Goal: Task Accomplishment & Management: Use online tool/utility

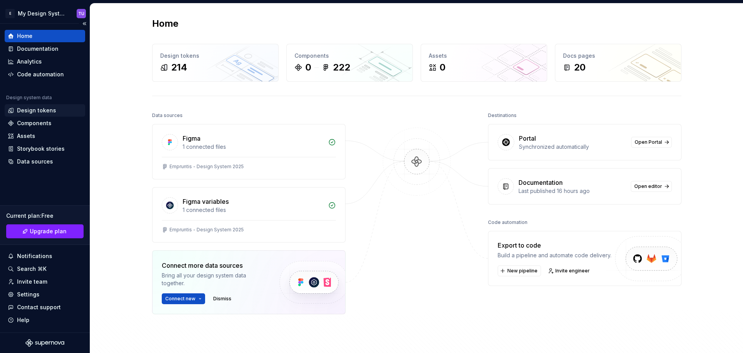
click at [24, 115] on div "Design tokens" at bounding box center [45, 110] width 81 height 12
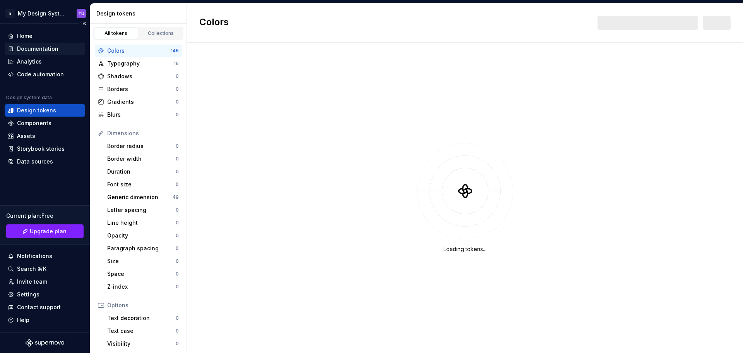
click at [42, 48] on div "Documentation" at bounding box center [37, 49] width 41 height 8
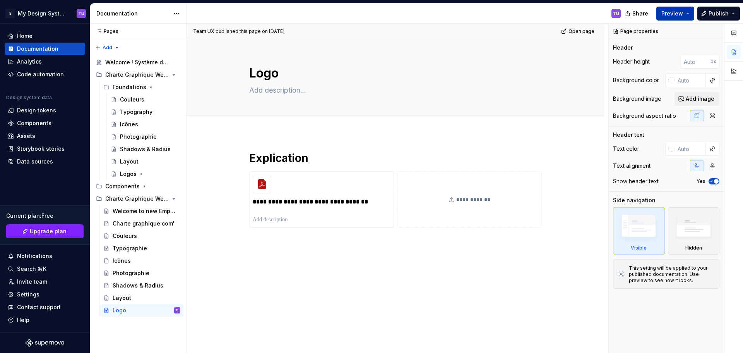
click at [672, 10] on span "Preview" at bounding box center [673, 14] width 22 height 8
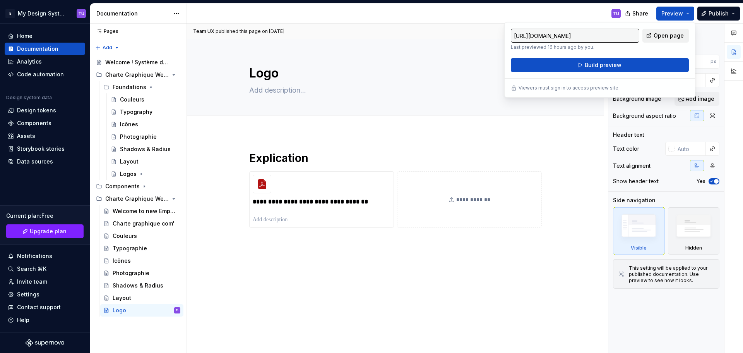
click at [661, 33] on span "Open page" at bounding box center [669, 36] width 30 height 8
click at [541, 127] on div "Add tab" at bounding box center [395, 123] width 293 height 11
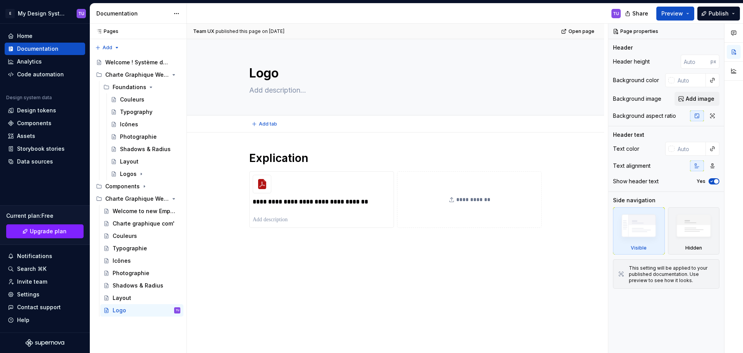
type textarea "*"
click at [311, 158] on h1 "Explication" at bounding box center [395, 158] width 293 height 14
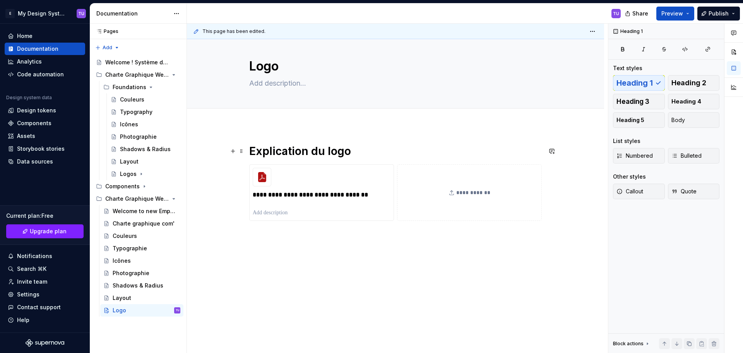
scroll to position [8, 0]
click at [261, 227] on div "**********" at bounding box center [395, 190] width 293 height 95
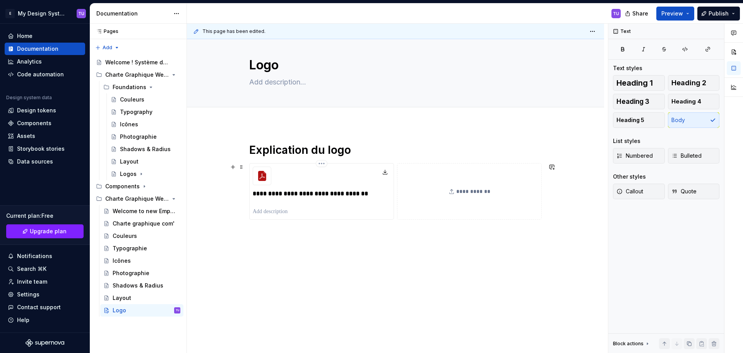
click at [313, 196] on p "**********" at bounding box center [322, 198] width 138 height 19
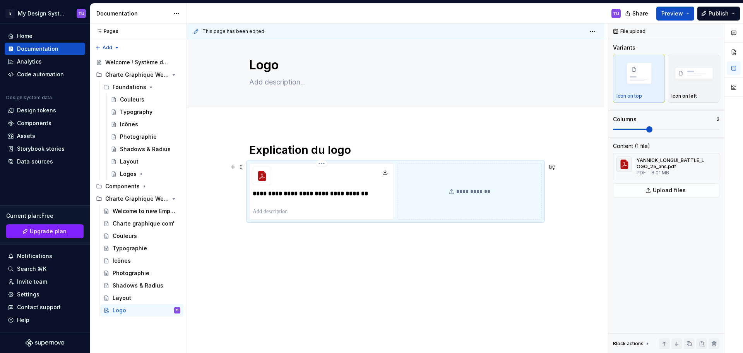
click at [268, 192] on p "**********" at bounding box center [322, 198] width 138 height 19
click at [335, 192] on p "**********" at bounding box center [322, 198] width 138 height 19
drag, startPoint x: 335, startPoint y: 192, endPoint x: 343, endPoint y: 191, distance: 7.9
click at [336, 192] on p "**********" at bounding box center [322, 198] width 138 height 19
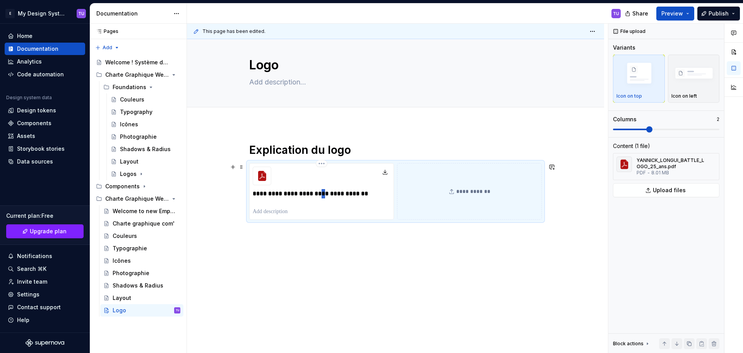
click at [339, 194] on p "**********" at bounding box center [322, 198] width 138 height 19
click at [338, 194] on p "**********" at bounding box center [322, 198] width 138 height 19
click at [336, 194] on p "**********" at bounding box center [322, 198] width 138 height 19
type textarea "*"
click at [338, 194] on p "**********" at bounding box center [322, 198] width 138 height 19
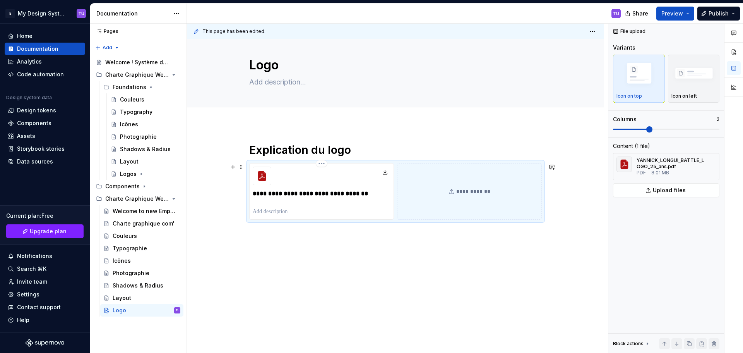
click at [268, 193] on p "**********" at bounding box center [322, 198] width 138 height 19
drag, startPoint x: 268, startPoint y: 193, endPoint x: 310, endPoint y: 192, distance: 43.0
click at [310, 192] on p "**********" at bounding box center [322, 198] width 138 height 19
click at [321, 192] on p "**********" at bounding box center [322, 198] width 138 height 19
drag, startPoint x: 333, startPoint y: 191, endPoint x: 253, endPoint y: 192, distance: 80.1
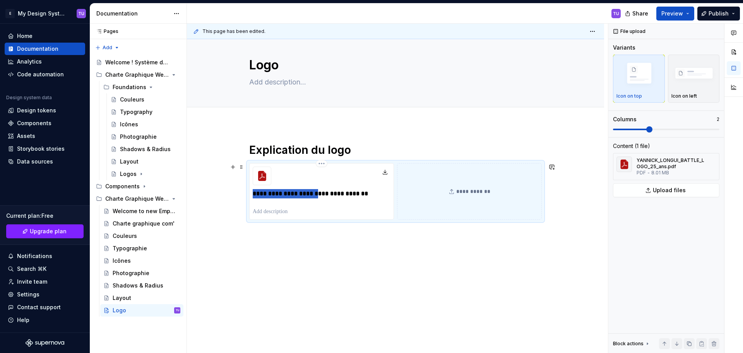
click at [253, 192] on p "**********" at bounding box center [322, 198] width 138 height 19
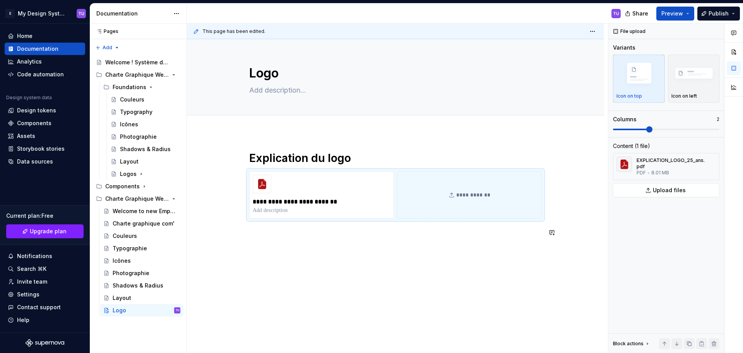
click at [319, 247] on div "**********" at bounding box center [395, 242] width 417 height 220
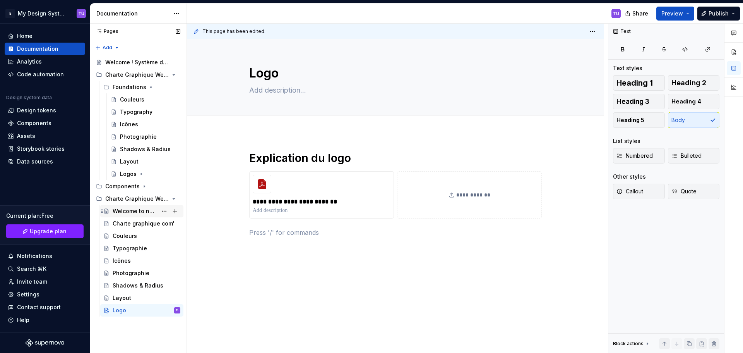
click at [130, 208] on div "Welcome to new Empruntis 2025" at bounding box center [135, 211] width 45 height 8
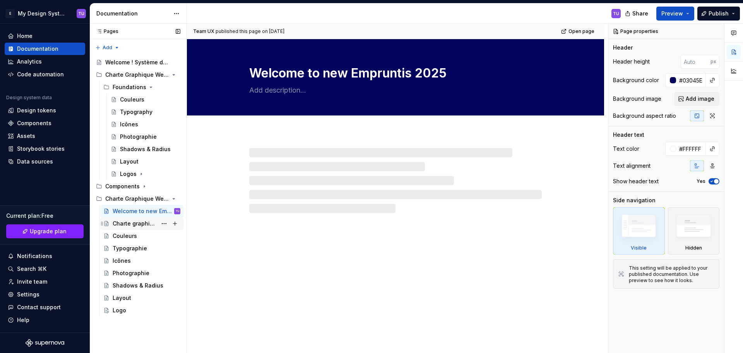
click at [129, 221] on div "Charte graphique com'" at bounding box center [135, 224] width 45 height 8
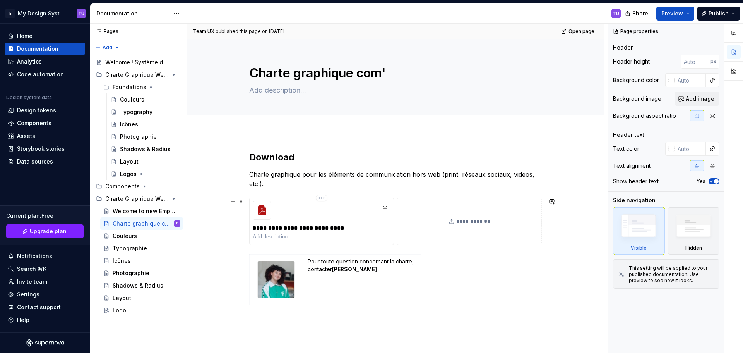
scroll to position [39, 0]
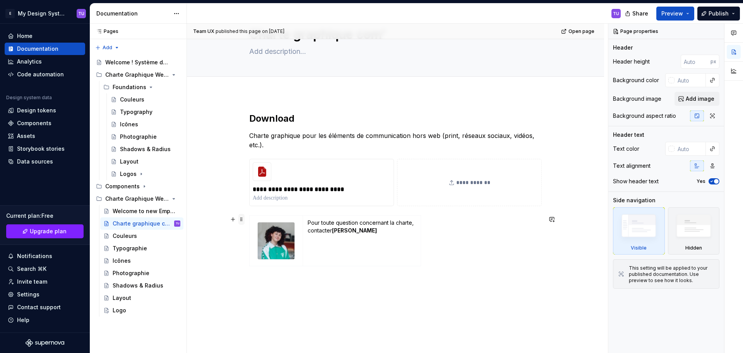
click at [241, 220] on span at bounding box center [241, 219] width 6 height 11
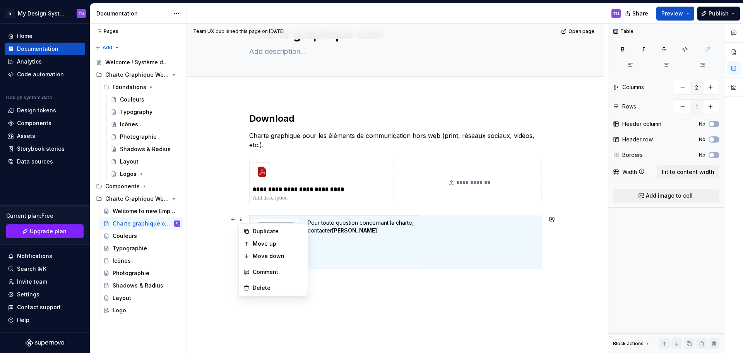
click at [365, 250] on td "Pour toute question concernant la charte, contacter [PERSON_NAME]" at bounding box center [362, 241] width 118 height 50
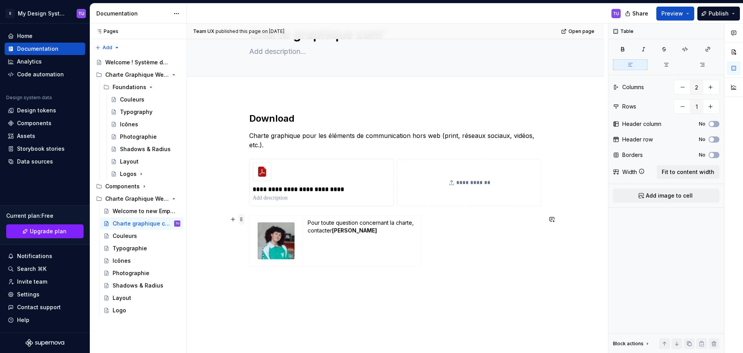
click at [242, 219] on span at bounding box center [241, 219] width 6 height 11
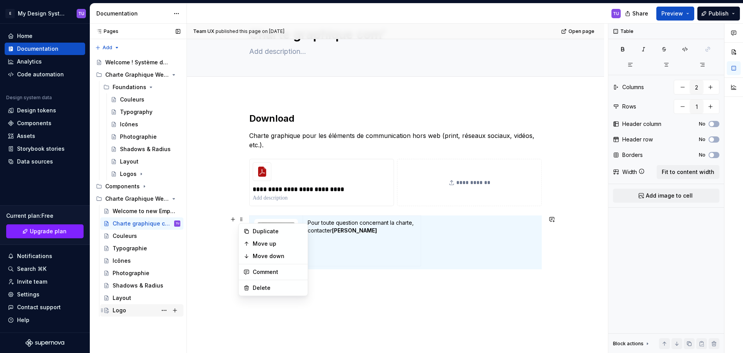
click at [122, 308] on div "Logo" at bounding box center [120, 310] width 14 height 8
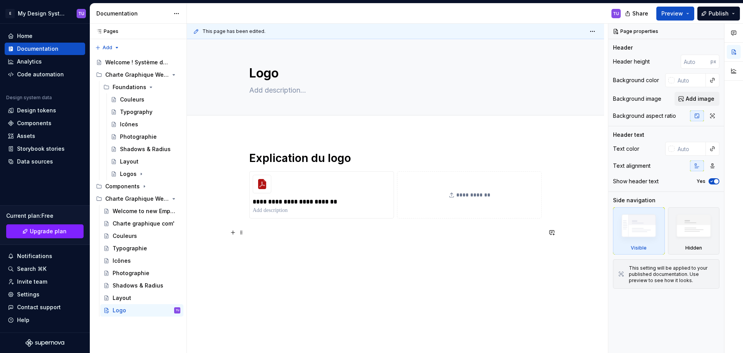
click at [261, 231] on p at bounding box center [395, 232] width 293 height 9
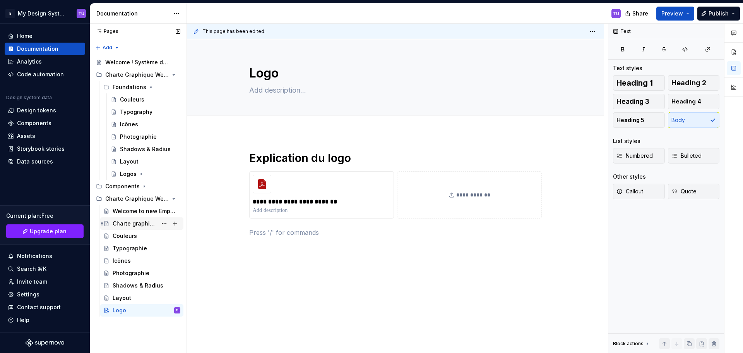
click at [130, 223] on div "Charte graphique com'" at bounding box center [135, 224] width 45 height 8
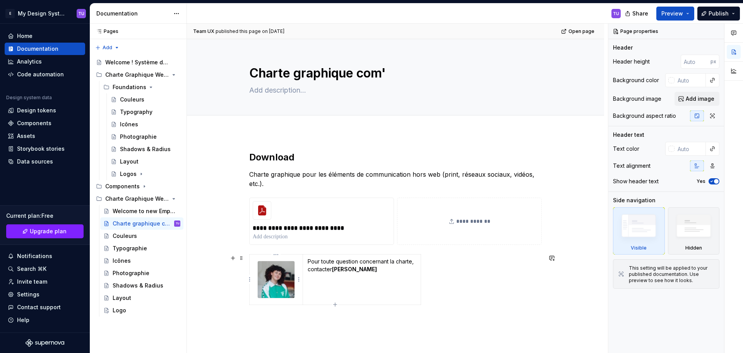
click at [257, 261] on div at bounding box center [276, 280] width 38 height 38
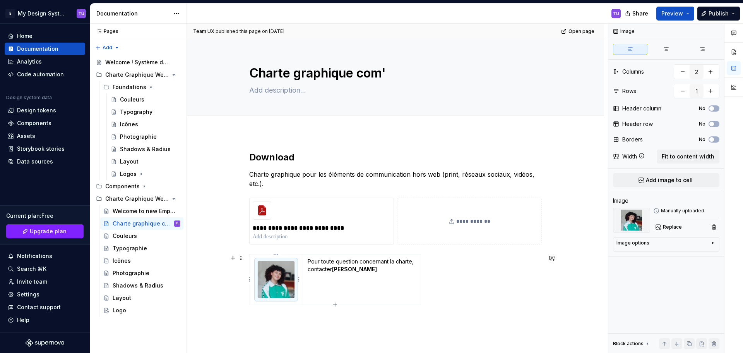
click at [249, 257] on div "**********" at bounding box center [395, 286] width 417 height 309
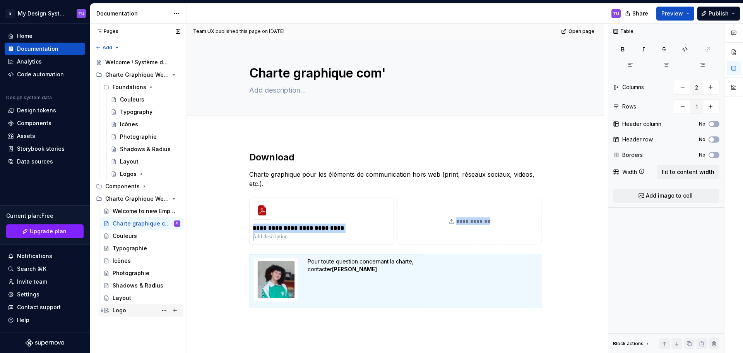
click at [123, 308] on div "Logo" at bounding box center [120, 310] width 14 height 8
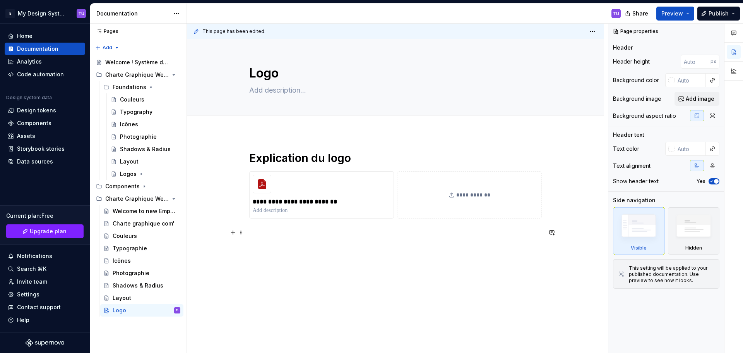
click at [262, 234] on p at bounding box center [395, 232] width 293 height 9
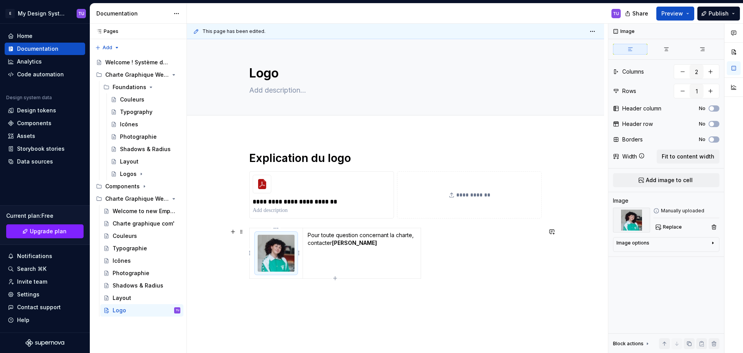
click at [281, 257] on img at bounding box center [276, 253] width 37 height 37
click at [272, 260] on img at bounding box center [276, 253] width 37 height 37
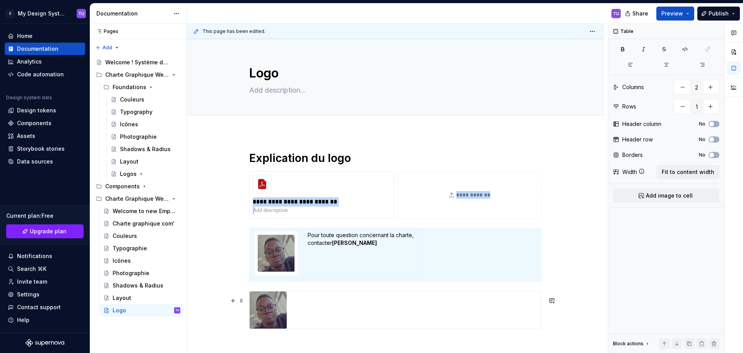
type textarea "*"
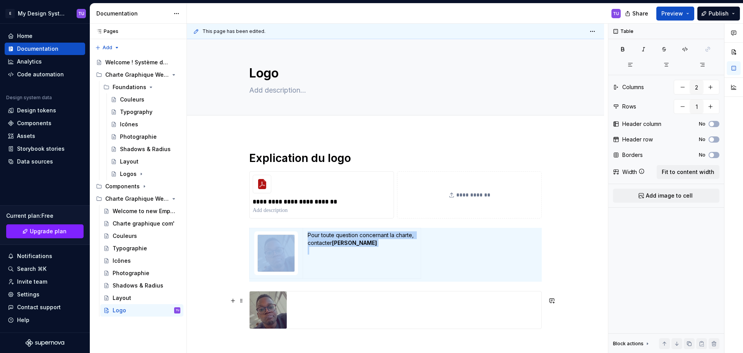
click at [278, 316] on img at bounding box center [268, 309] width 37 height 37
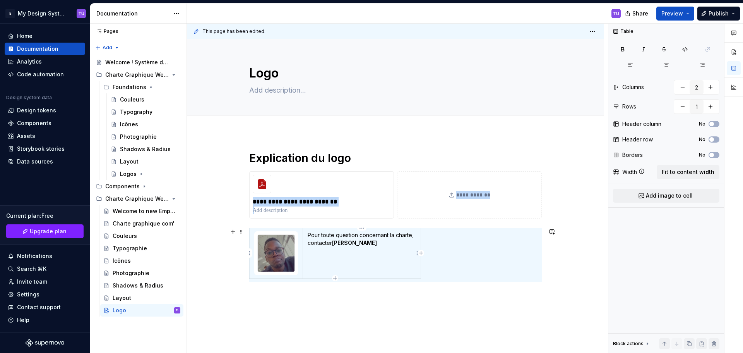
click at [343, 244] on strong "[PERSON_NAME]" at bounding box center [354, 242] width 45 height 7
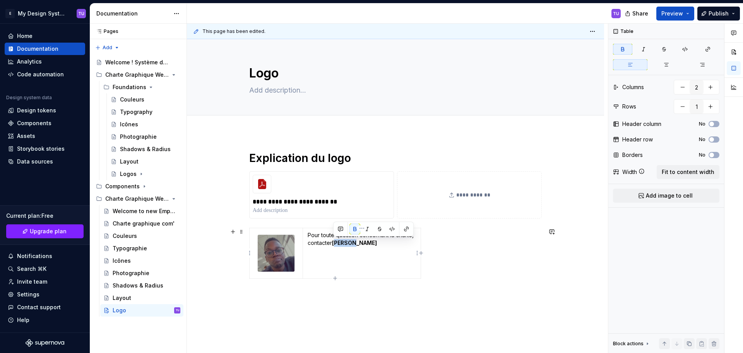
click at [343, 244] on strong "[PERSON_NAME]" at bounding box center [354, 242] width 45 height 7
drag, startPoint x: 343, startPoint y: 244, endPoint x: 352, endPoint y: 244, distance: 8.9
click at [352, 244] on strong "[PERSON_NAME]" at bounding box center [354, 242] width 45 height 7
click at [339, 242] on strong "[PERSON_NAME]" at bounding box center [354, 242] width 45 height 7
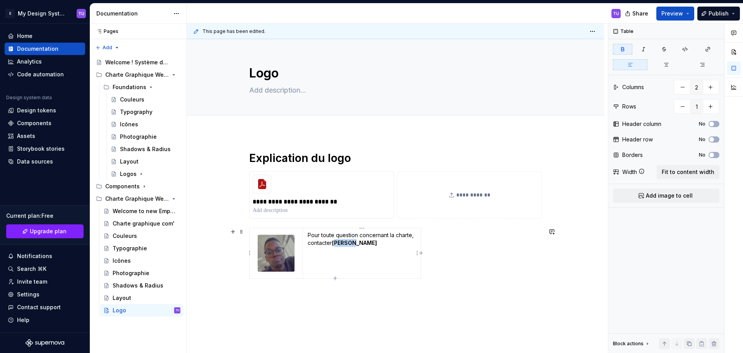
click at [339, 242] on strong "[PERSON_NAME]" at bounding box center [354, 242] width 45 height 7
click at [365, 244] on strong "[PERSON_NAME]" at bounding box center [354, 242] width 45 height 7
click at [304, 292] on div "**********" at bounding box center [395, 264] width 417 height 264
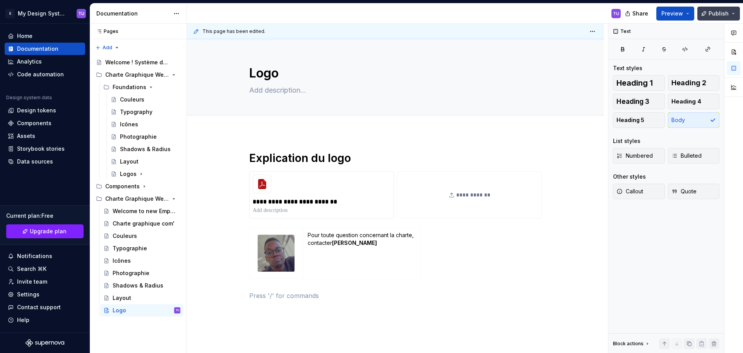
click at [713, 15] on span "Publish" at bounding box center [719, 14] width 20 height 8
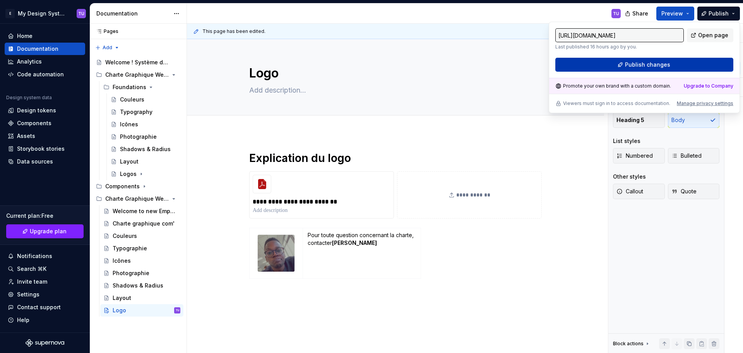
click at [660, 65] on span "Publish changes" at bounding box center [647, 65] width 45 height 8
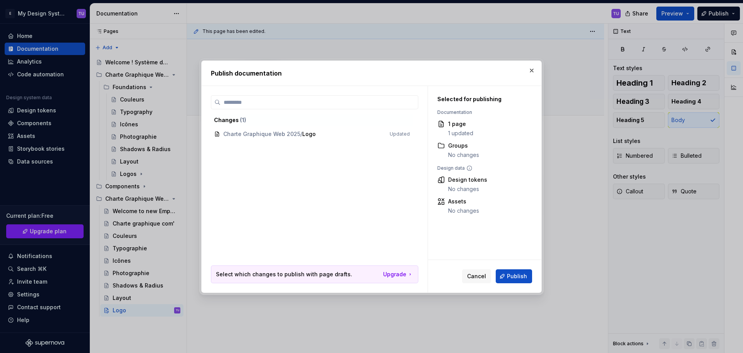
click at [518, 276] on span "Publish" at bounding box center [517, 276] width 20 height 8
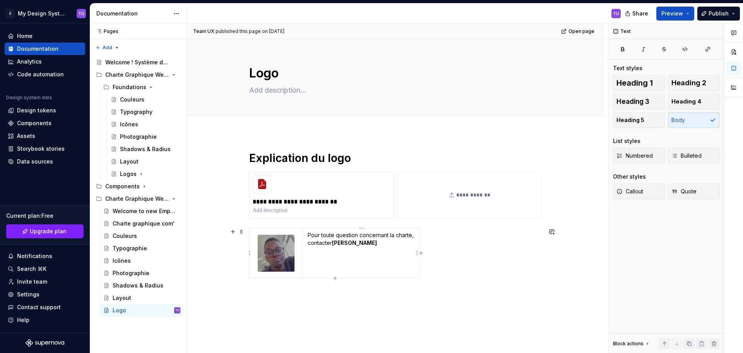
click at [398, 235] on p "Pour toute question concernant la charte, contacter [PERSON_NAME]" at bounding box center [362, 242] width 108 height 23
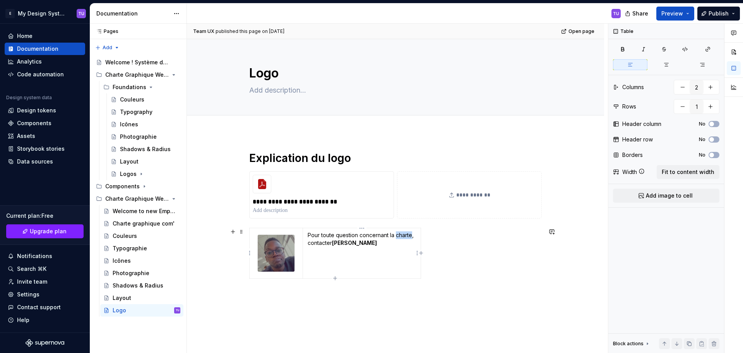
click at [398, 235] on p "Pour toute question concernant la charte, contacter [PERSON_NAME]" at bounding box center [362, 242] width 108 height 23
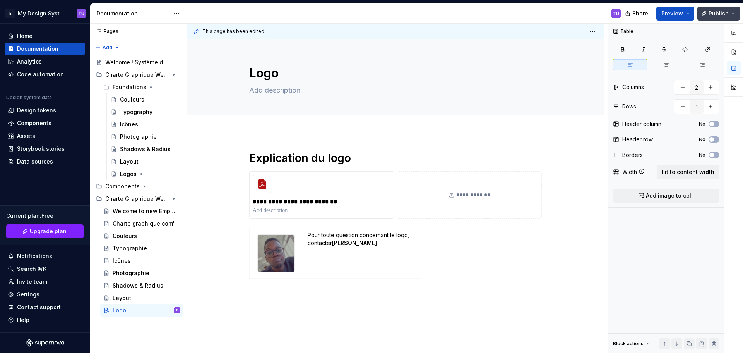
click at [728, 14] on span "Publish" at bounding box center [719, 14] width 20 height 8
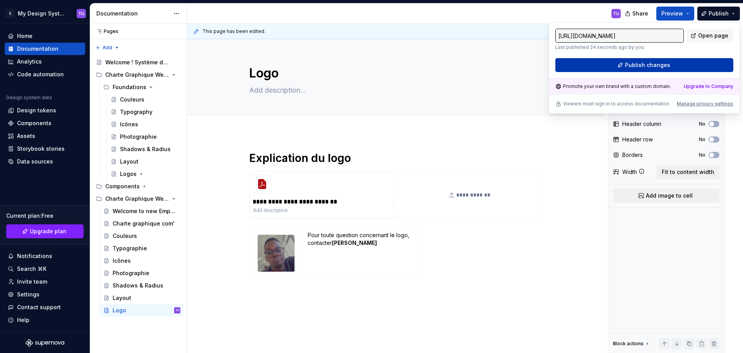
click at [647, 65] on span "Publish changes" at bounding box center [647, 65] width 45 height 8
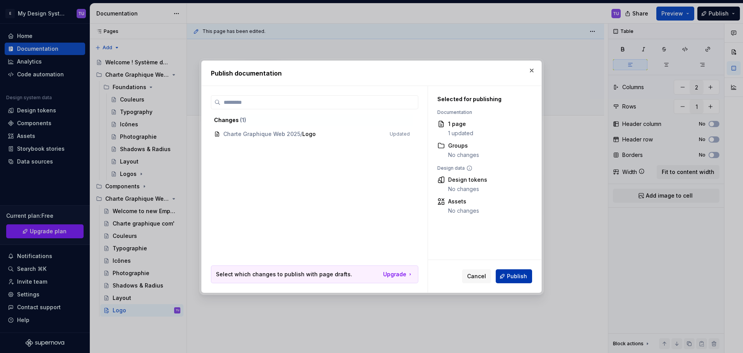
click at [519, 274] on span "Publish" at bounding box center [517, 276] width 20 height 8
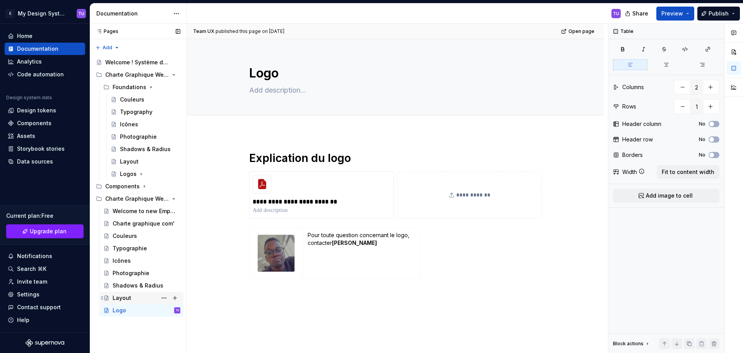
click at [130, 299] on div "Layout" at bounding box center [147, 297] width 68 height 11
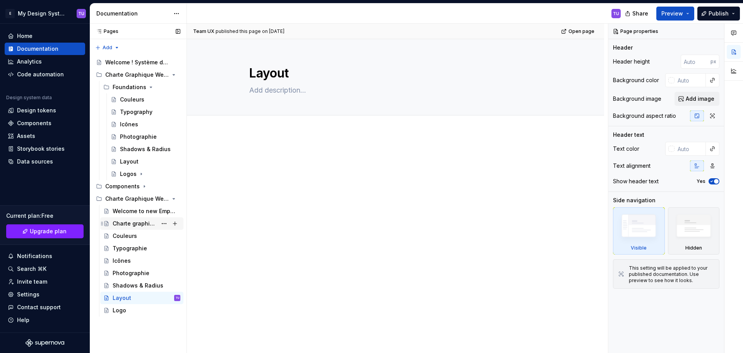
click at [131, 225] on div "Charte graphique com'" at bounding box center [135, 224] width 45 height 8
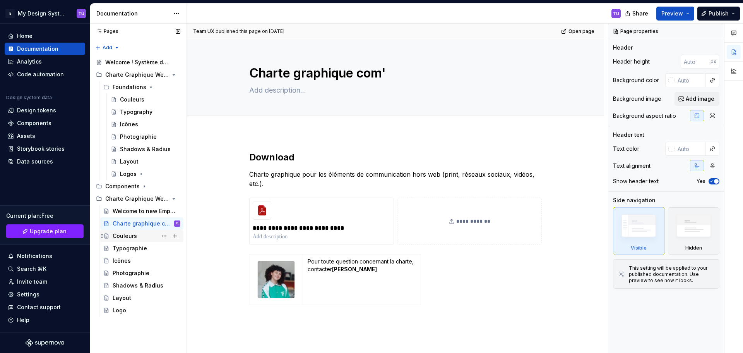
click at [131, 233] on div "Couleurs" at bounding box center [125, 236] width 24 height 8
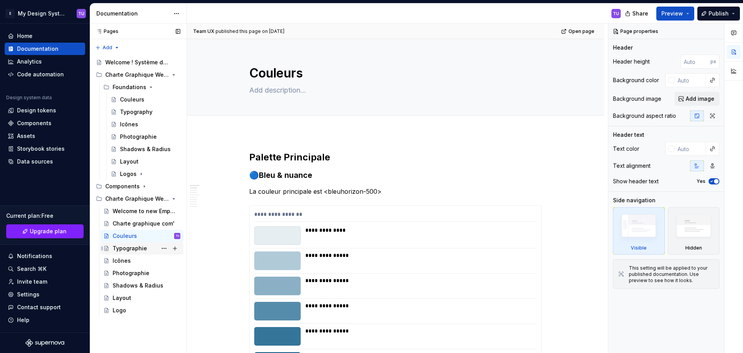
click at [129, 248] on div "Typographie" at bounding box center [130, 248] width 34 height 8
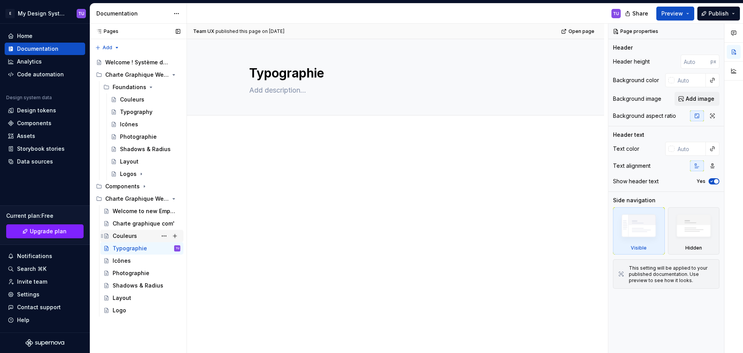
click at [133, 237] on div "Couleurs" at bounding box center [125, 236] width 24 height 8
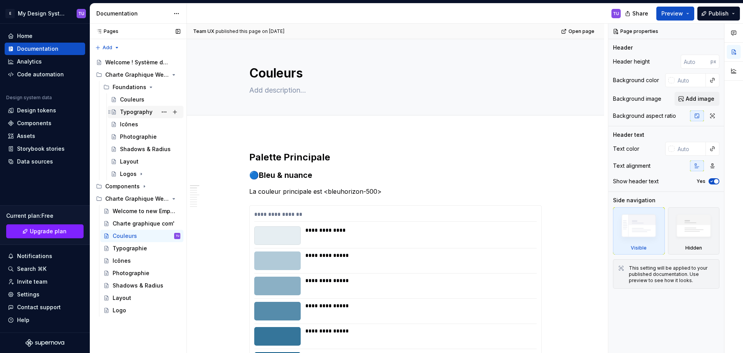
click at [136, 109] on div "Typography" at bounding box center [136, 112] width 33 height 8
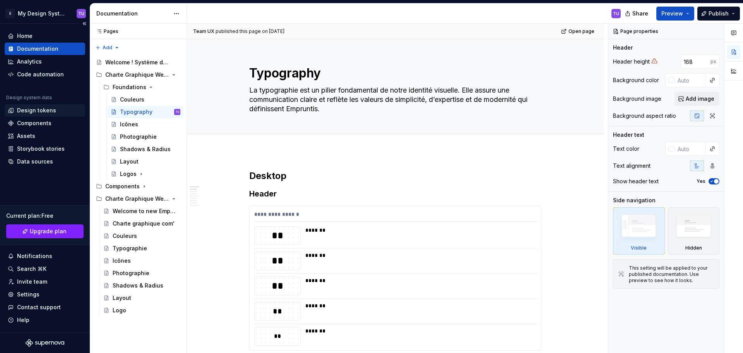
type textarea "*"
click at [39, 113] on div "Design tokens" at bounding box center [36, 110] width 39 height 8
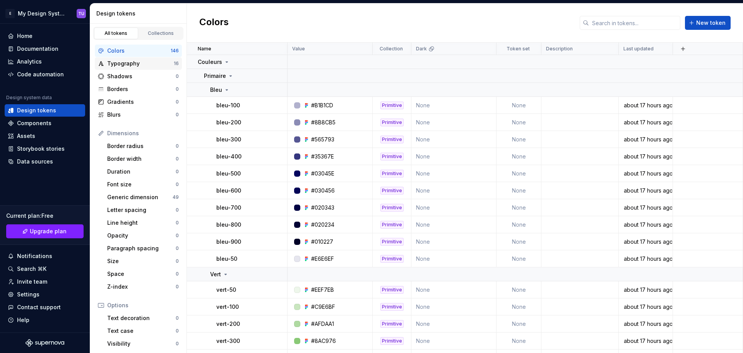
click at [146, 65] on div "Typography" at bounding box center [140, 64] width 67 height 8
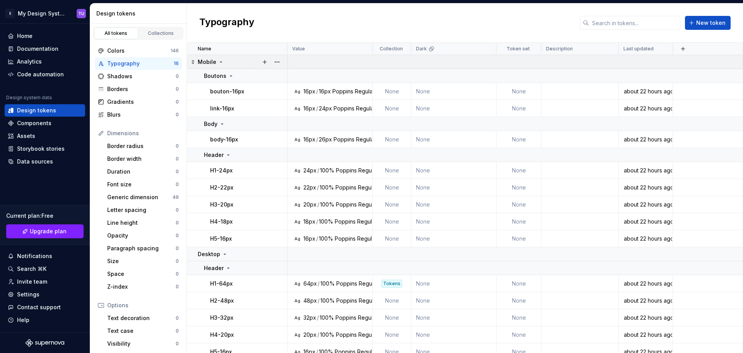
click at [219, 63] on icon at bounding box center [221, 62] width 6 height 6
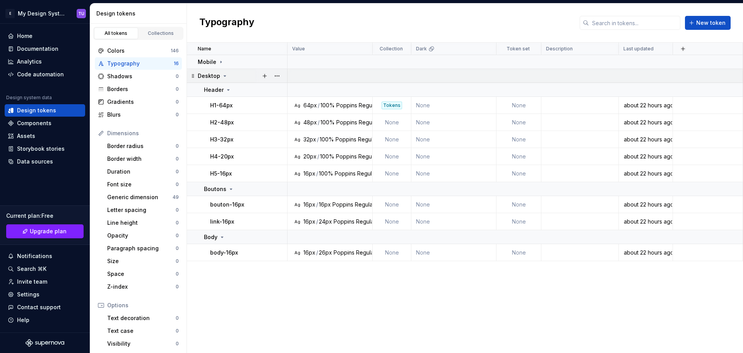
click at [220, 77] on div "Desktop" at bounding box center [213, 76] width 30 height 8
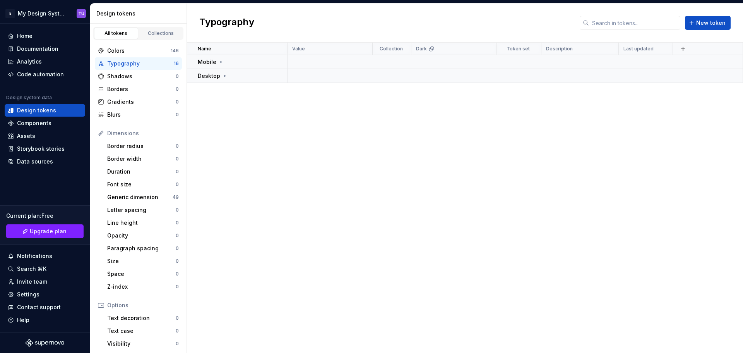
click at [232, 99] on div "Name Value Collection Dark Token set Description Last updated Mobile Desktop" at bounding box center [465, 198] width 556 height 310
drag, startPoint x: 248, startPoint y: 105, endPoint x: 227, endPoint y: 98, distance: 22.3
click at [227, 99] on div "Name Value Collection Dark Token set Description Last updated Mobile Desktop" at bounding box center [465, 198] width 556 height 310
click at [683, 48] on button "button" at bounding box center [683, 48] width 11 height 11
click at [560, 99] on div "Name Value Collection Dark Token set Description Last updated Mobile Desktop" at bounding box center [465, 198] width 556 height 310
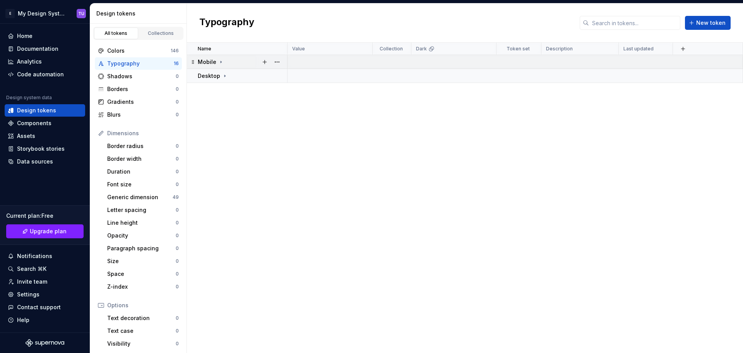
click at [241, 62] on div "Mobile" at bounding box center [242, 62] width 89 height 8
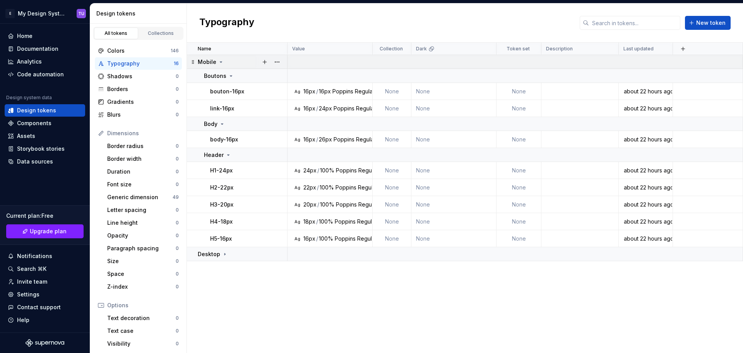
click at [242, 58] on div "Mobile" at bounding box center [242, 62] width 89 height 8
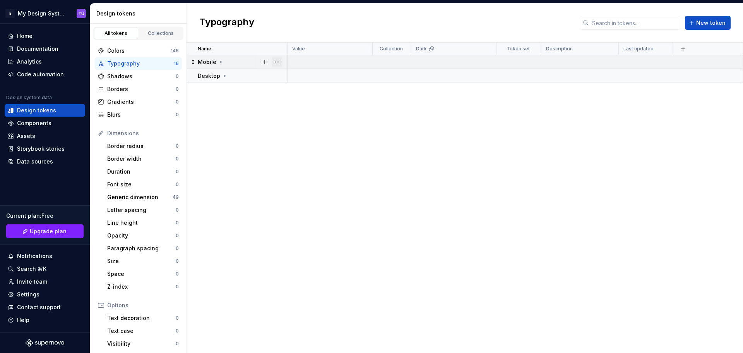
click at [276, 60] on button "button" at bounding box center [277, 62] width 11 height 11
click at [310, 116] on div "New group" at bounding box center [311, 118] width 50 height 8
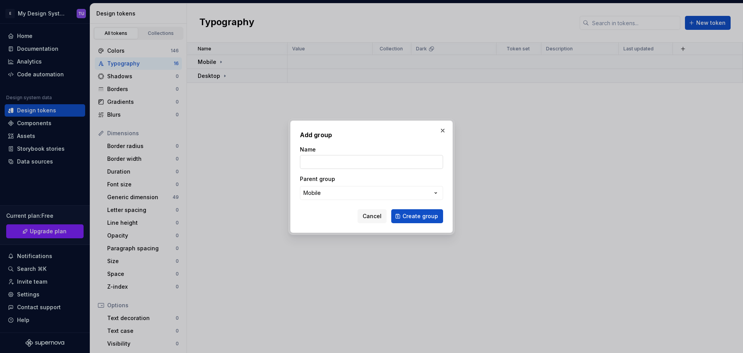
click at [314, 159] on input "Name" at bounding box center [371, 162] width 143 height 14
type input "Charte 2024"
click at [391, 209] on button "Create group" at bounding box center [417, 216] width 52 height 14
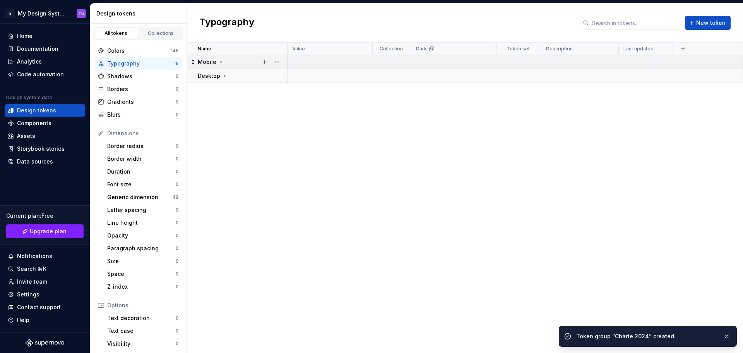
click at [219, 61] on icon at bounding box center [221, 62] width 6 height 6
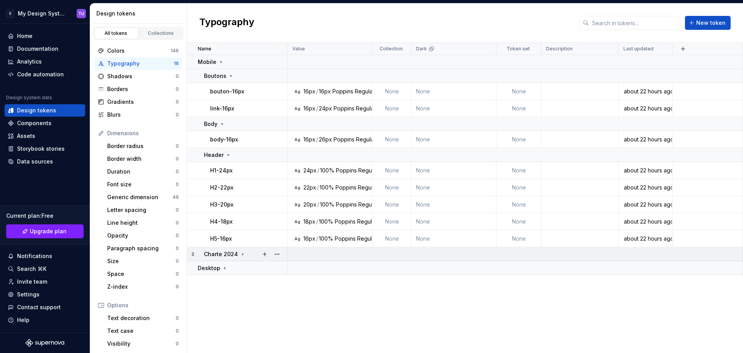
click at [223, 251] on p "Charte 2024" at bounding box center [221, 254] width 34 height 8
click at [218, 61] on icon at bounding box center [221, 62] width 6 height 6
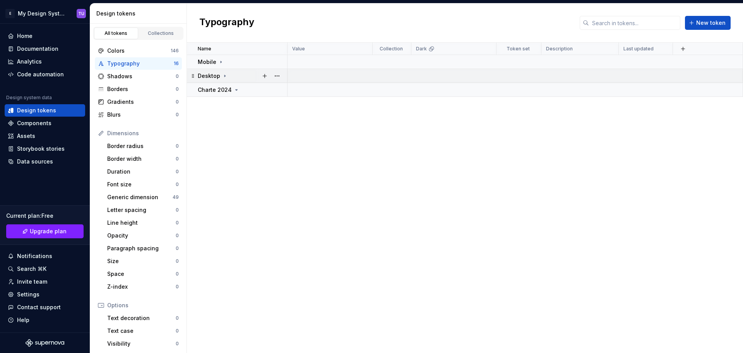
click at [201, 74] on p "Desktop" at bounding box center [209, 76] width 22 height 8
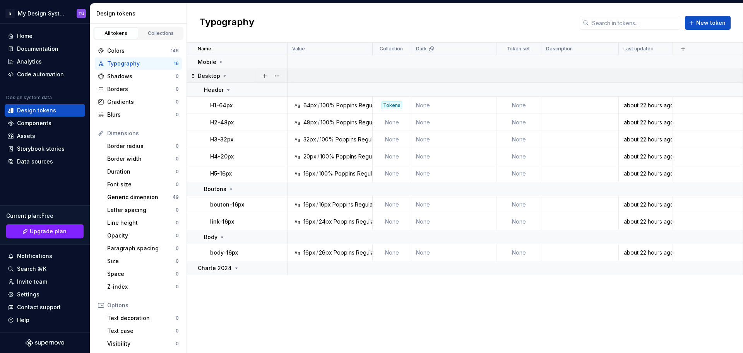
click at [209, 72] on p "Desktop" at bounding box center [209, 76] width 22 height 8
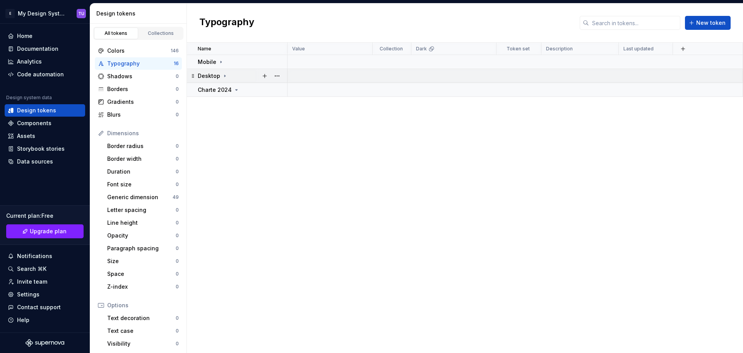
click at [206, 74] on p "Desktop" at bounding box center [209, 76] width 22 height 8
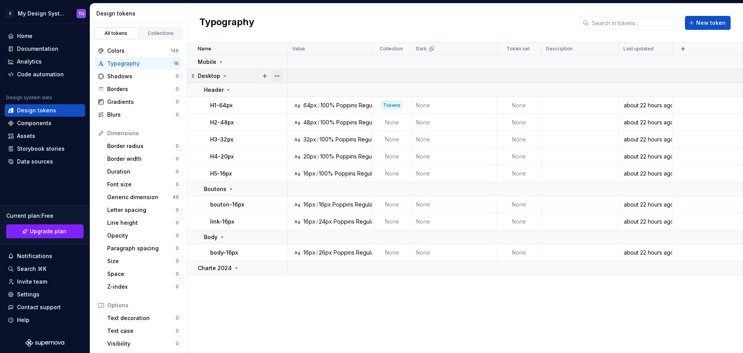
click at [277, 74] on button "button" at bounding box center [277, 75] width 11 height 11
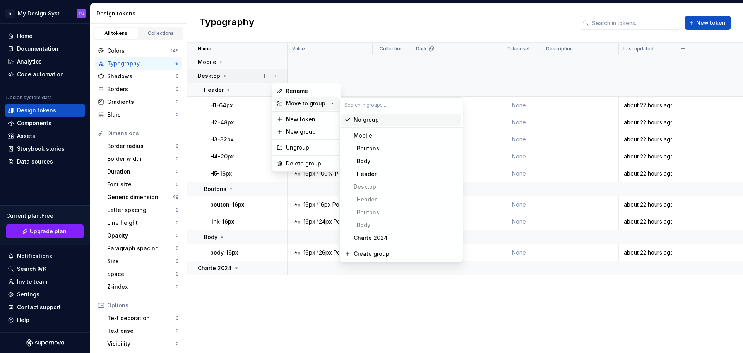
click at [317, 104] on div "Move to group" at bounding box center [307, 103] width 66 height 12
click at [379, 238] on div "Charte 2024" at bounding box center [371, 238] width 34 height 8
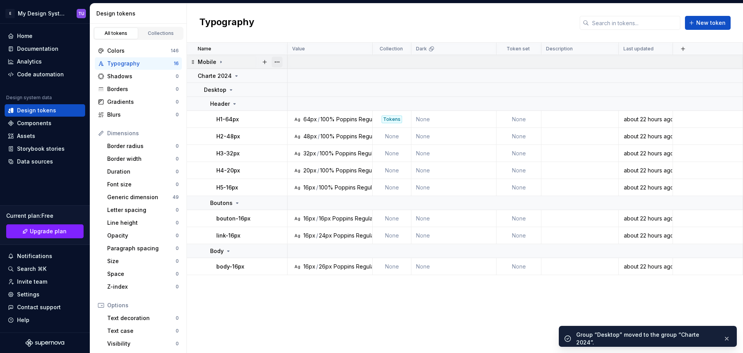
click at [277, 61] on button "button" at bounding box center [277, 62] width 11 height 11
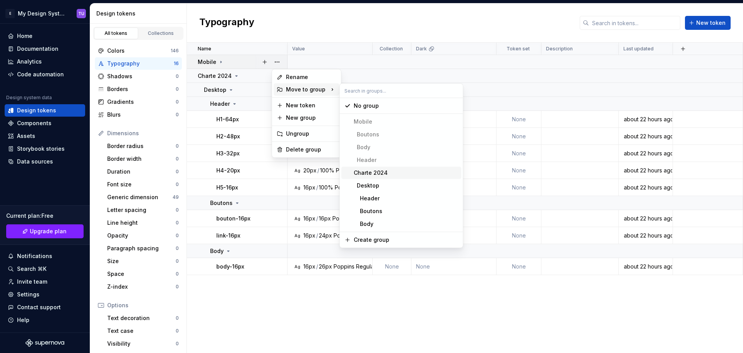
click at [378, 174] on div "Charte 2024" at bounding box center [371, 173] width 34 height 8
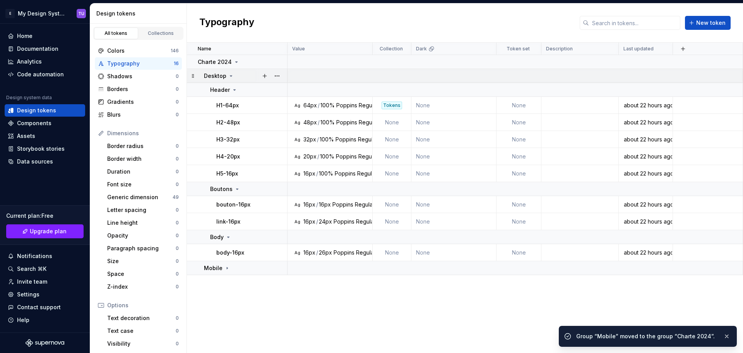
click at [232, 73] on icon at bounding box center [231, 76] width 6 height 6
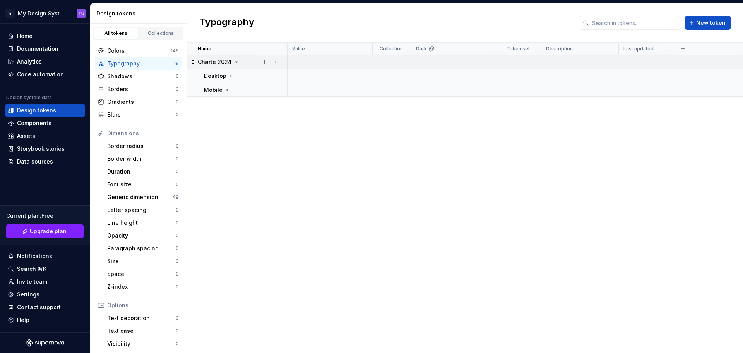
click at [221, 63] on p "Charte 2024" at bounding box center [215, 62] width 34 height 8
click at [232, 89] on div "Name Value Collection Dark Token set Description Last updated Charte 2024" at bounding box center [465, 198] width 556 height 310
drag, startPoint x: 230, startPoint y: 93, endPoint x: 232, endPoint y: 79, distance: 13.3
click at [231, 80] on div "Name Value Collection Dark Token set Description Last updated Charte 2024" at bounding box center [465, 198] width 556 height 310
click at [703, 25] on span "New token" at bounding box center [710, 23] width 29 height 8
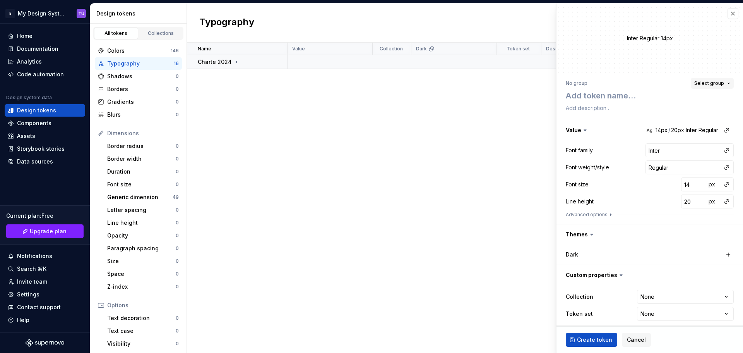
type textarea "*"
click at [704, 83] on span "Select group" at bounding box center [710, 83] width 30 height 6
type input "Charte 2025"
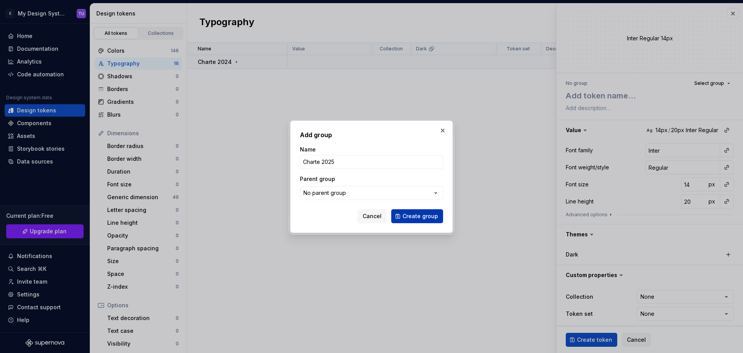
click at [424, 216] on span "Create group" at bounding box center [421, 216] width 36 height 8
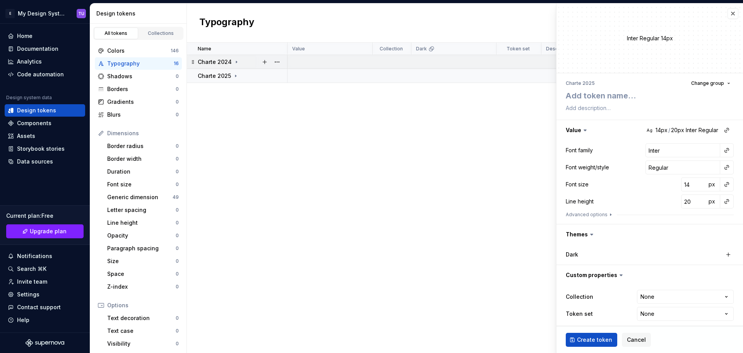
click at [233, 61] on icon at bounding box center [236, 62] width 6 height 6
click at [231, 74] on icon at bounding box center [231, 76] width 6 height 6
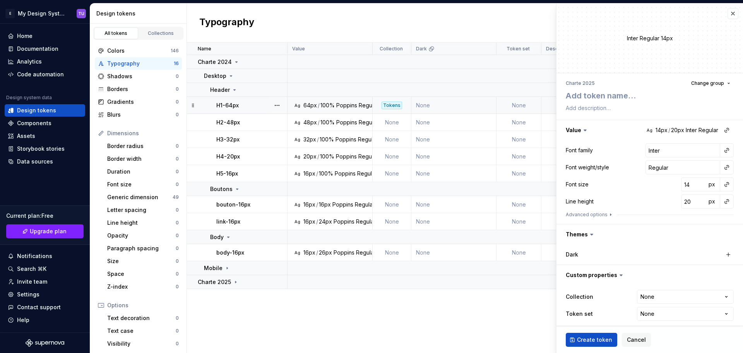
click at [243, 107] on div "H1-64px" at bounding box center [251, 105] width 70 height 8
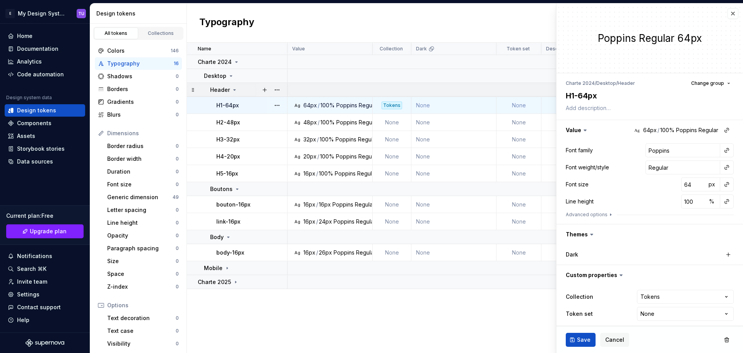
click at [249, 89] on div "Header" at bounding box center [248, 90] width 77 height 8
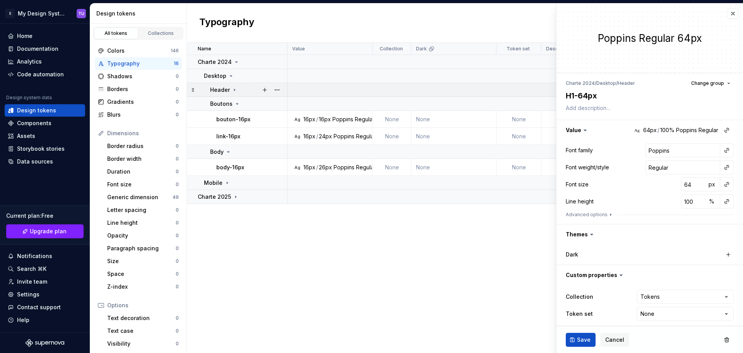
click at [234, 89] on icon at bounding box center [234, 90] width 1 height 2
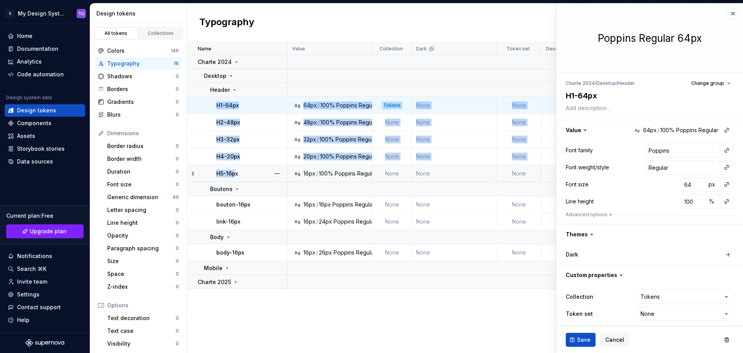
click at [236, 172] on p "H5-16px" at bounding box center [227, 174] width 22 height 8
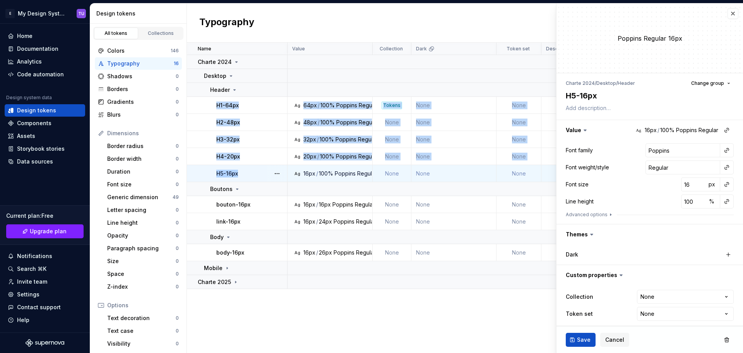
click at [253, 173] on div "H5-16px" at bounding box center [251, 174] width 70 height 8
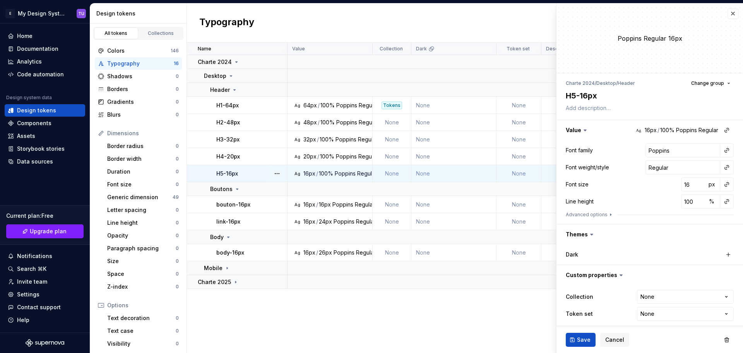
click at [257, 171] on div "H5-16px" at bounding box center [251, 174] width 70 height 8
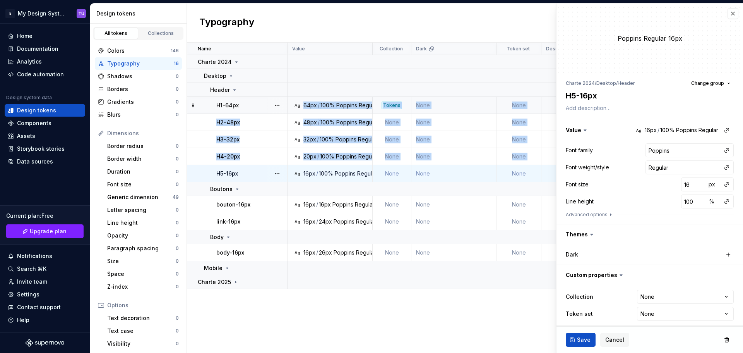
click at [255, 106] on div "H1-64px" at bounding box center [251, 105] width 70 height 8
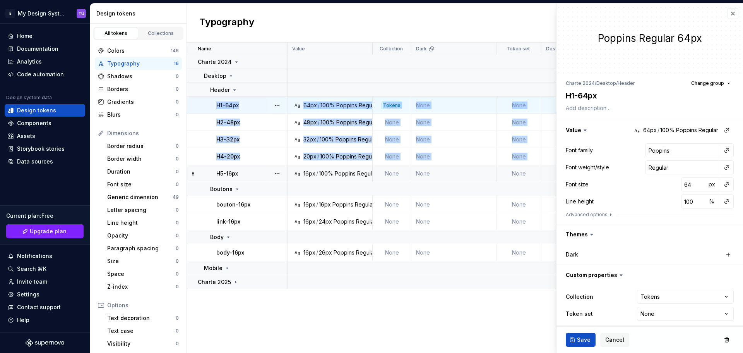
click at [255, 107] on div "H1-64px" at bounding box center [251, 105] width 70 height 8
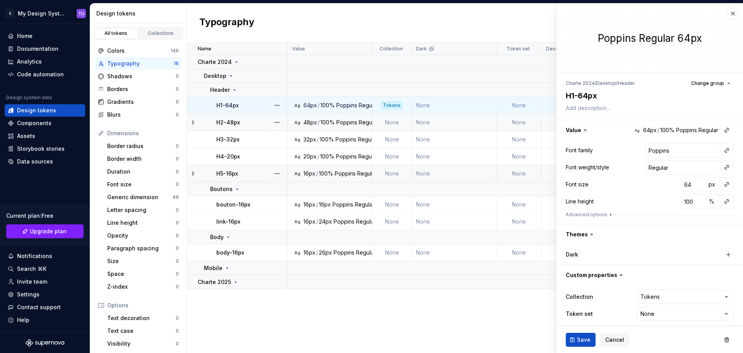
click at [195, 122] on icon at bounding box center [193, 122] width 6 height 6
click at [203, 124] on td "H2-48px" at bounding box center [237, 122] width 101 height 17
drag, startPoint x: 203, startPoint y: 104, endPoint x: 227, endPoint y: 173, distance: 73.5
click at [227, 173] on tbody "Charte 2024 Desktop Header H1-64px Ag 64px / 100% Poppins Regular Tokens None N…" at bounding box center [465, 172] width 556 height 234
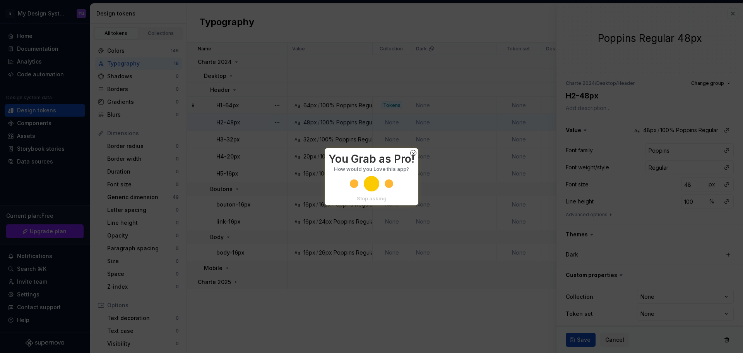
click at [415, 153] on span "x" at bounding box center [413, 153] width 6 height 6
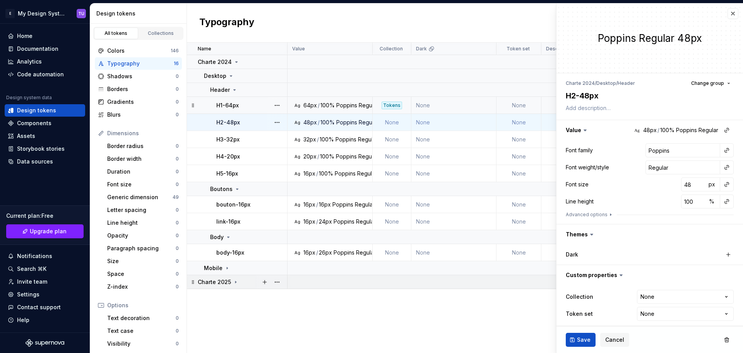
click at [245, 284] on div "Charte 2025" at bounding box center [242, 282] width 89 height 8
click at [247, 102] on div "H1-64px" at bounding box center [251, 105] width 70 height 8
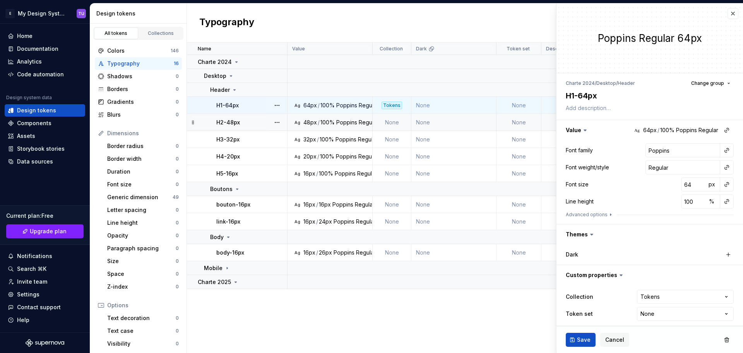
click at [612, 338] on span "Cancel" at bounding box center [615, 340] width 19 height 8
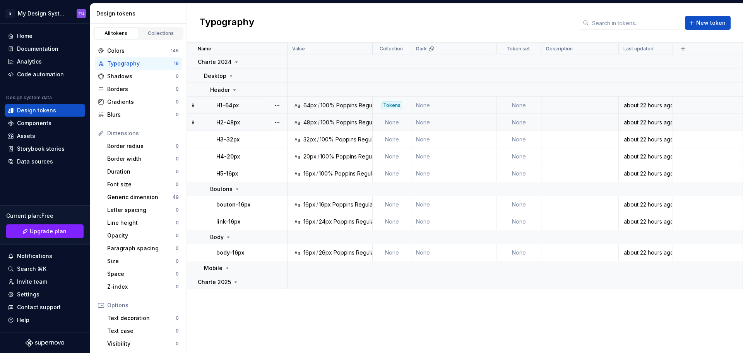
click at [390, 119] on td "None" at bounding box center [392, 122] width 39 height 17
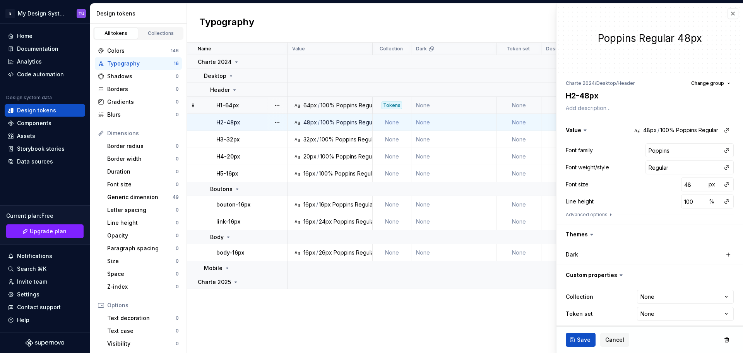
click at [393, 108] on div "Tokens" at bounding box center [392, 105] width 21 height 8
click at [654, 292] on html "E My Design System TU Home Documentation Analytics Code automation Design syste…" at bounding box center [371, 176] width 743 height 353
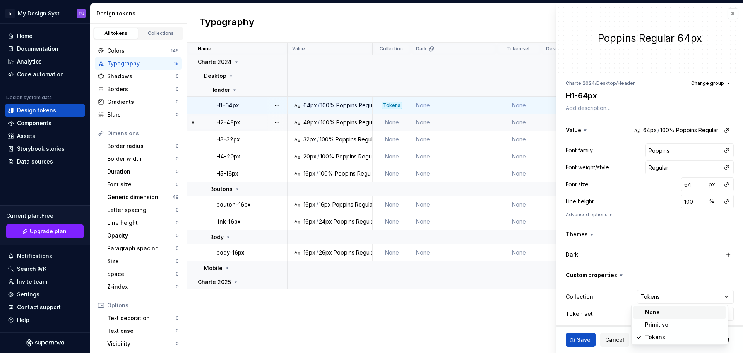
type textarea "*"
select select
click at [585, 340] on span "Save" at bounding box center [584, 340] width 14 height 8
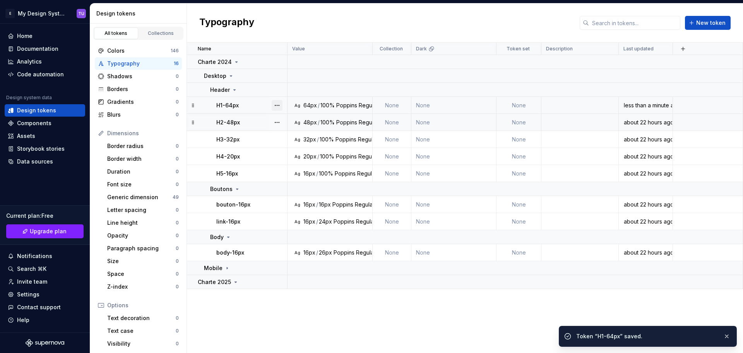
click at [278, 105] on button "button" at bounding box center [277, 105] width 11 height 11
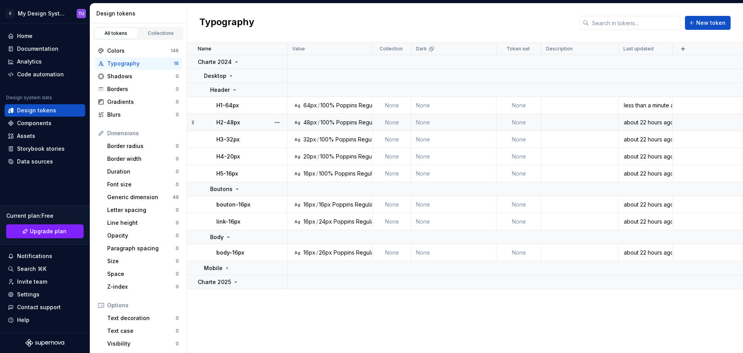
click at [249, 107] on html "E My Design System TU Home Documentation Analytics Code automation Design syste…" at bounding box center [371, 176] width 743 height 353
click at [246, 107] on div "H1-64px" at bounding box center [251, 105] width 70 height 8
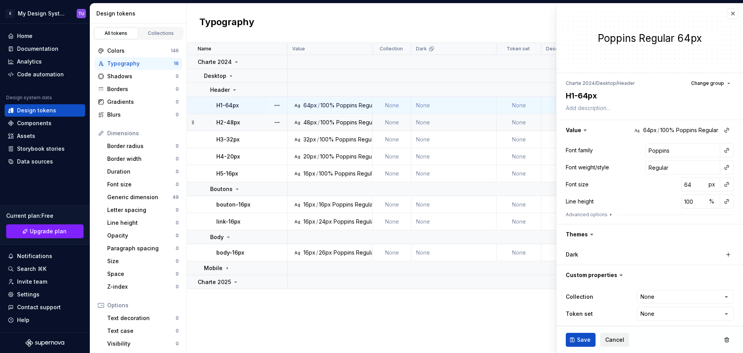
click at [621, 340] on span "Cancel" at bounding box center [615, 340] width 19 height 8
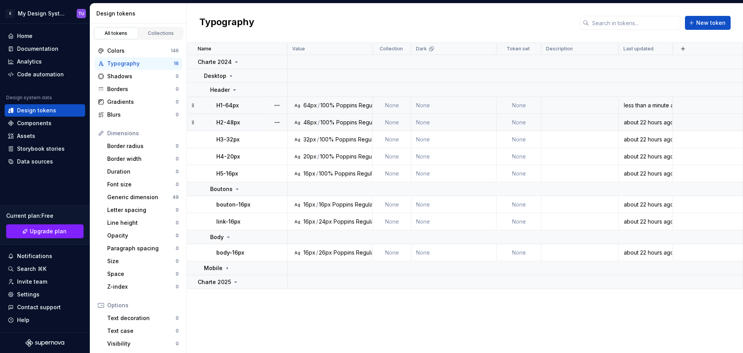
click at [193, 105] on icon at bounding box center [193, 105] width 6 height 6
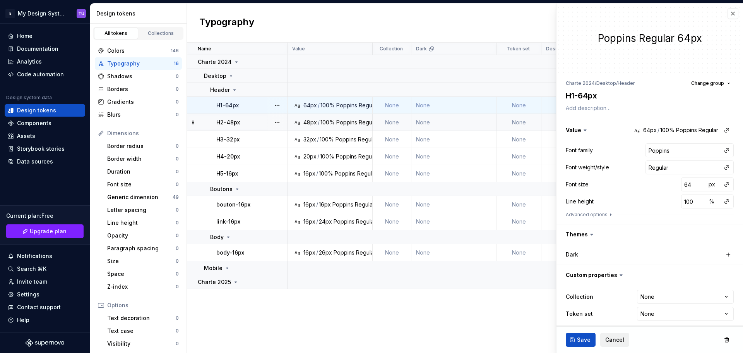
click at [618, 340] on span "Cancel" at bounding box center [615, 340] width 19 height 8
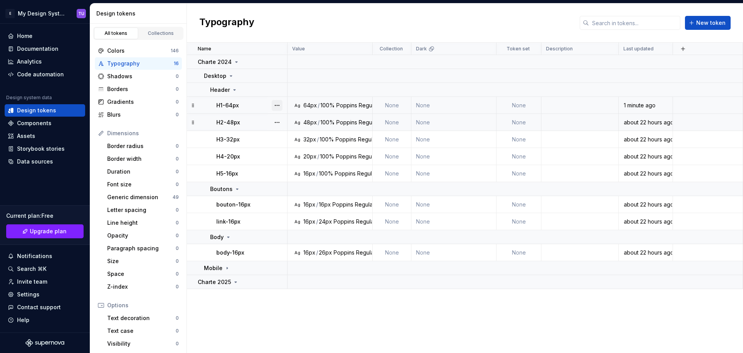
click at [278, 102] on button "button" at bounding box center [277, 105] width 11 height 11
click at [262, 110] on html "E My Design System TU Home Documentation Analytics Code automation Design syste…" at bounding box center [371, 176] width 743 height 353
drag, startPoint x: 250, startPoint y: 106, endPoint x: 243, endPoint y: 106, distance: 6.6
click at [243, 106] on div "H1-64px" at bounding box center [251, 105] width 70 height 8
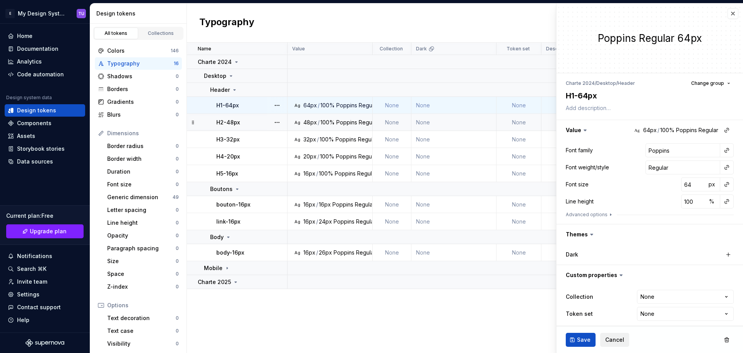
click at [611, 340] on span "Cancel" at bounding box center [615, 340] width 19 height 8
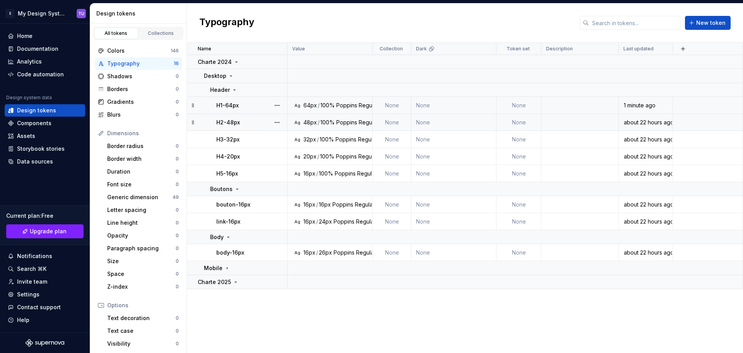
click at [247, 106] on div "H1-64px" at bounding box center [251, 105] width 70 height 8
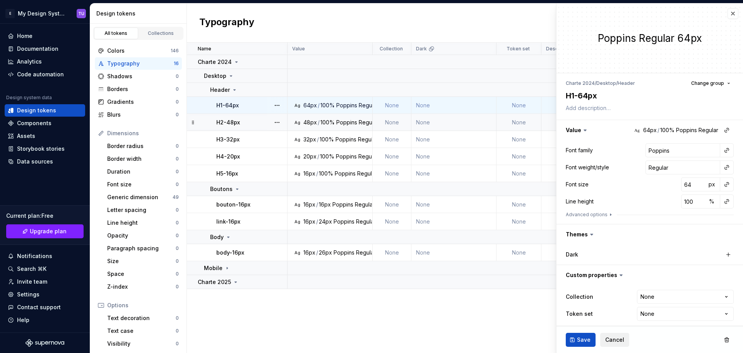
click at [616, 339] on span "Cancel" at bounding box center [615, 340] width 19 height 8
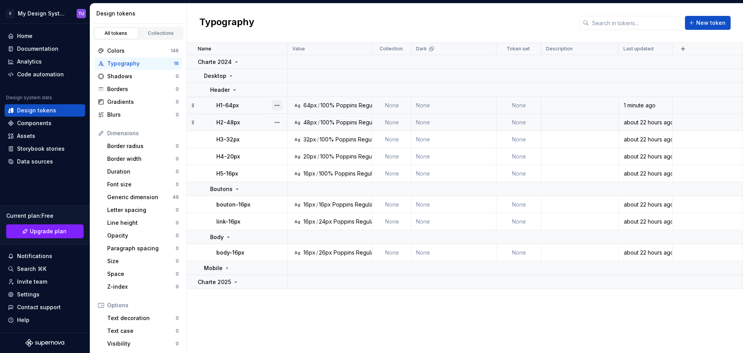
click at [277, 105] on button "button" at bounding box center [277, 105] width 11 height 11
click at [248, 106] on div "H1-64px" at bounding box center [251, 105] width 70 height 8
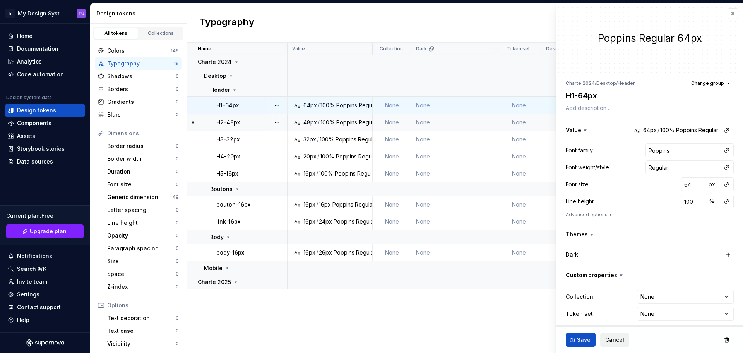
drag, startPoint x: 621, startPoint y: 333, endPoint x: 591, endPoint y: 318, distance: 33.2
click at [621, 333] on button "Cancel" at bounding box center [614, 340] width 29 height 14
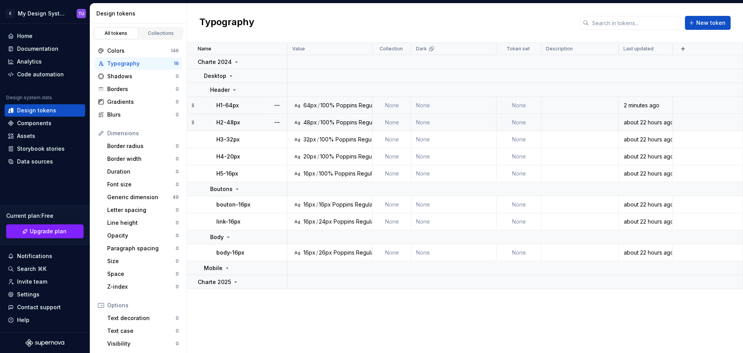
click at [194, 104] on icon at bounding box center [193, 105] width 6 height 6
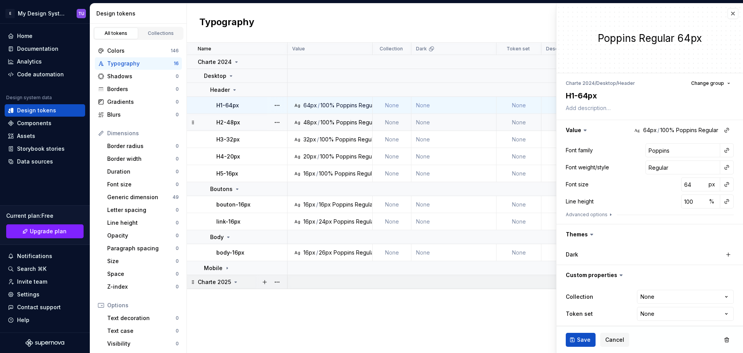
click at [247, 283] on div "Charte 2025" at bounding box center [242, 282] width 89 height 8
click at [242, 281] on div "Charte 2025" at bounding box center [242, 282] width 89 height 8
click at [205, 279] on p "Charte 2025" at bounding box center [214, 282] width 33 height 8
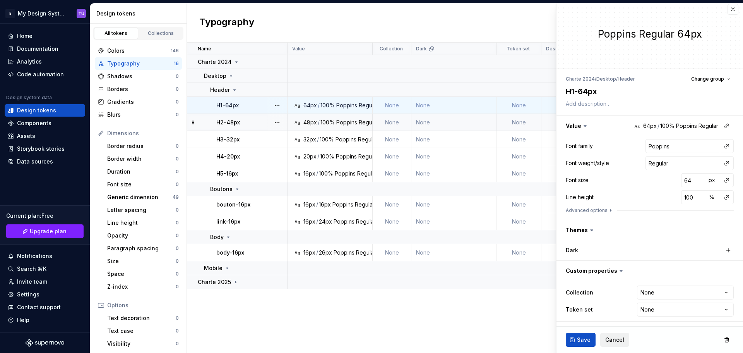
click at [616, 333] on button "Cancel" at bounding box center [614, 340] width 29 height 14
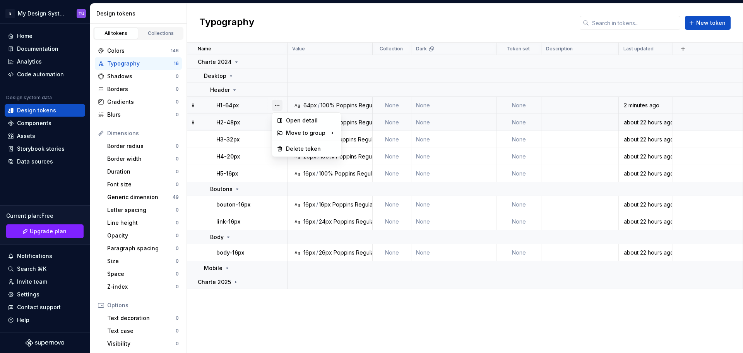
click at [281, 106] on button "button" at bounding box center [277, 105] width 11 height 11
click at [248, 105] on html "E My Design System TU Home Documentation Analytics Code automation Design syste…" at bounding box center [371, 176] width 743 height 353
click at [244, 106] on div "H1-64px" at bounding box center [251, 105] width 70 height 8
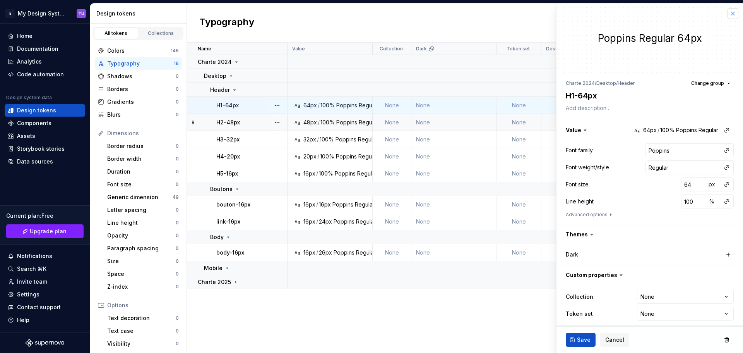
click at [728, 13] on button "button" at bounding box center [733, 13] width 11 height 11
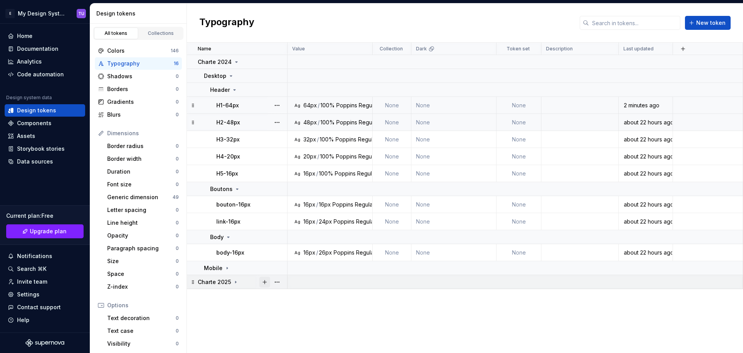
click at [263, 281] on button "button" at bounding box center [264, 281] width 11 height 11
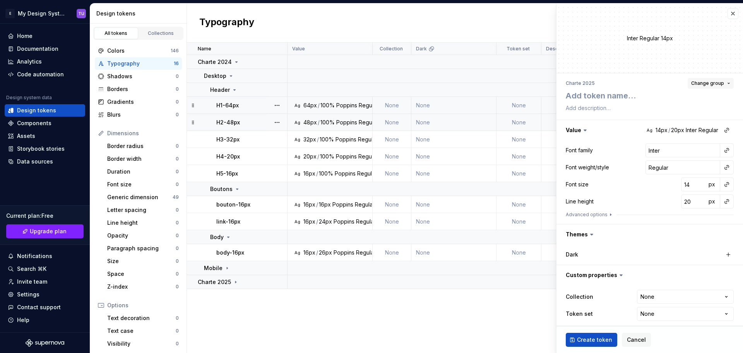
click at [706, 83] on span "Change group" at bounding box center [707, 83] width 33 height 6
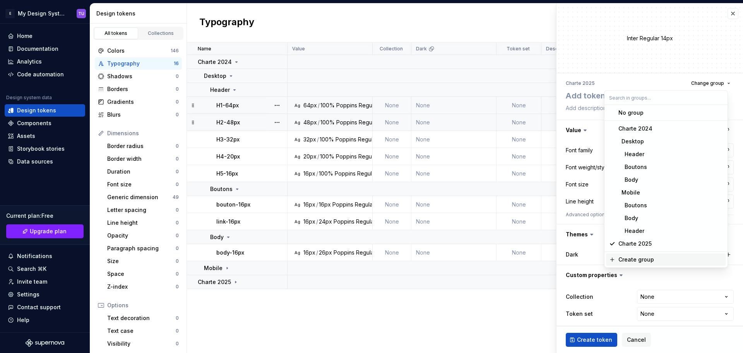
click at [639, 259] on div "Create group" at bounding box center [637, 260] width 36 height 8
type textarea "*"
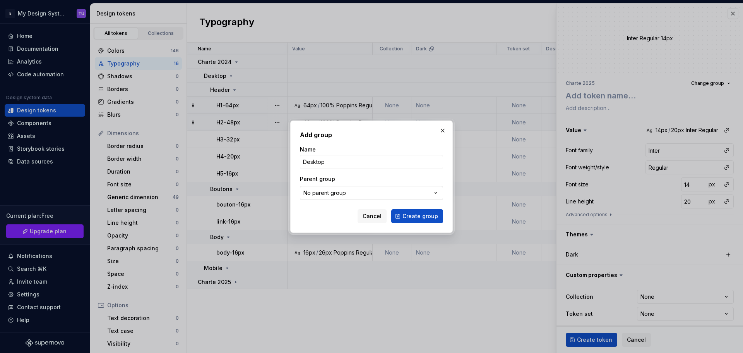
type input "Desktop"
click at [335, 193] on div "No parent group" at bounding box center [325, 193] width 43 height 8
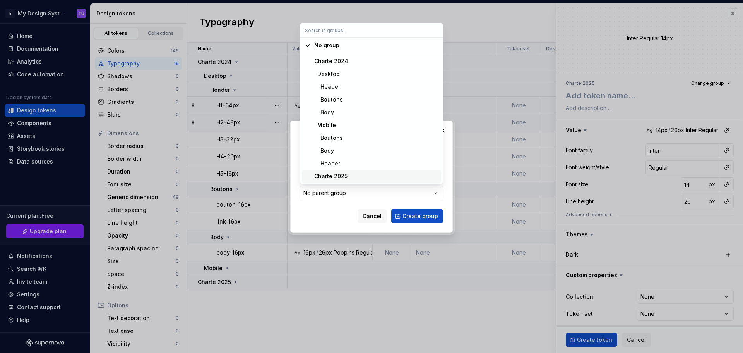
click at [340, 175] on div "Charte 2025" at bounding box center [330, 176] width 33 height 8
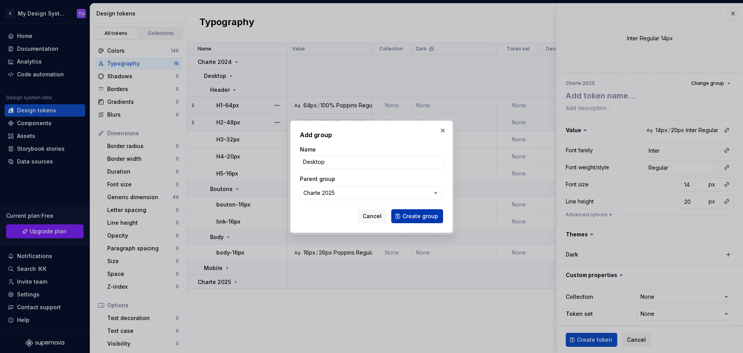
click at [430, 216] on span "Create group" at bounding box center [421, 216] width 36 height 8
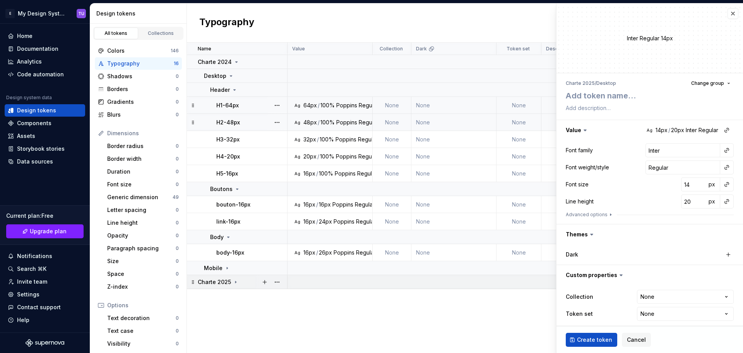
click at [234, 279] on icon at bounding box center [236, 282] width 6 height 6
click at [229, 295] on icon at bounding box center [231, 296] width 6 height 6
click at [263, 295] on button "button" at bounding box center [264, 295] width 11 height 11
type textarea "*"
type textarea "H"
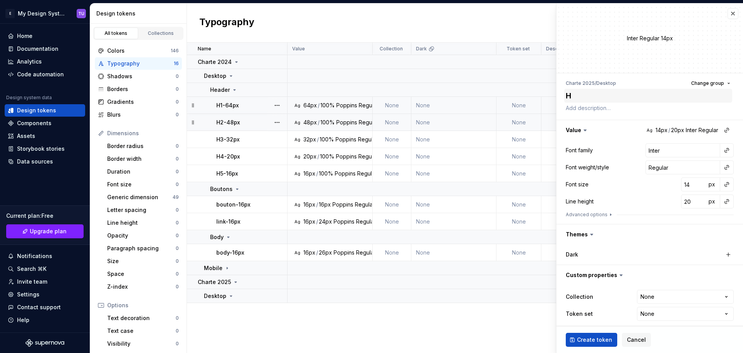
type textarea "*"
type textarea "H1"
type textarea "*"
type textarea "H1-"
click at [586, 96] on textarea "H1-" at bounding box center [648, 96] width 168 height 14
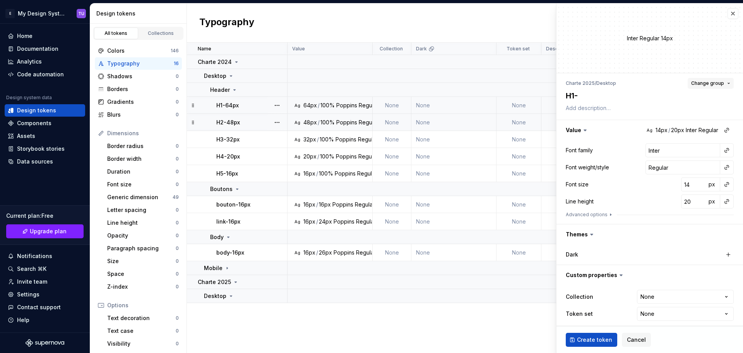
click at [709, 81] on span "Change group" at bounding box center [707, 83] width 33 height 6
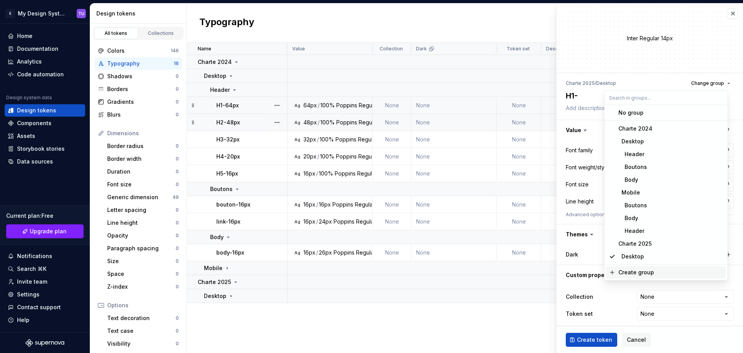
click at [631, 271] on div "Create group" at bounding box center [637, 272] width 36 height 8
type textarea "*"
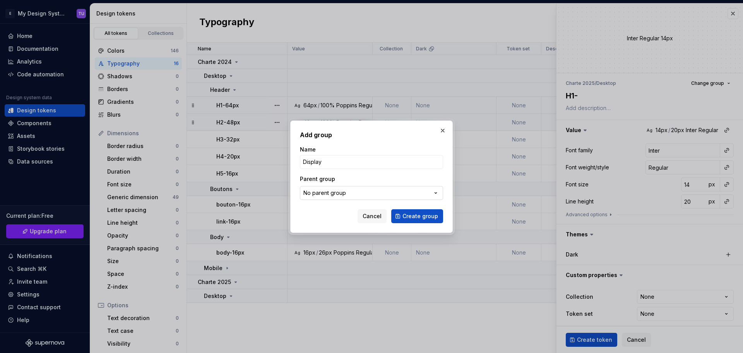
type input "Display"
click at [332, 189] on div "No parent group" at bounding box center [325, 193] width 43 height 8
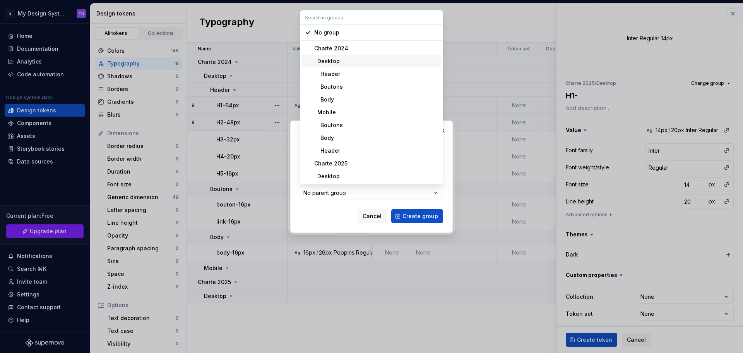
click at [338, 61] on div "Desktop" at bounding box center [327, 61] width 26 height 8
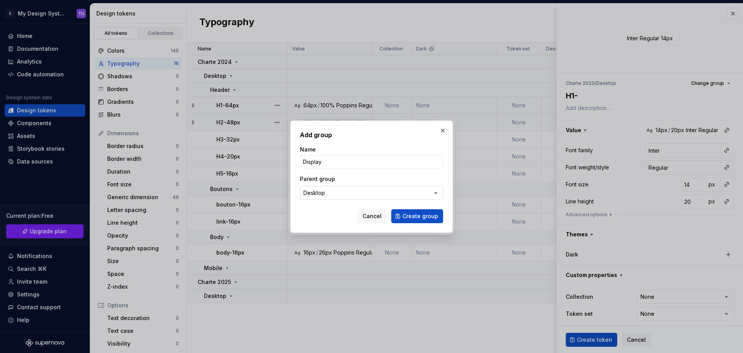
click at [334, 191] on button "Desktop" at bounding box center [371, 193] width 143 height 14
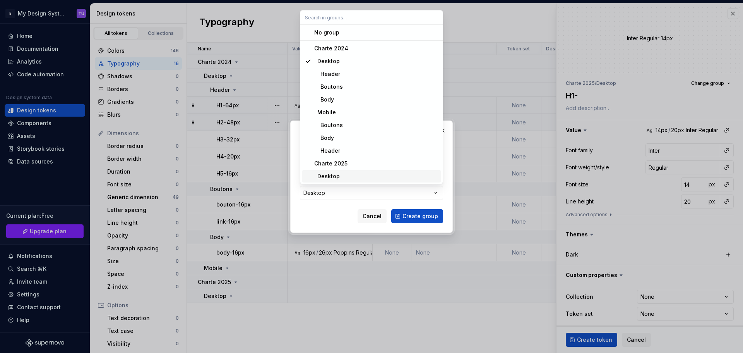
click at [336, 175] on div "Desktop" at bounding box center [327, 176] width 26 height 8
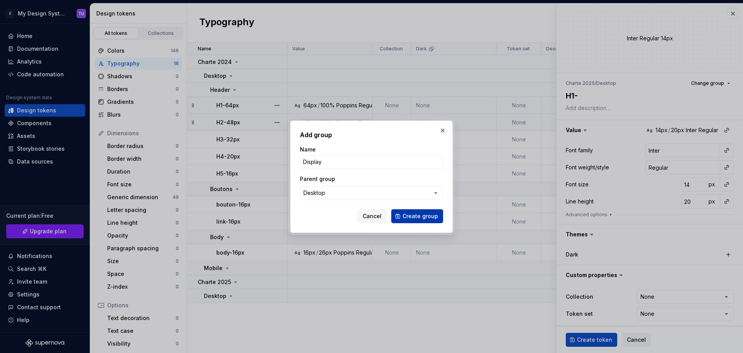
click at [424, 216] on span "Create group" at bounding box center [421, 216] width 36 height 8
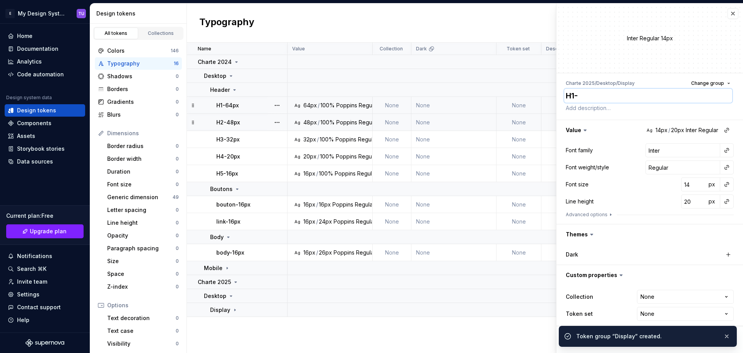
click at [590, 99] on textarea "H1-" at bounding box center [648, 96] width 168 height 14
click at [594, 98] on textarea "H1-" at bounding box center [648, 96] width 168 height 14
click at [571, 95] on textarea "H1-" at bounding box center [648, 96] width 168 height 14
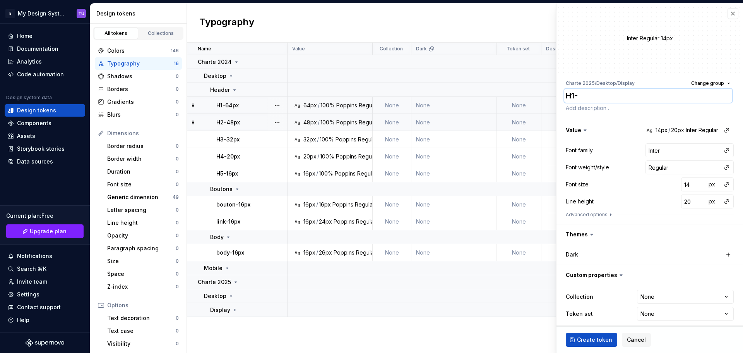
drag, startPoint x: 571, startPoint y: 95, endPoint x: 585, endPoint y: 94, distance: 13.6
click at [585, 94] on textarea "H1-" at bounding box center [648, 96] width 168 height 14
type textarea "*"
type textarea "X"
type textarea "*"
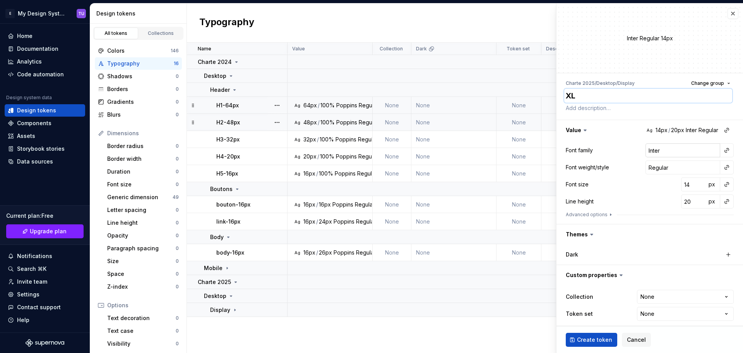
type textarea "XL"
click at [649, 149] on input "Inter" at bounding box center [683, 150] width 75 height 14
click at [650, 150] on input "Inter" at bounding box center [683, 150] width 75 height 14
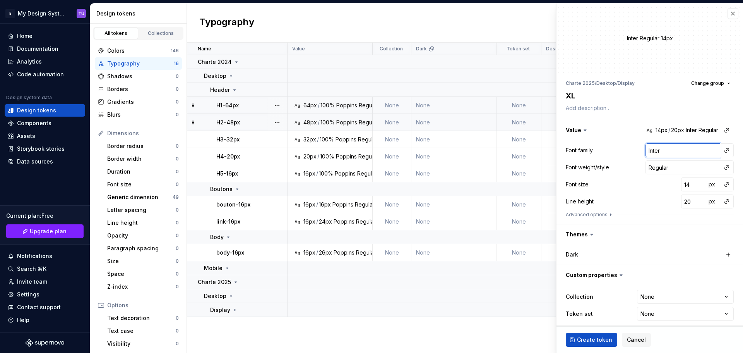
type textarea "*"
type input "B"
type textarea "*"
type input "Ba"
type textarea "*"
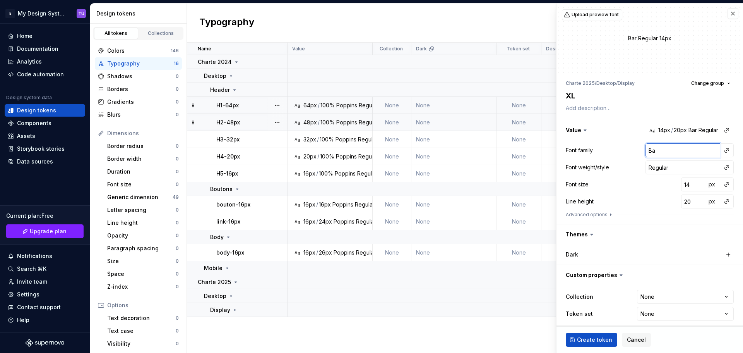
type input "Bar"
type textarea "*"
type input "Barl"
type textarea "*"
type input "Barlo"
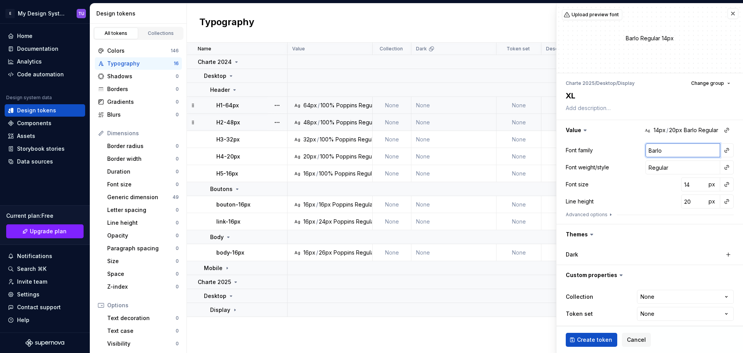
type textarea "*"
type input "[PERSON_NAME]"
click at [654, 170] on input "Regular" at bounding box center [683, 167] width 75 height 14
type textarea "*"
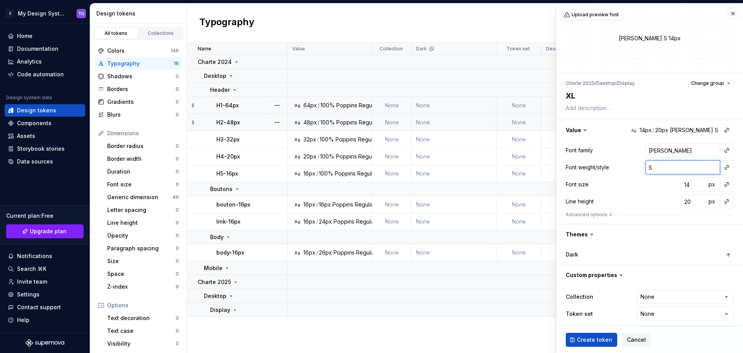
type input "S"
type textarea "*"
type input "Se"
type textarea "*"
type input "Sem"
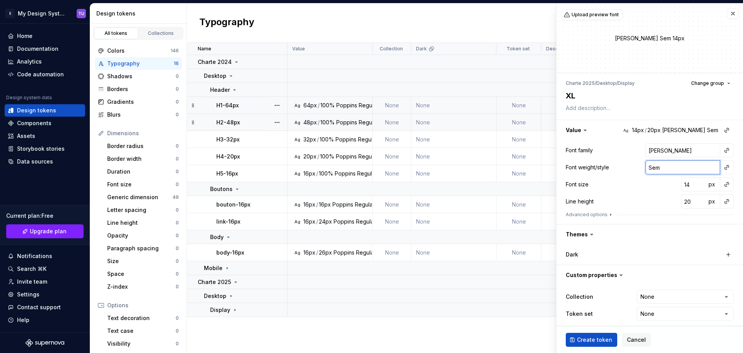
type textarea "*"
type input "Semi"
type textarea "*"
type input "SemiB"
type textarea "*"
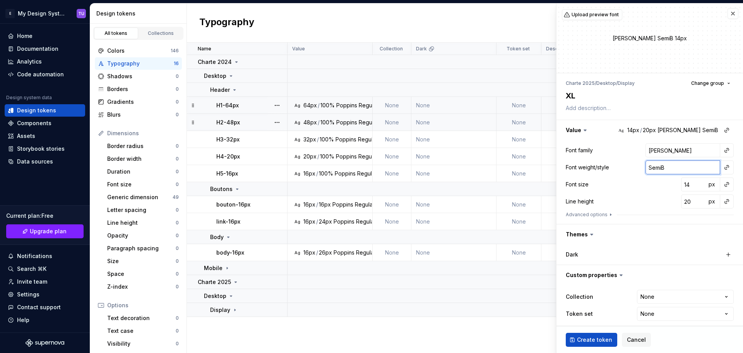
type input "SemiBo"
type textarea "*"
type input "SemiBol"
type textarea "*"
type input "SemiBold"
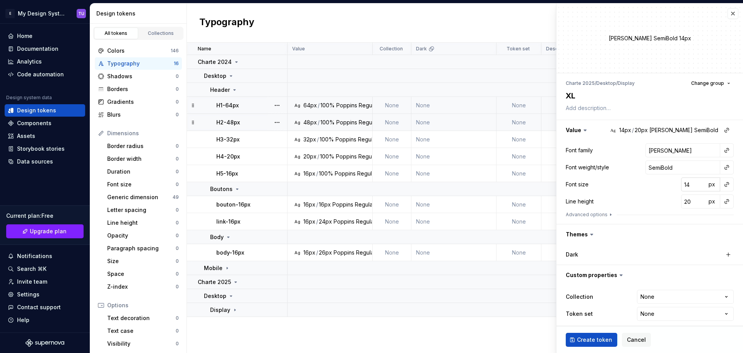
click at [681, 185] on input "14" at bounding box center [693, 184] width 25 height 14
type textarea "*"
type input "7"
type textarea "*"
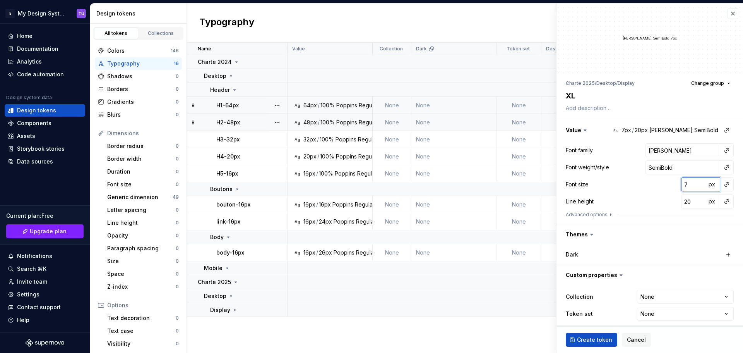
type input "75"
type textarea "*"
type input "7"
type textarea "*"
type input "72"
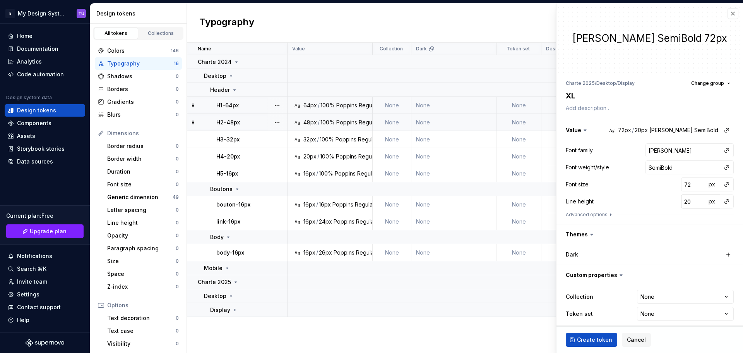
click at [683, 203] on input "20" at bounding box center [693, 201] width 25 height 14
type textarea "*"
type input "8"
type textarea "*"
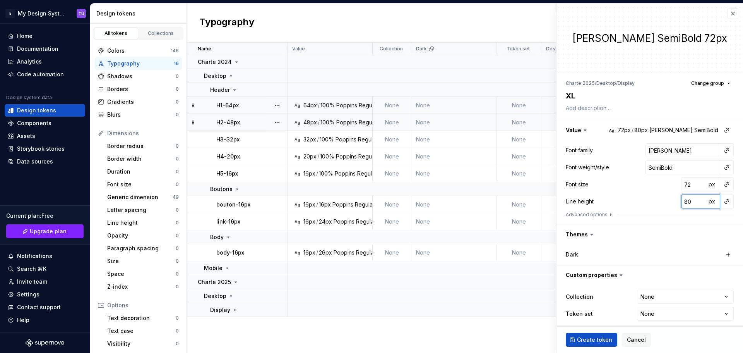
type input "80"
click at [659, 190] on div "Font size 72 px" at bounding box center [650, 184] width 168 height 14
click at [586, 336] on button "Create token" at bounding box center [591, 340] width 51 height 14
type textarea "*"
type input "Inter"
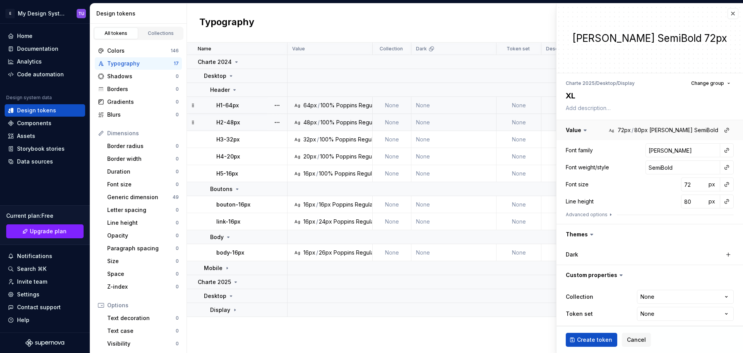
type input "Regular"
type input "14"
type input "20"
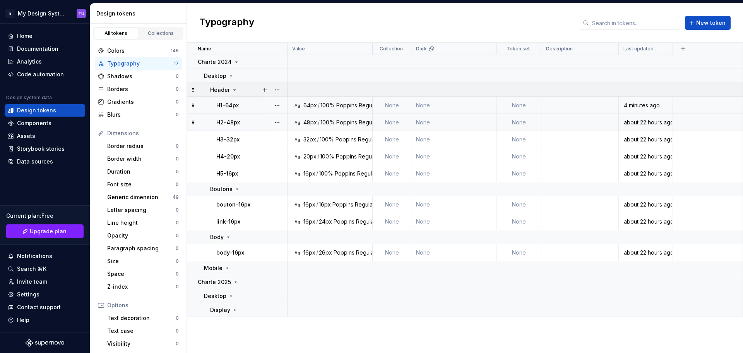
click at [235, 89] on icon at bounding box center [235, 90] width 6 height 6
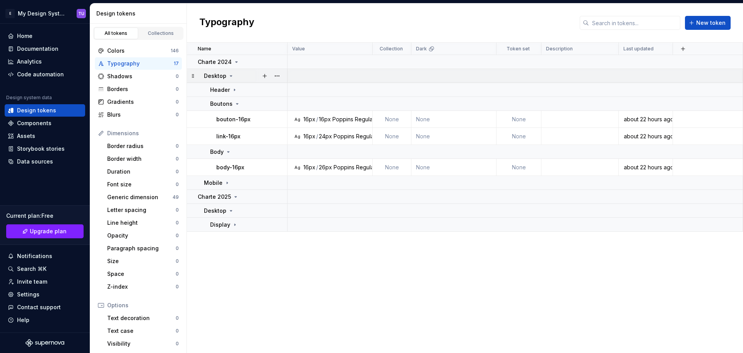
click at [232, 76] on icon at bounding box center [231, 76] width 6 height 6
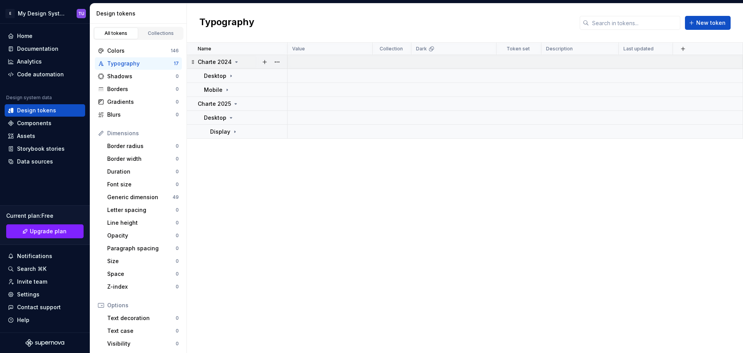
click at [235, 63] on icon at bounding box center [236, 62] width 6 height 6
click at [232, 103] on icon at bounding box center [235, 104] width 6 height 6
click at [265, 103] on button "button" at bounding box center [264, 103] width 11 height 11
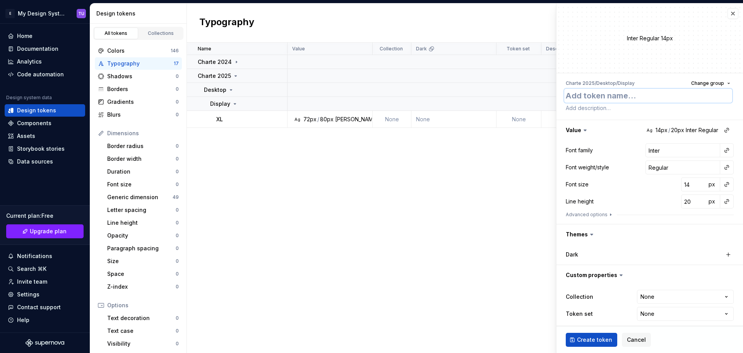
click at [584, 95] on textarea at bounding box center [648, 96] width 168 height 14
type textarea "*"
type textarea "L"
click at [652, 149] on input "Inter" at bounding box center [683, 150] width 75 height 14
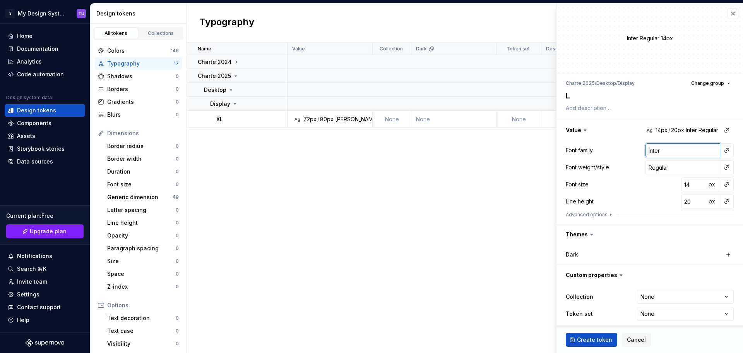
type textarea "*"
type input "V"
type textarea "*"
type input "B"
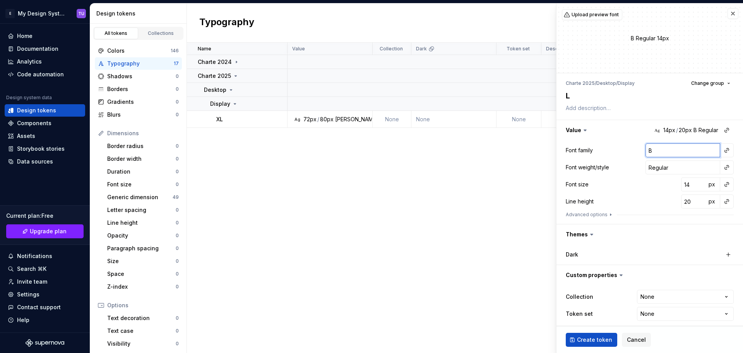
type textarea "*"
type input "Ba"
type textarea "*"
type input "Bar"
type textarea "*"
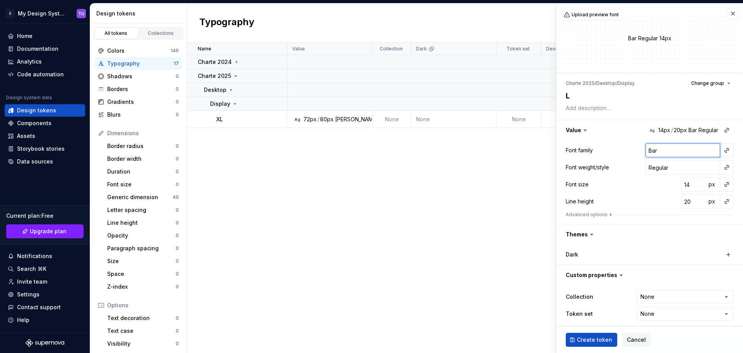
type input "Barl"
type textarea "*"
type input "Barlo"
type textarea "*"
type input "[PERSON_NAME]"
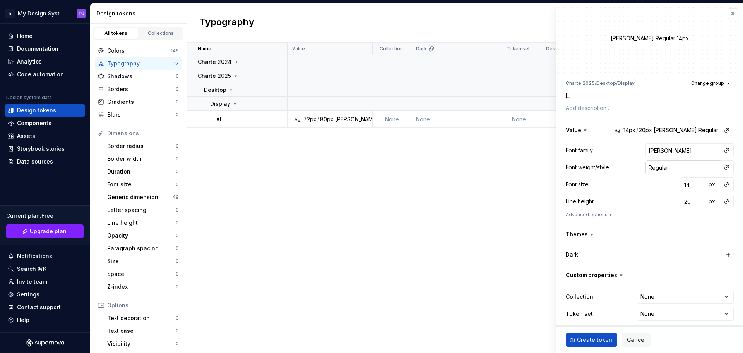
click at [657, 170] on input "Regular" at bounding box center [683, 167] width 75 height 14
type textarea "*"
type input "S"
type textarea "*"
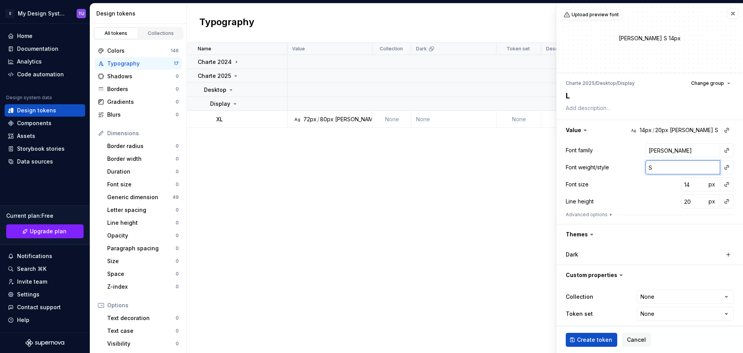
type input "Se"
type textarea "*"
type input "Sem"
type textarea "*"
type input "Semi"
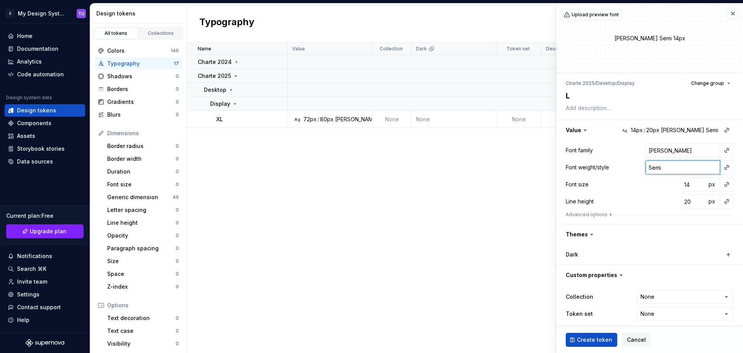
type textarea "*"
type input "SemiB"
type textarea "*"
type input "SemiBo"
type textarea "*"
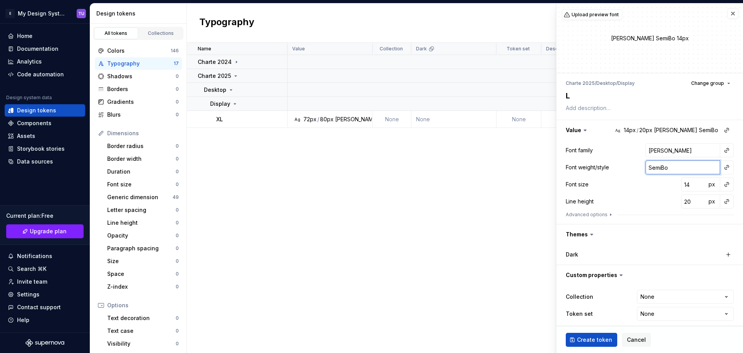
type input "SemiBol"
type textarea "*"
type input "SemiBold"
click at [682, 184] on input "14" at bounding box center [693, 184] width 25 height 14
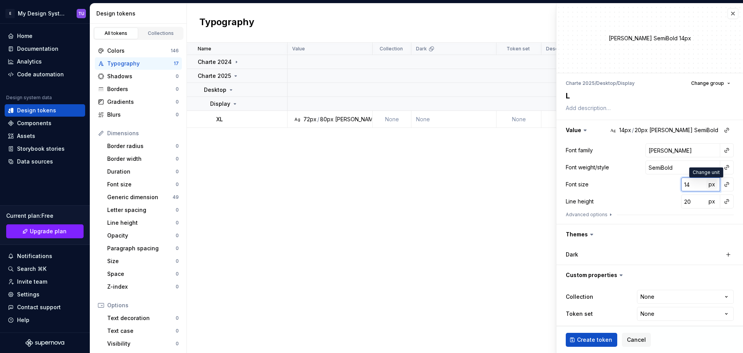
type textarea "*"
type input "6"
type textarea "*"
type input "64"
click at [684, 200] on input "20" at bounding box center [693, 201] width 25 height 14
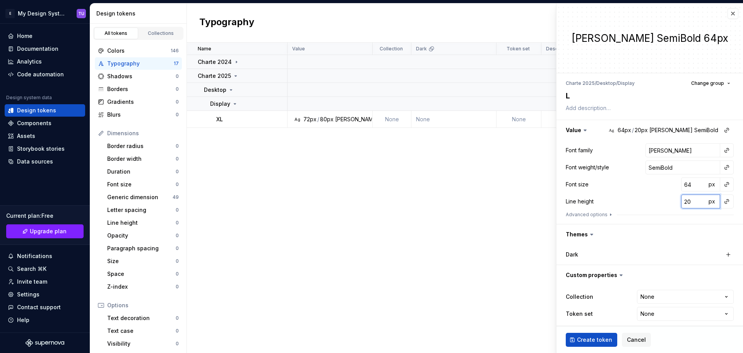
type textarea "*"
type input "7"
type textarea "*"
type input "72"
click at [628, 199] on div "Line height 72 px" at bounding box center [650, 201] width 168 height 14
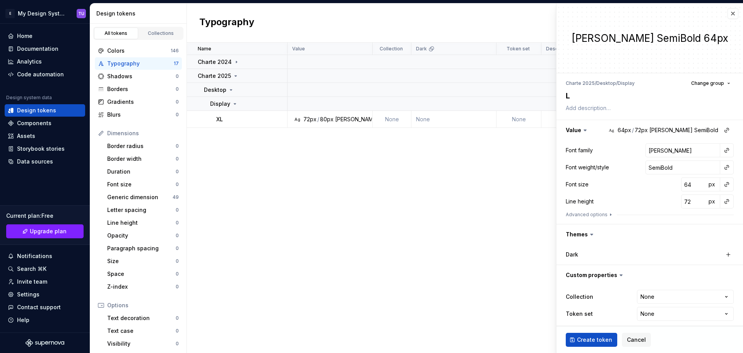
click at [594, 340] on span "Create token" at bounding box center [594, 340] width 35 height 8
type textarea "*"
type input "Inter"
type input "Regular"
type input "14"
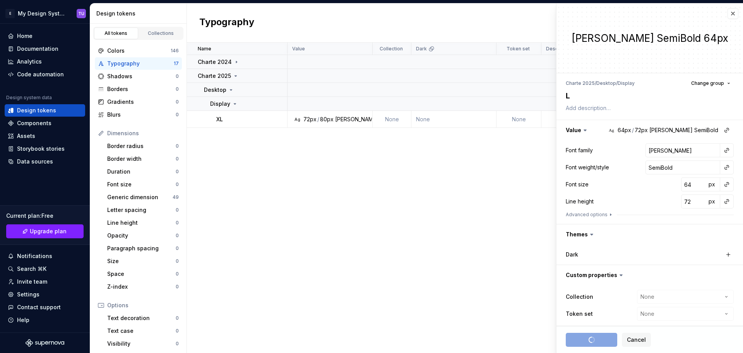
type input "20"
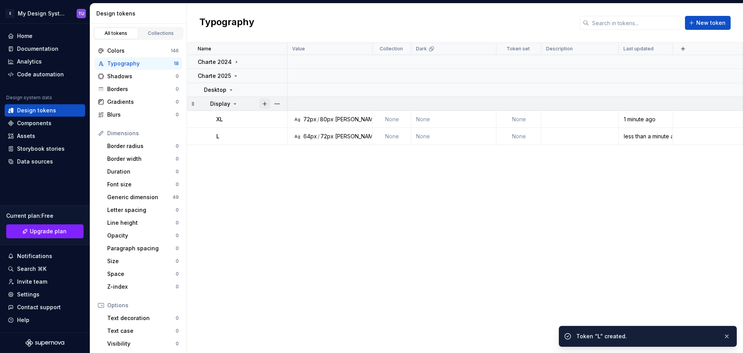
click at [263, 104] on button "button" at bounding box center [264, 103] width 11 height 11
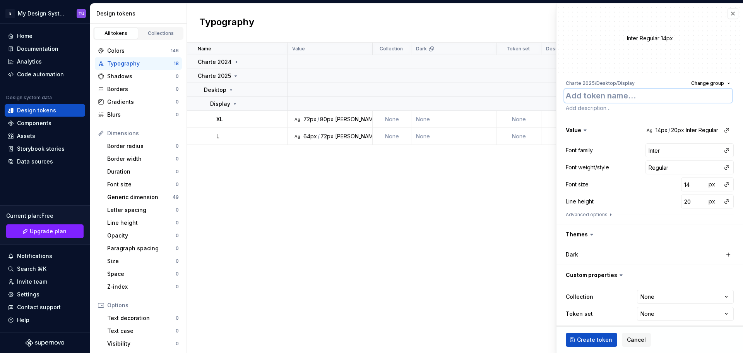
click at [592, 100] on textarea at bounding box center [648, 96] width 168 height 14
type textarea "*"
type textarea "D"
type textarea "*"
type textarea "De"
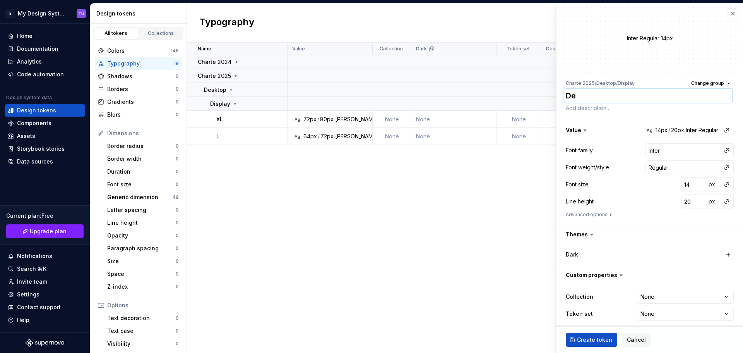
type textarea "*"
type textarea "Def"
type textarea "*"
type textarea "Defa"
type textarea "*"
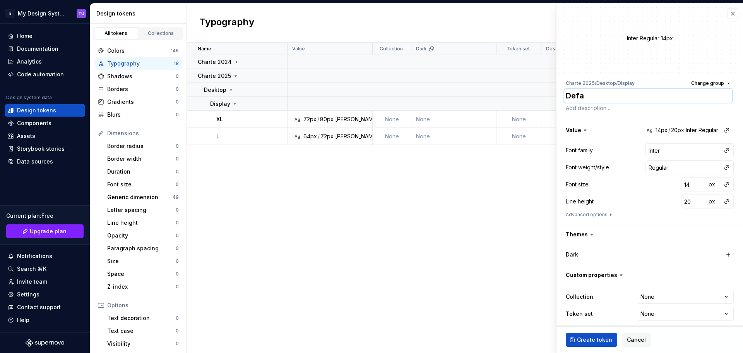
type textarea "Defau"
type textarea "*"
type textarea "Defaul"
type textarea "*"
type textarea "Default"
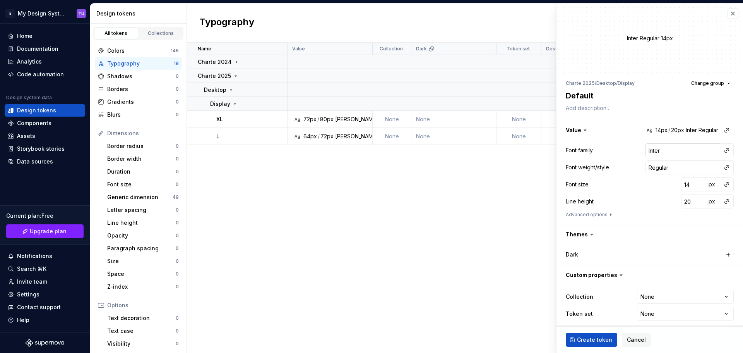
click at [646, 149] on input "Inter" at bounding box center [683, 150] width 75 height 14
type textarea "*"
type input "B"
type textarea "*"
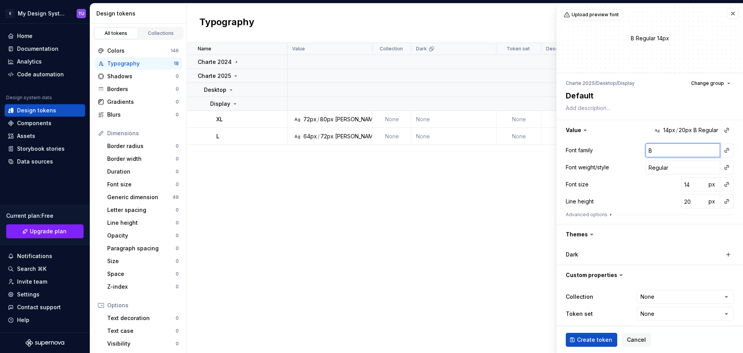
type input "Ba"
type textarea "*"
type input "Bar"
type textarea "*"
type input "Barl"
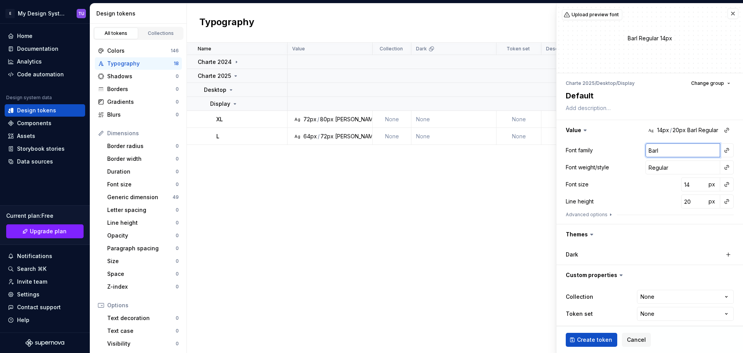
type textarea "*"
type input "Barlo"
type textarea "*"
type input "[PERSON_NAME]"
click at [657, 166] on input "Regular" at bounding box center [683, 167] width 75 height 14
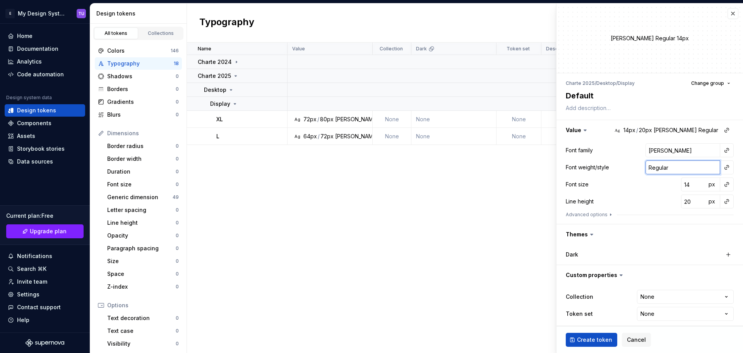
click at [657, 166] on input "Regular" at bounding box center [683, 167] width 75 height 14
type textarea "*"
type input "S"
type textarea "*"
type input "Se"
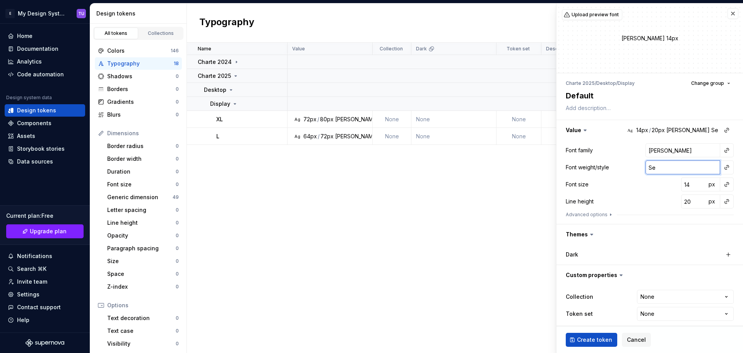
type textarea "*"
type input "Sem"
type textarea "*"
type input "Semi"
type textarea "*"
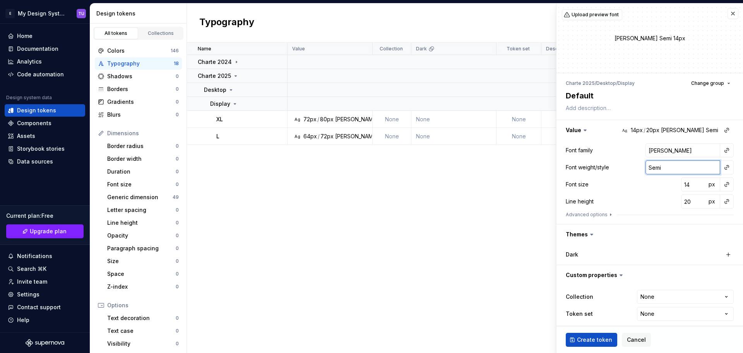
type input "SemiB"
type textarea "*"
type input "SemiBo"
type textarea "*"
type input "SemiBol"
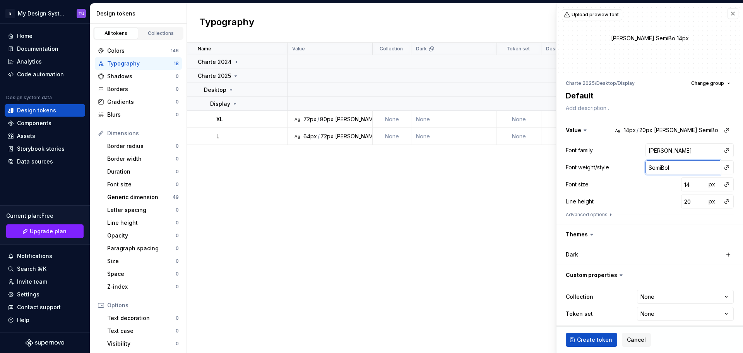
type textarea "*"
type input "SemiBold"
click at [654, 189] on div "Font size 14 px" at bounding box center [650, 184] width 168 height 14
click at [683, 184] on input "14" at bounding box center [693, 184] width 25 height 14
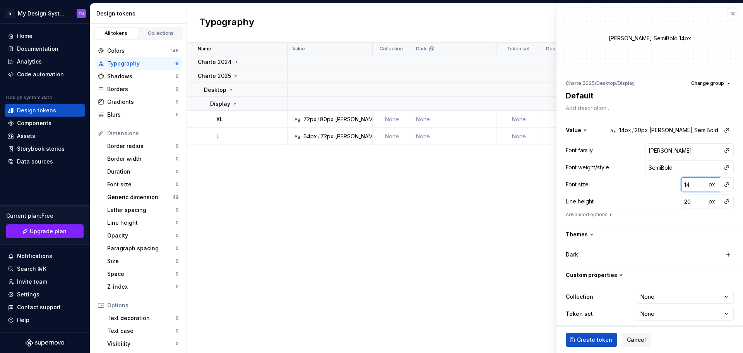
type textarea "*"
type input "4"
type textarea "*"
type input "48"
click at [681, 200] on input "20" at bounding box center [693, 201] width 25 height 14
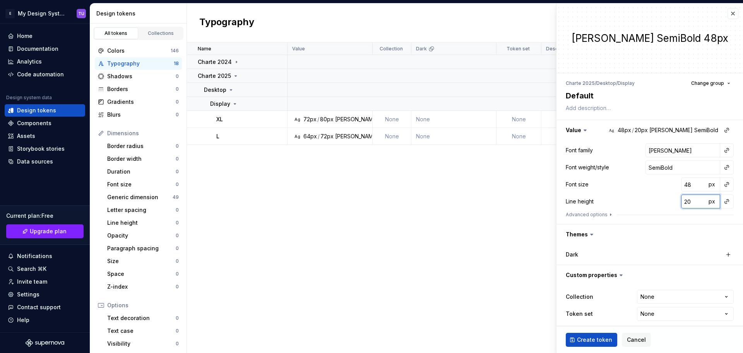
click at [681, 200] on input "20" at bounding box center [693, 201] width 25 height 14
type textarea "*"
type input "5"
type textarea "*"
type input "56"
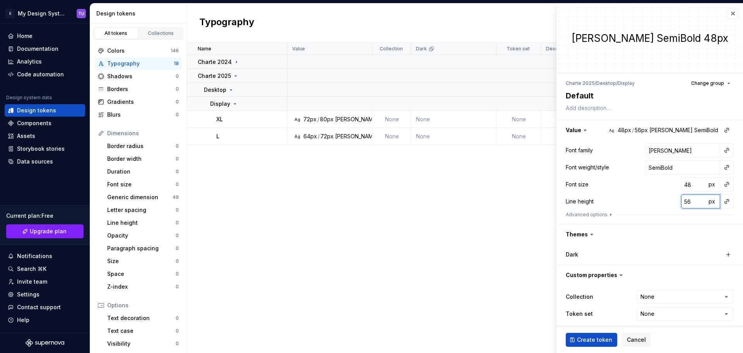
type textarea "*"
type input "56"
click at [635, 195] on div "Line height 56 px" at bounding box center [650, 201] width 168 height 14
click at [588, 340] on span "Create token" at bounding box center [594, 340] width 35 height 8
type textarea "*"
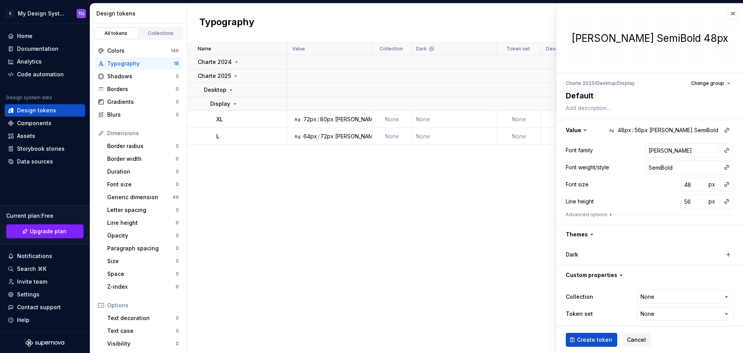
type input "Inter"
type input "Regular"
type input "14"
type input "20"
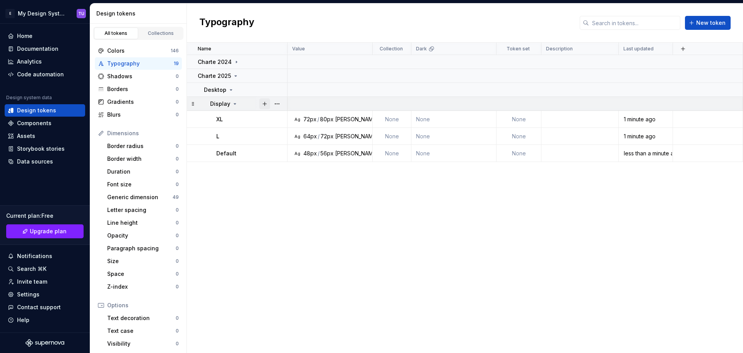
click at [266, 103] on button "button" at bounding box center [264, 103] width 11 height 11
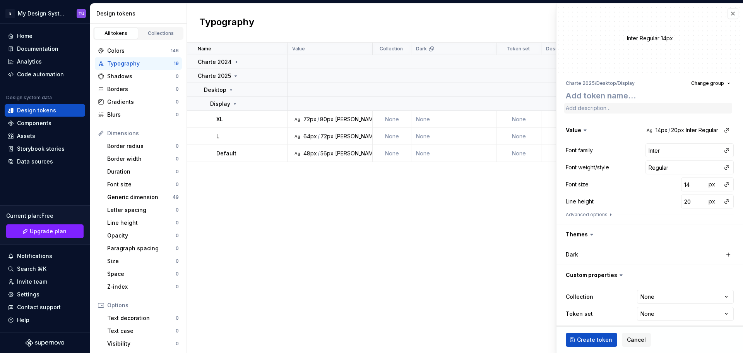
type textarea "*"
type textarea "M"
type textarea "*"
type textarea "M"
click at [650, 148] on input "Inter" at bounding box center [683, 150] width 75 height 14
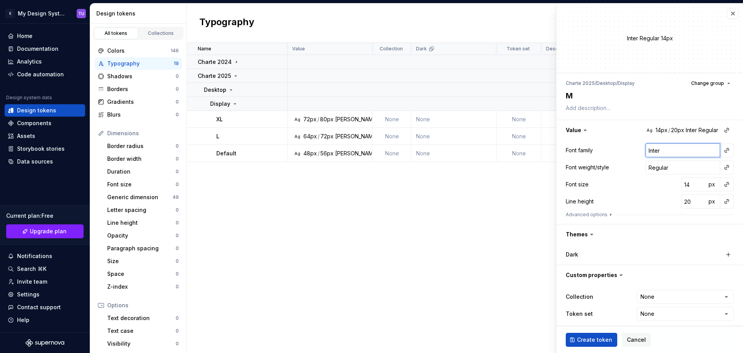
click at [650, 148] on input "Inter" at bounding box center [683, 150] width 75 height 14
type textarea "*"
type input "B"
type textarea "*"
type input "Ba"
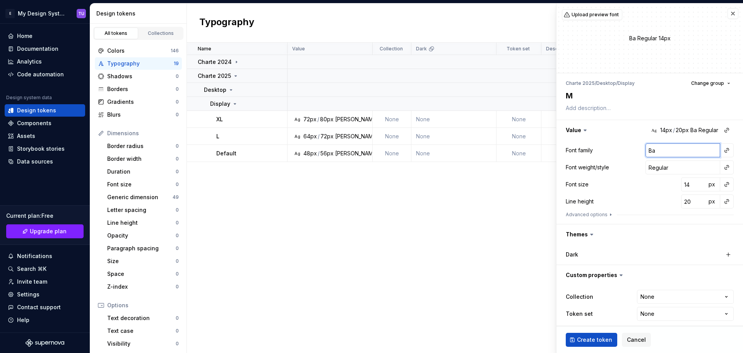
type textarea "*"
type input "Bar"
type textarea "*"
type input "Barl"
type textarea "*"
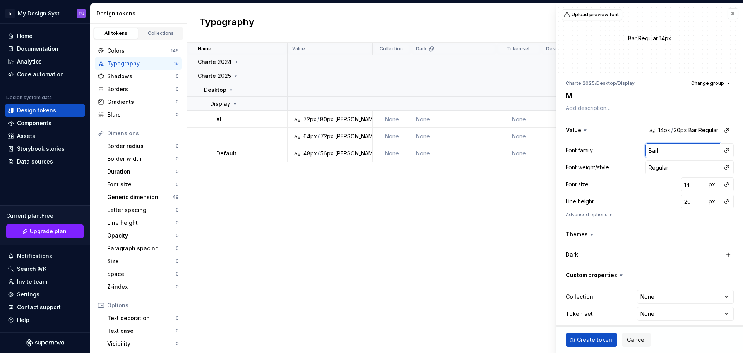
type input "Barlo"
type textarea "*"
type input "[PERSON_NAME]"
click at [653, 168] on input "Regular" at bounding box center [683, 167] width 75 height 14
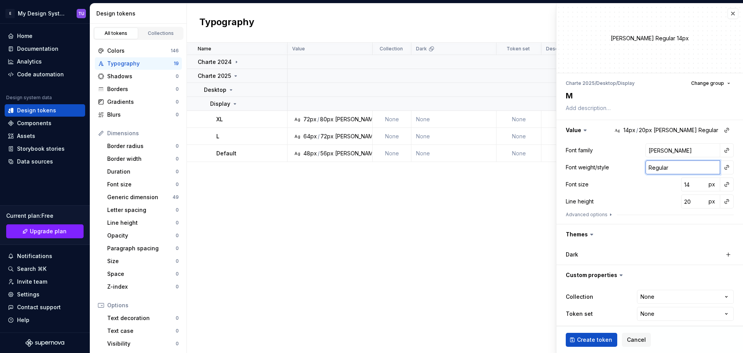
type textarea "*"
type input "S"
type textarea "*"
type input "Se"
type textarea "*"
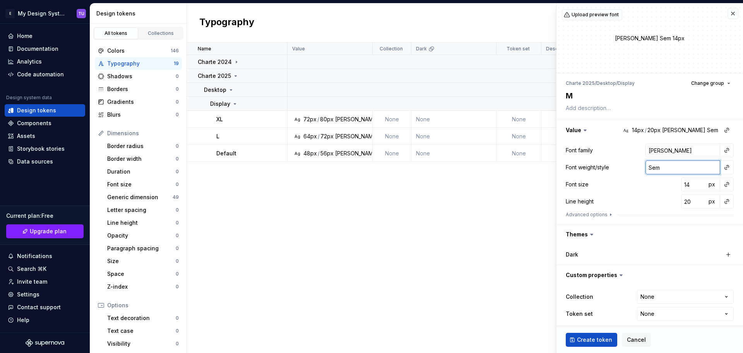
type input "SemiBold"
click at [683, 182] on input "14" at bounding box center [693, 184] width 25 height 14
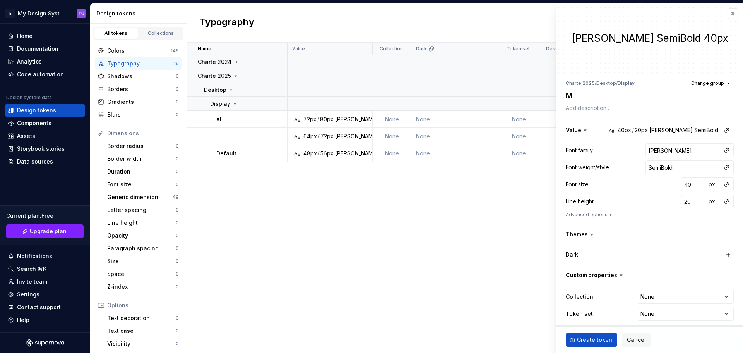
click at [682, 199] on input "20" at bounding box center [693, 201] width 25 height 14
click at [592, 336] on span "Create token" at bounding box center [594, 340] width 35 height 8
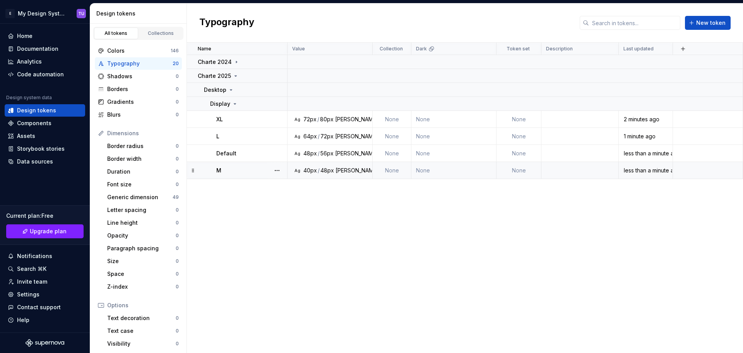
click at [338, 170] on div "[PERSON_NAME]" at bounding box center [357, 170] width 43 height 8
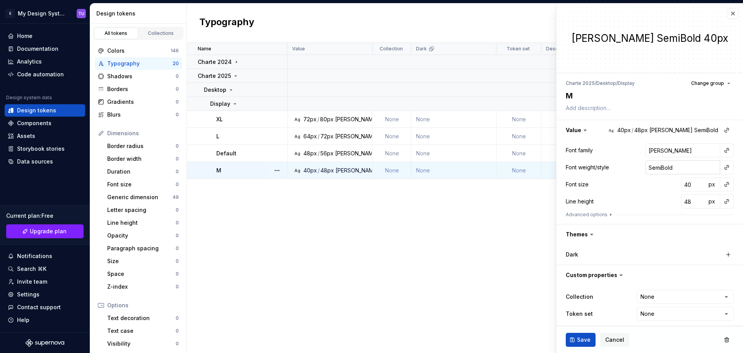
click at [652, 168] on input "SemiBold" at bounding box center [683, 167] width 75 height 14
drag, startPoint x: 655, startPoint y: 167, endPoint x: 659, endPoint y: 167, distance: 3.9
click at [655, 167] on input "SemiBold" at bounding box center [683, 167] width 75 height 14
click at [656, 166] on input "SemiBold" at bounding box center [683, 167] width 75 height 14
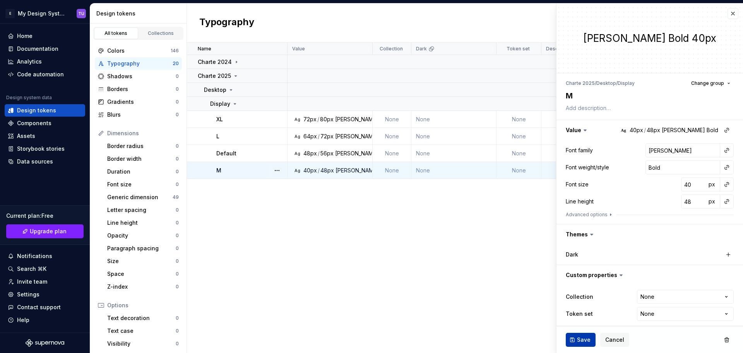
click at [584, 342] on span "Save" at bounding box center [584, 340] width 14 height 8
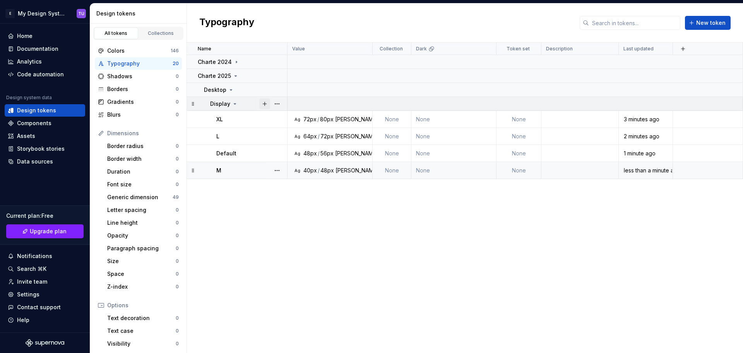
click at [264, 105] on button "button" at bounding box center [264, 103] width 11 height 11
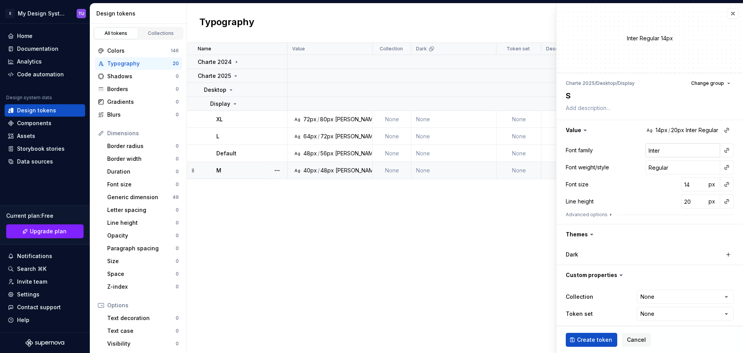
click at [657, 153] on input "Inter" at bounding box center [683, 150] width 75 height 14
click at [651, 167] on input "Regular" at bounding box center [683, 167] width 75 height 14
click at [683, 182] on input "14" at bounding box center [693, 184] width 25 height 14
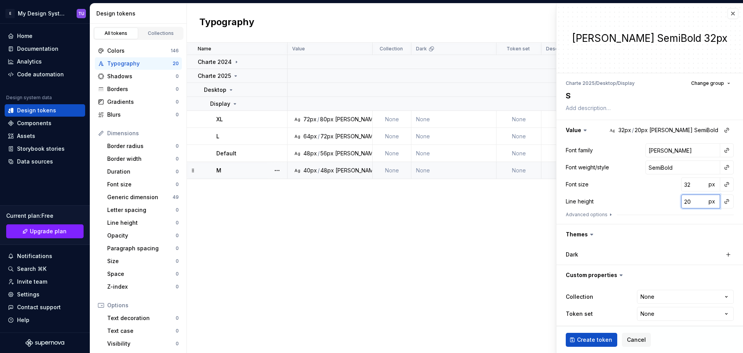
click at [682, 199] on input "20" at bounding box center [693, 201] width 25 height 14
click at [682, 201] on input "20" at bounding box center [693, 201] width 25 height 14
click at [647, 190] on div "Font size 32 px" at bounding box center [650, 184] width 168 height 14
click at [591, 340] on span "Create token" at bounding box center [594, 340] width 35 height 8
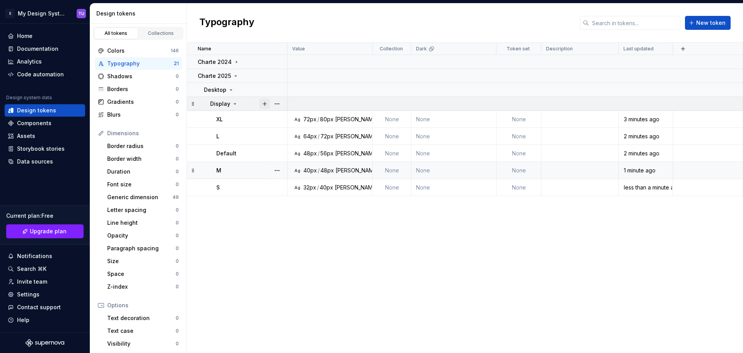
click at [264, 101] on button "button" at bounding box center [264, 103] width 11 height 11
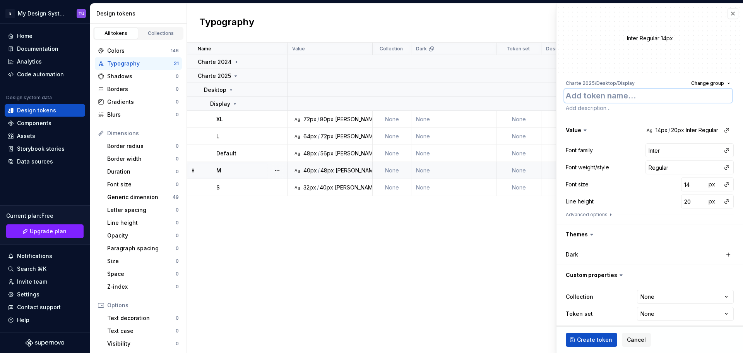
click at [597, 100] on textarea at bounding box center [648, 96] width 168 height 14
click at [663, 150] on input "Inter" at bounding box center [683, 150] width 75 height 14
click at [651, 149] on input "Inter" at bounding box center [683, 150] width 75 height 14
click at [648, 170] on input "Regular" at bounding box center [683, 167] width 75 height 14
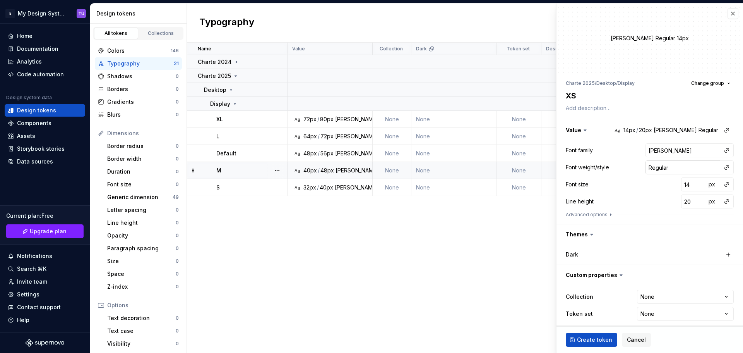
click at [648, 170] on input "Regular" at bounding box center [683, 167] width 75 height 14
click at [681, 182] on input "14" at bounding box center [693, 184] width 25 height 14
click at [683, 202] on input "20" at bounding box center [693, 201] width 25 height 14
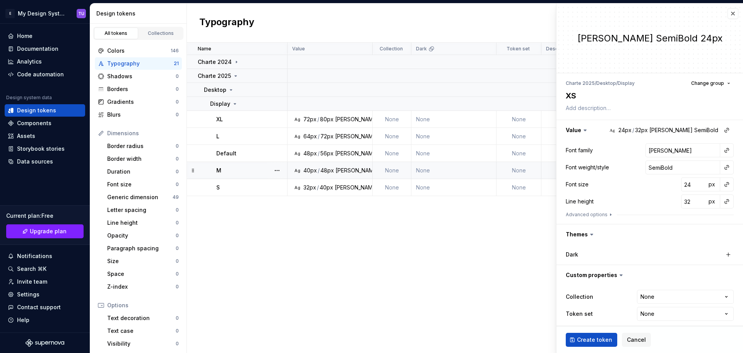
click at [649, 193] on div "Font family [PERSON_NAME] Font weight/style SemiBold Font size 24 px Line heigh…" at bounding box center [650, 181] width 168 height 77
click at [589, 340] on span "Create token" at bounding box center [594, 340] width 35 height 8
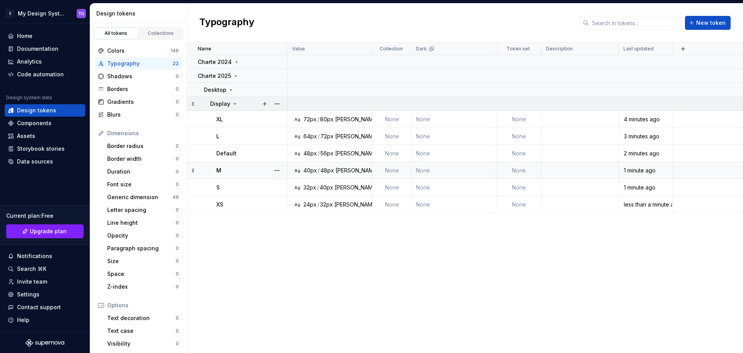
click at [232, 103] on icon at bounding box center [235, 104] width 6 height 6
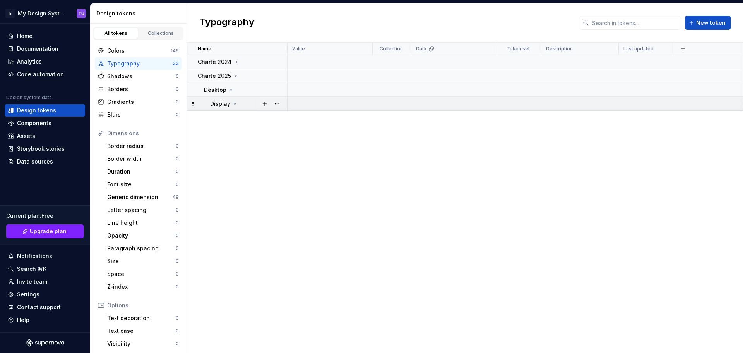
click at [232, 101] on icon at bounding box center [235, 104] width 6 height 6
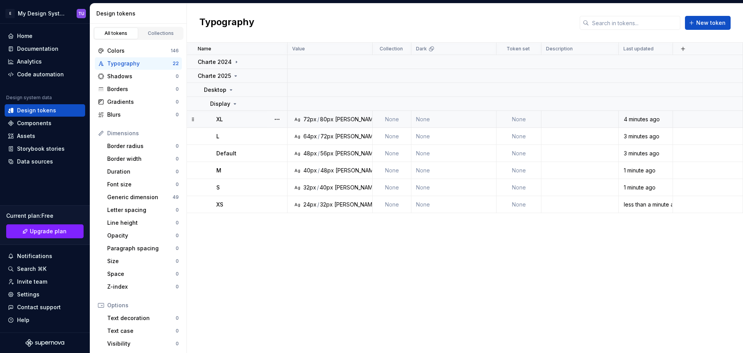
click at [340, 120] on div "[PERSON_NAME]" at bounding box center [356, 119] width 43 height 8
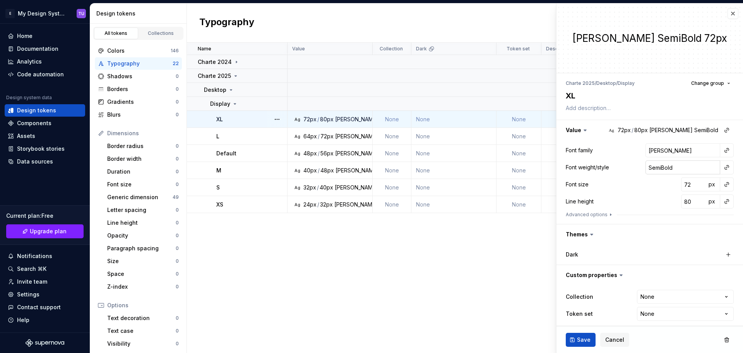
click at [652, 168] on input "SemiBold" at bounding box center [683, 167] width 75 height 14
drag, startPoint x: 657, startPoint y: 167, endPoint x: 631, endPoint y: 164, distance: 26.2
click at [631, 164] on div "Font weight/style SemiBold" at bounding box center [650, 167] width 168 height 14
click at [588, 340] on span "Save" at bounding box center [584, 340] width 14 height 8
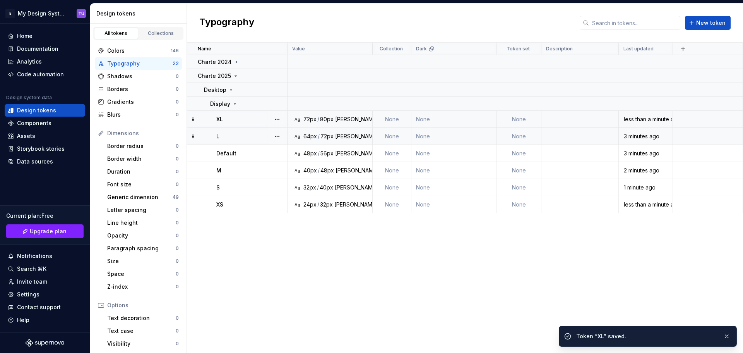
click at [380, 134] on div "SemiBold" at bounding box center [392, 136] width 24 height 8
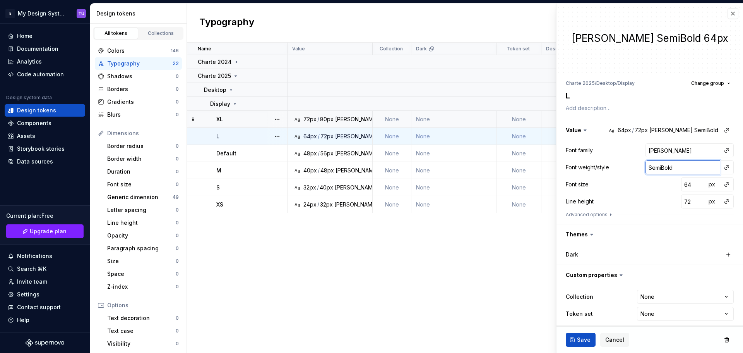
drag, startPoint x: 655, startPoint y: 166, endPoint x: 609, endPoint y: 169, distance: 47.0
click at [609, 169] on div "Font weight/style SemiBold" at bounding box center [650, 167] width 168 height 14
click at [585, 341] on span "Save" at bounding box center [584, 340] width 14 height 8
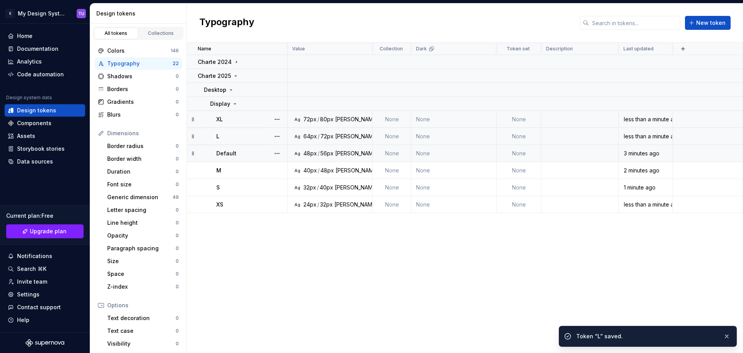
click at [352, 151] on div "48px / 56px [PERSON_NAME] SemiBold" at bounding box center [354, 153] width 101 height 8
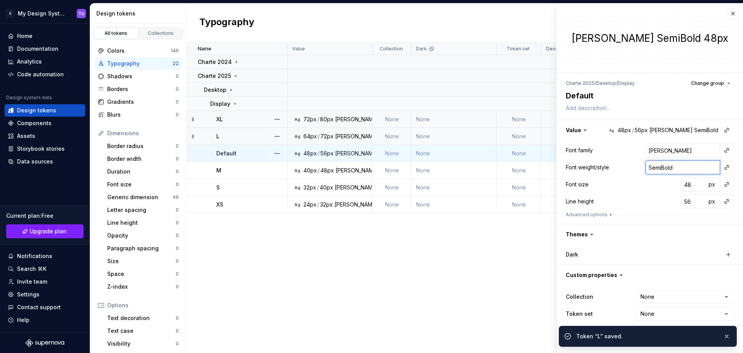
drag, startPoint x: 656, startPoint y: 165, endPoint x: 588, endPoint y: 166, distance: 67.8
click at [588, 166] on div "Font weight/style SemiBold" at bounding box center [650, 167] width 168 height 14
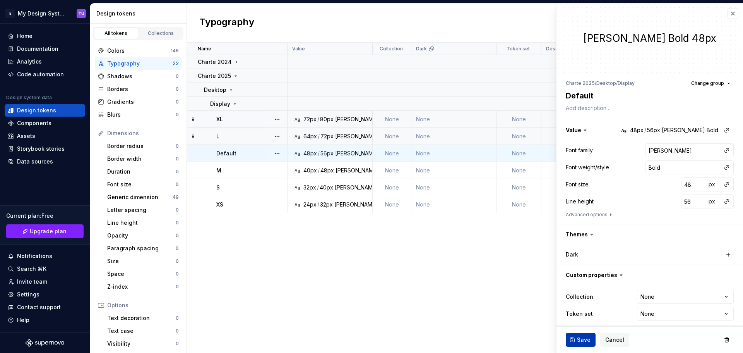
click at [588, 334] on button "Save" at bounding box center [581, 340] width 30 height 14
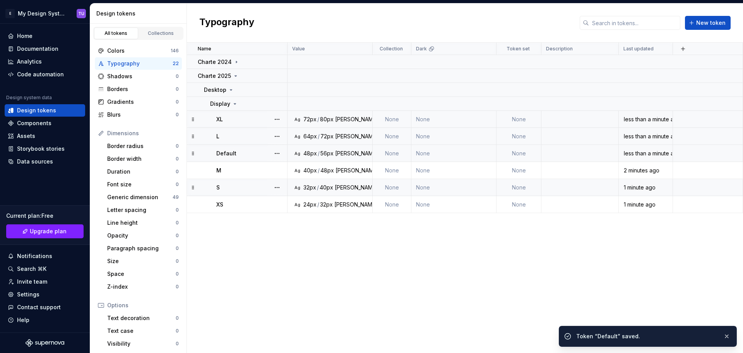
click at [345, 187] on div "[PERSON_NAME]" at bounding box center [356, 188] width 43 height 8
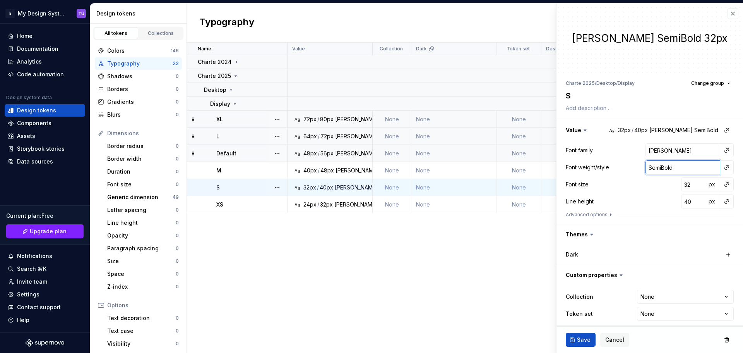
drag, startPoint x: 657, startPoint y: 166, endPoint x: 593, endPoint y: 167, distance: 64.7
click at [593, 167] on div "Font weight/style SemiBold" at bounding box center [650, 167] width 168 height 14
click at [580, 341] on span "Save" at bounding box center [584, 340] width 14 height 8
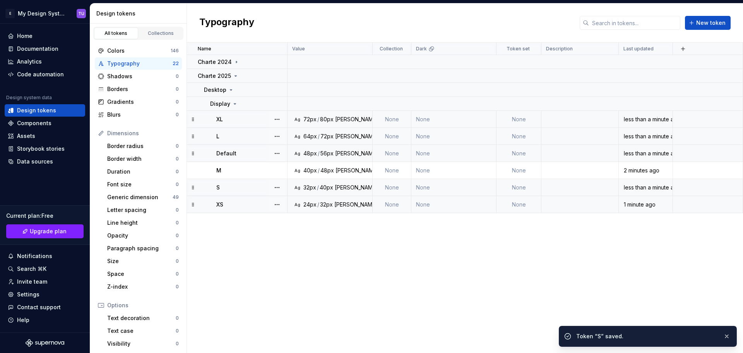
click at [328, 206] on div "32px" at bounding box center [326, 205] width 13 height 8
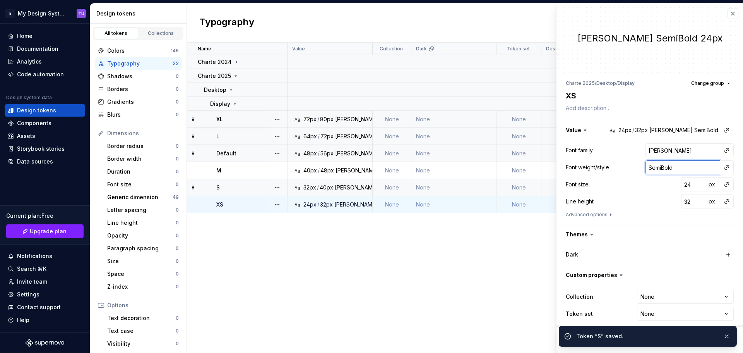
drag, startPoint x: 656, startPoint y: 165, endPoint x: 615, endPoint y: 163, distance: 40.7
click at [615, 163] on div "Font weight/style SemiBold" at bounding box center [650, 167] width 168 height 14
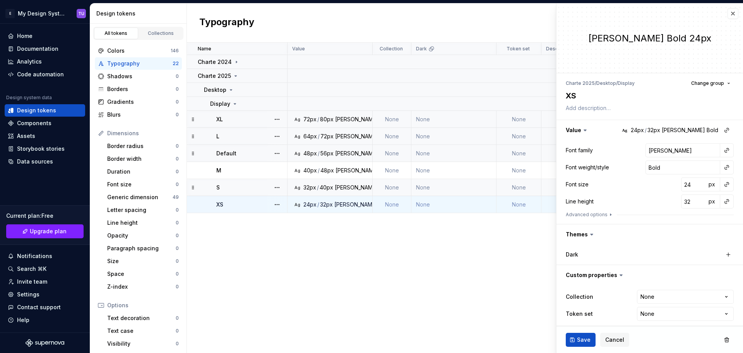
click at [585, 338] on span "Save" at bounding box center [584, 340] width 14 height 8
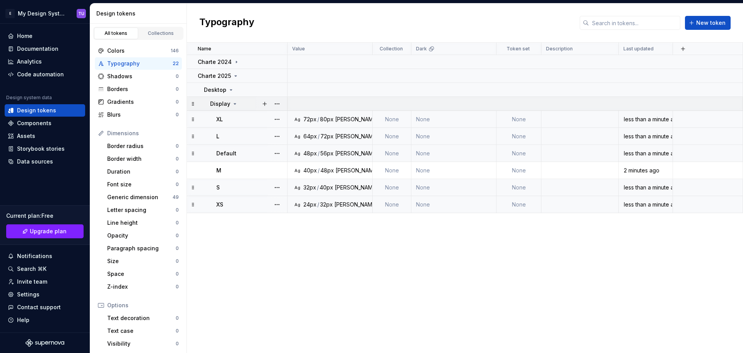
click at [234, 103] on icon at bounding box center [235, 103] width 2 height 1
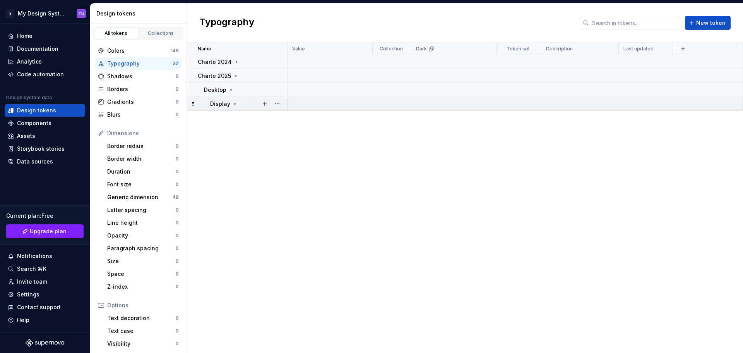
click at [232, 105] on icon at bounding box center [235, 104] width 6 height 6
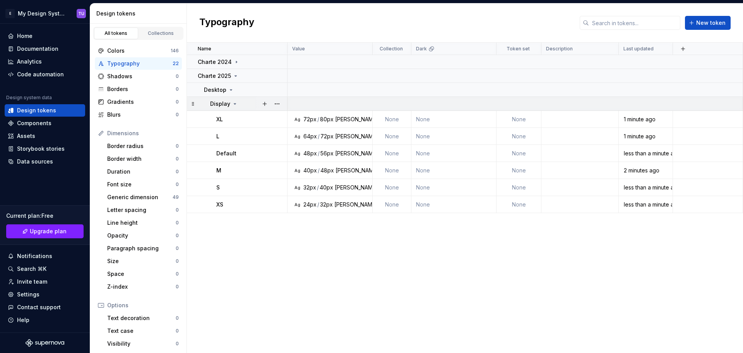
click at [234, 104] on icon at bounding box center [235, 103] width 2 height 1
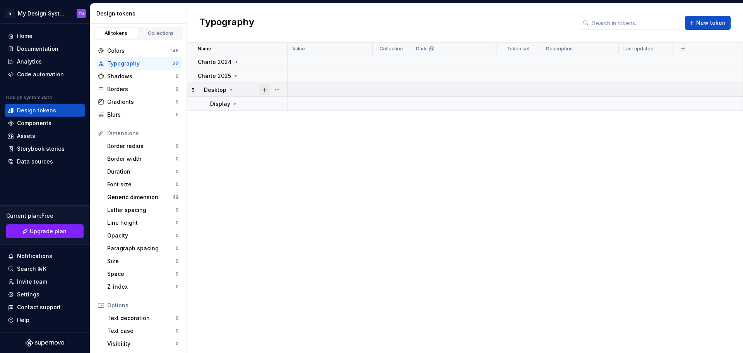
click at [264, 91] on button "button" at bounding box center [264, 89] width 11 height 11
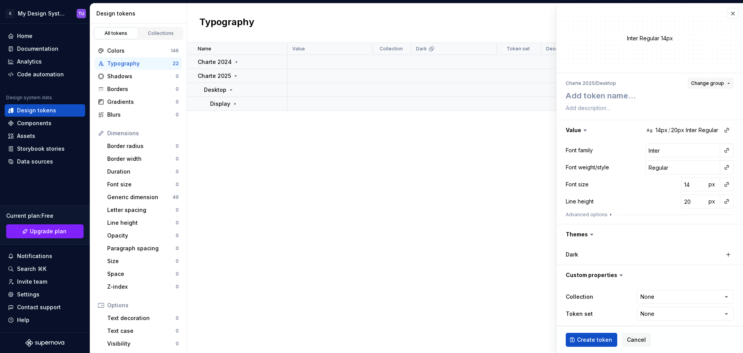
drag, startPoint x: 705, startPoint y: 83, endPoint x: 703, endPoint y: 89, distance: 5.5
click at [705, 83] on span "Change group" at bounding box center [707, 83] width 33 height 6
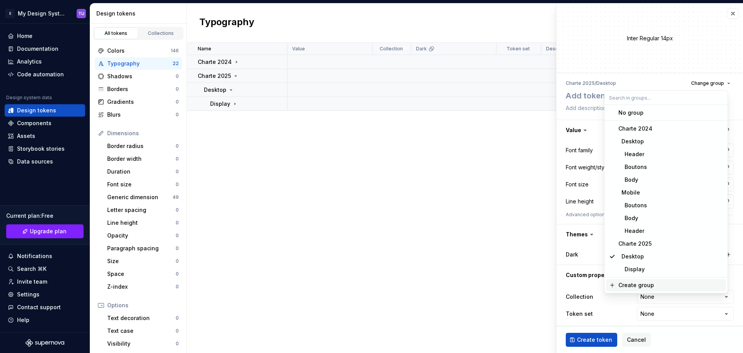
click at [623, 286] on div "Create group" at bounding box center [637, 285] width 36 height 8
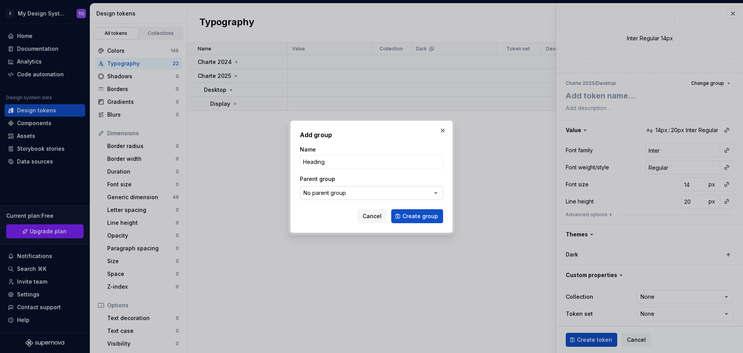
click at [319, 192] on div "No parent group" at bounding box center [325, 193] width 43 height 8
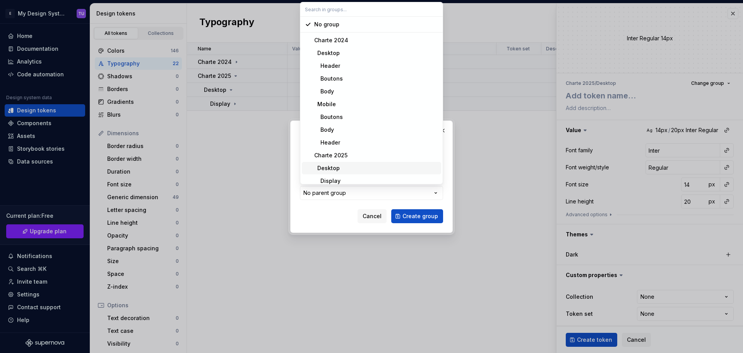
click at [336, 170] on div "Desktop" at bounding box center [327, 168] width 26 height 8
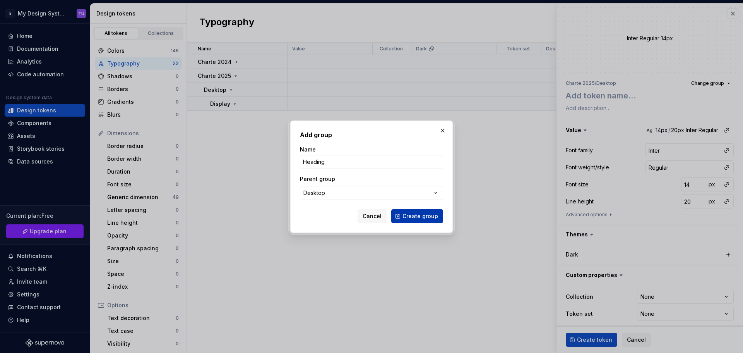
click at [419, 216] on span "Create group" at bounding box center [421, 216] width 36 height 8
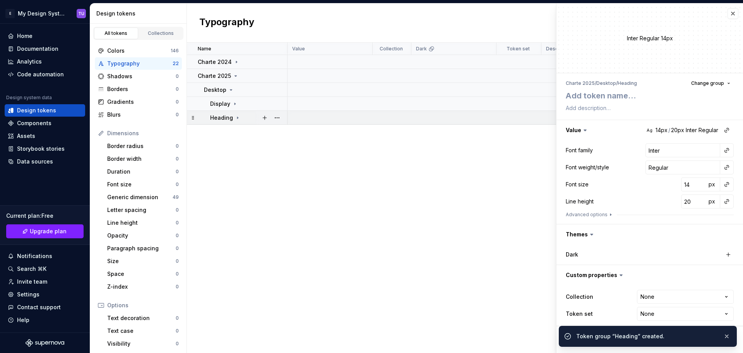
click at [237, 116] on icon at bounding box center [238, 118] width 6 height 6
click at [236, 116] on icon at bounding box center [238, 118] width 6 height 6
click at [264, 117] on button "button" at bounding box center [264, 117] width 11 height 11
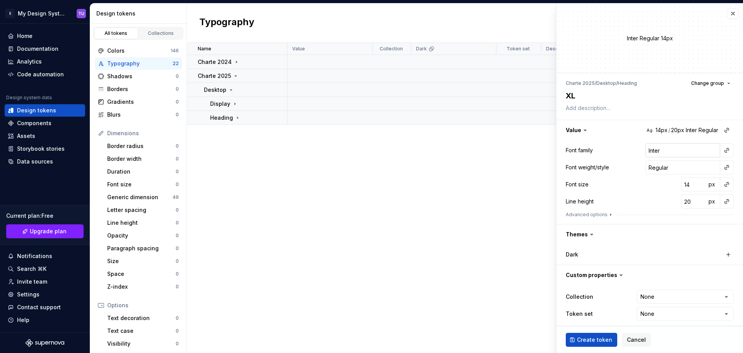
click at [653, 151] on input "Inter" at bounding box center [683, 150] width 75 height 14
click at [650, 148] on input "Inter" at bounding box center [683, 150] width 75 height 14
click at [652, 167] on input "Regular" at bounding box center [683, 167] width 75 height 14
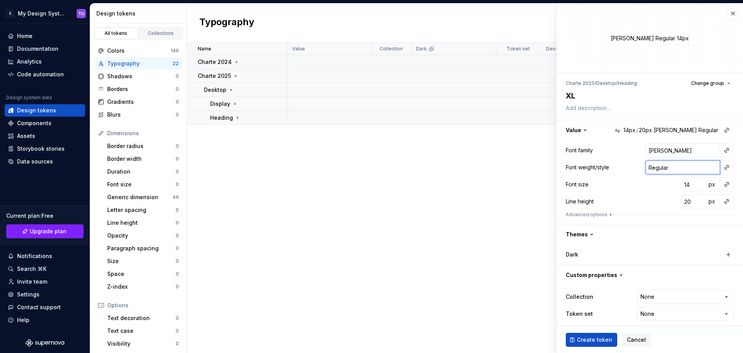
click at [652, 167] on input "Regular" at bounding box center [683, 167] width 75 height 14
click at [683, 184] on input "14" at bounding box center [693, 184] width 25 height 14
click at [684, 202] on input "20" at bounding box center [693, 201] width 25 height 14
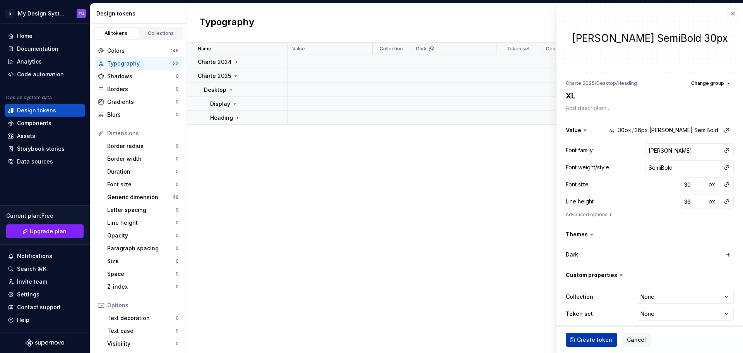
click at [592, 338] on span "Create token" at bounding box center [594, 340] width 35 height 8
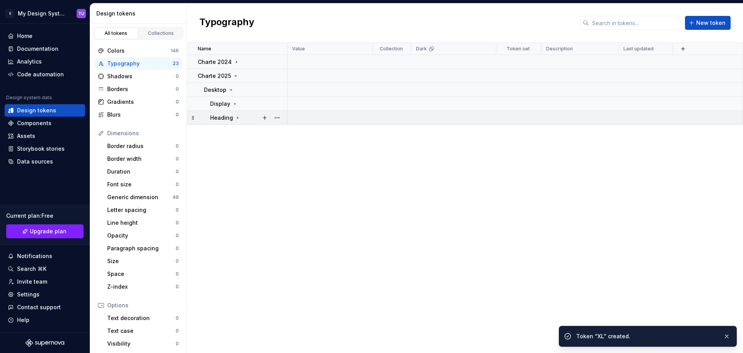
click at [235, 122] on td "Heading" at bounding box center [237, 118] width 101 height 14
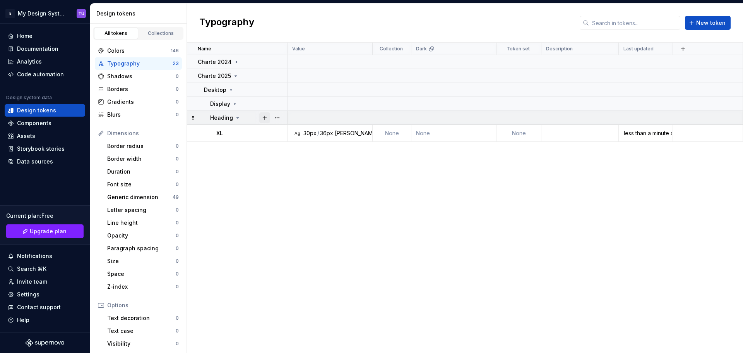
click at [265, 117] on button "button" at bounding box center [264, 117] width 11 height 11
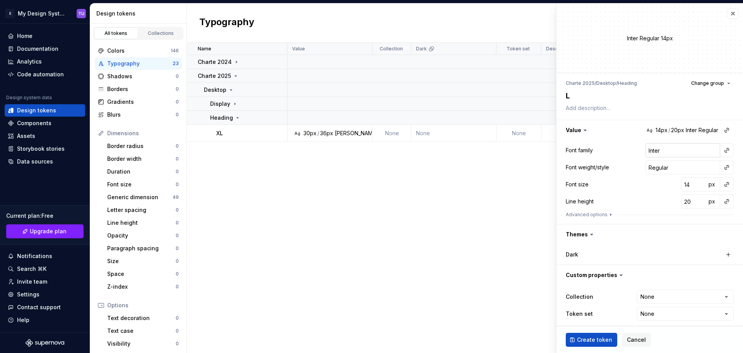
click at [646, 146] on input "Inter" at bounding box center [683, 150] width 75 height 14
click at [653, 166] on input "Regular" at bounding box center [683, 167] width 75 height 14
click at [653, 167] on input "Regular" at bounding box center [683, 167] width 75 height 14
click at [685, 187] on input "14" at bounding box center [693, 184] width 25 height 14
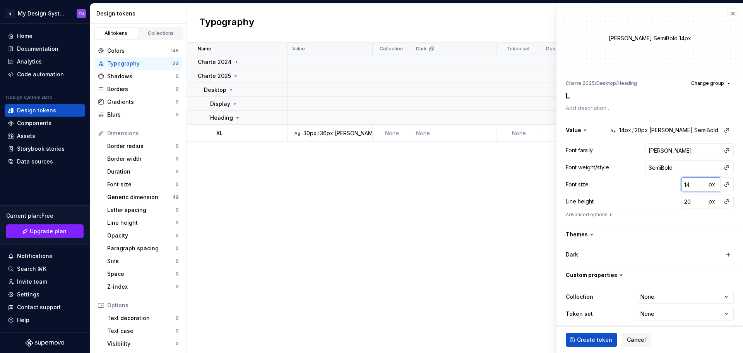
click at [685, 187] on input "14" at bounding box center [693, 184] width 25 height 14
click at [681, 185] on input "14" at bounding box center [693, 184] width 25 height 14
click at [681, 205] on input "20" at bounding box center [693, 201] width 25 height 14
click at [650, 190] on div "Font size 24 px" at bounding box center [650, 184] width 168 height 14
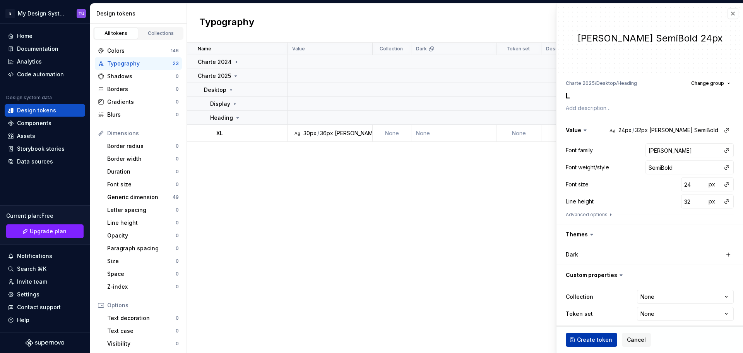
click at [585, 340] on span "Create token" at bounding box center [594, 340] width 35 height 8
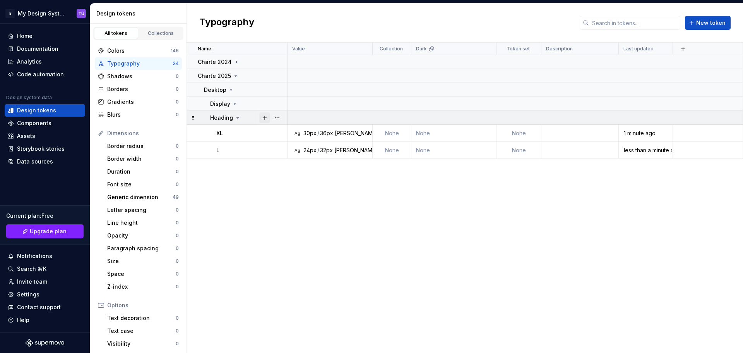
click at [262, 115] on button "button" at bounding box center [264, 117] width 11 height 11
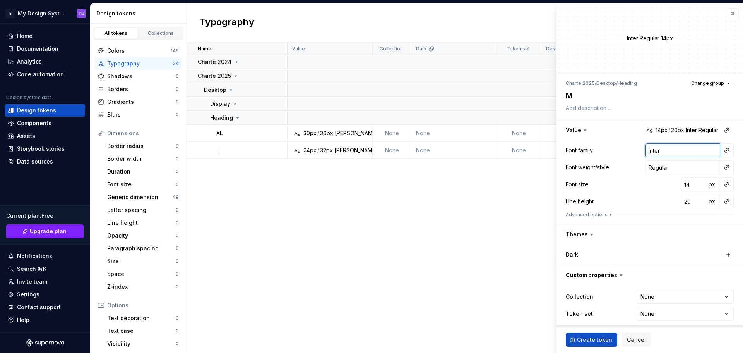
click at [646, 150] on input "Inter" at bounding box center [683, 150] width 75 height 14
click at [657, 167] on input "Regular" at bounding box center [683, 167] width 75 height 14
click at [664, 196] on div "Line height 20 px" at bounding box center [650, 201] width 168 height 14
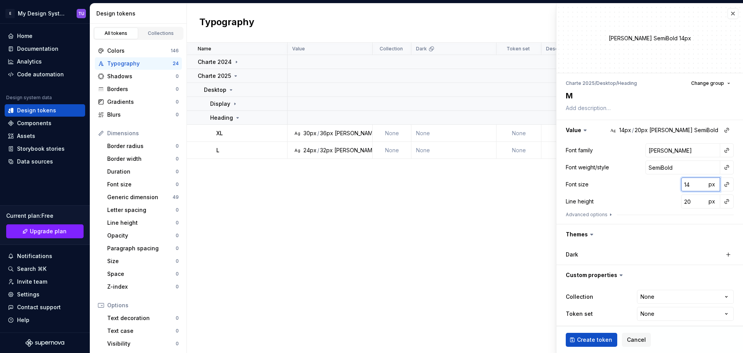
click at [684, 185] on input "14" at bounding box center [693, 184] width 25 height 14
click at [684, 185] on input "24" at bounding box center [693, 184] width 25 height 14
click at [684, 202] on input "20" at bounding box center [693, 201] width 25 height 14
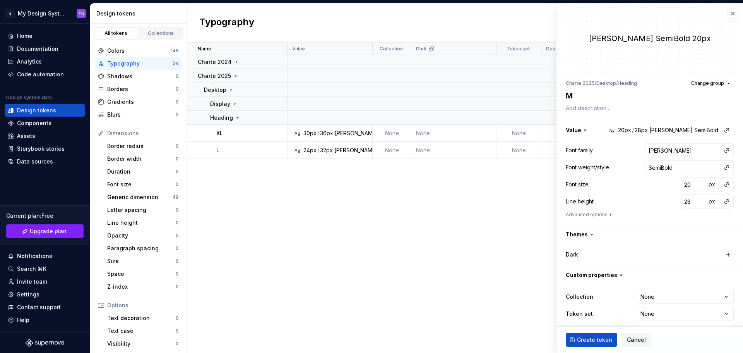
click at [644, 190] on div "Font size 20 px" at bounding box center [650, 184] width 168 height 14
click at [594, 110] on textarea at bounding box center [648, 108] width 168 height 11
click at [516, 203] on div "Name Value Collection Dark Token set Description Last updated Charte 2024 Chart…" at bounding box center [465, 198] width 556 height 310
click at [587, 342] on span "Create token" at bounding box center [594, 340] width 35 height 8
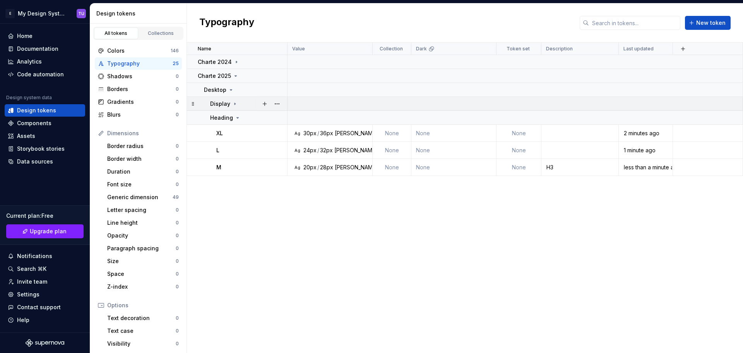
click at [232, 104] on icon at bounding box center [235, 104] width 6 height 6
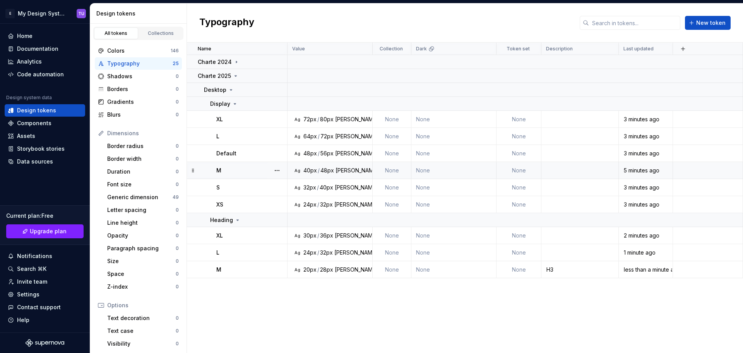
click at [498, 170] on td "None" at bounding box center [519, 170] width 45 height 17
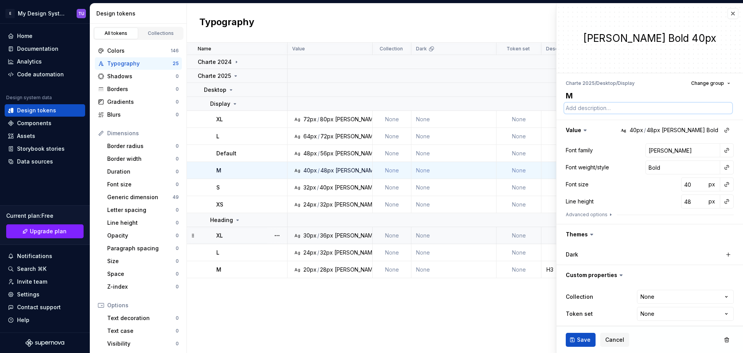
click at [609, 110] on textarea at bounding box center [648, 108] width 168 height 11
click at [583, 340] on span "Save" at bounding box center [584, 340] width 14 height 8
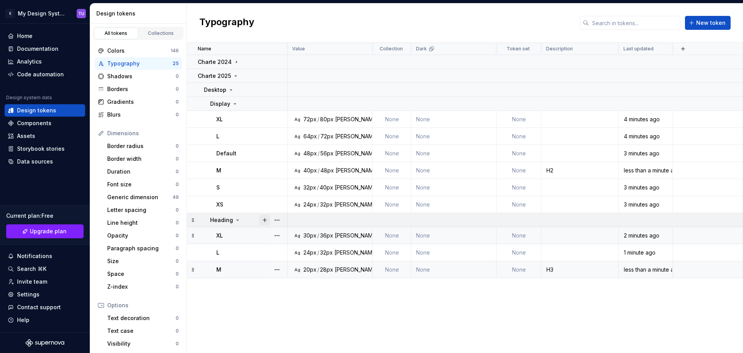
click at [264, 218] on button "button" at bounding box center [264, 219] width 11 height 11
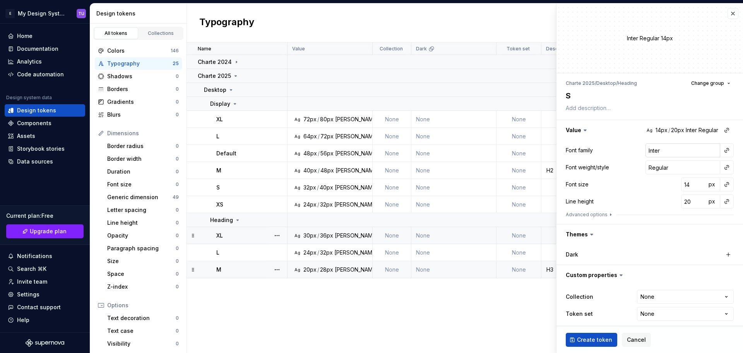
click at [657, 155] on input "Inter" at bounding box center [683, 150] width 75 height 14
click at [650, 168] on input "Regular" at bounding box center [683, 167] width 75 height 14
click at [683, 185] on input "14" at bounding box center [693, 184] width 25 height 14
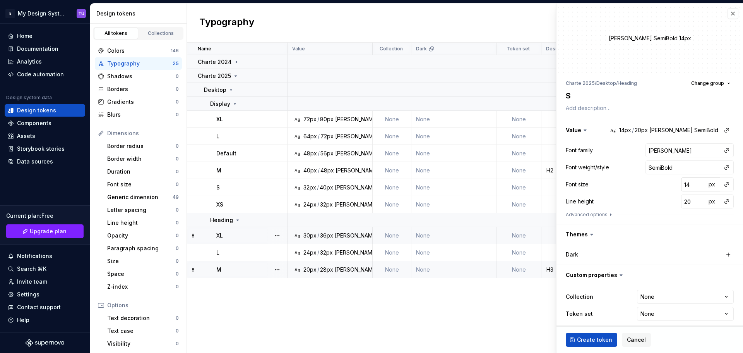
click at [683, 185] on input "14" at bounding box center [693, 184] width 25 height 14
click at [681, 206] on input "20" at bounding box center [693, 201] width 25 height 14
click at [652, 199] on div "Line height 18 px" at bounding box center [650, 201] width 168 height 14
click at [594, 336] on span "Create token" at bounding box center [594, 340] width 35 height 8
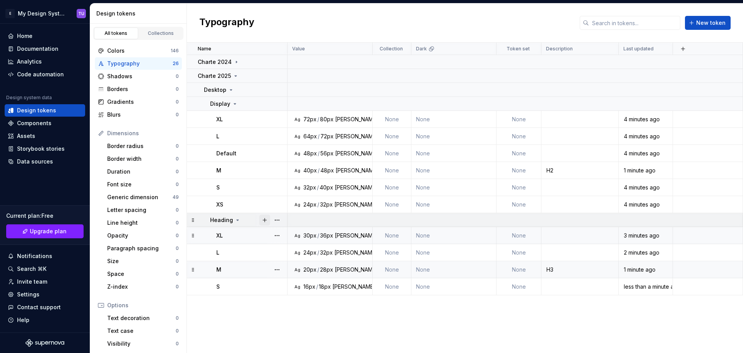
click at [267, 218] on button "button" at bounding box center [264, 219] width 11 height 11
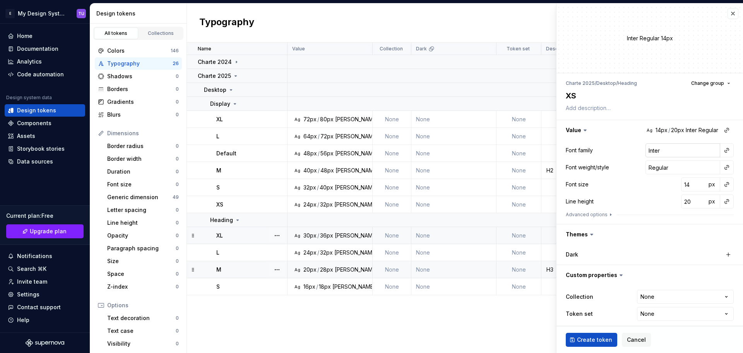
click at [648, 151] on input "Inter" at bounding box center [683, 150] width 75 height 14
click at [650, 169] on input "Regular" at bounding box center [683, 167] width 75 height 14
click at [681, 186] on input "14" at bounding box center [693, 184] width 25 height 14
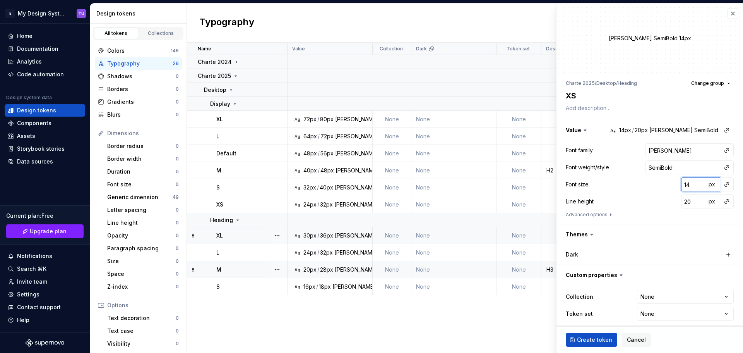
click at [681, 186] on input "14" at bounding box center [693, 184] width 25 height 14
click at [684, 202] on input "20" at bounding box center [693, 201] width 25 height 14
click at [589, 338] on span "Create token" at bounding box center [594, 340] width 35 height 8
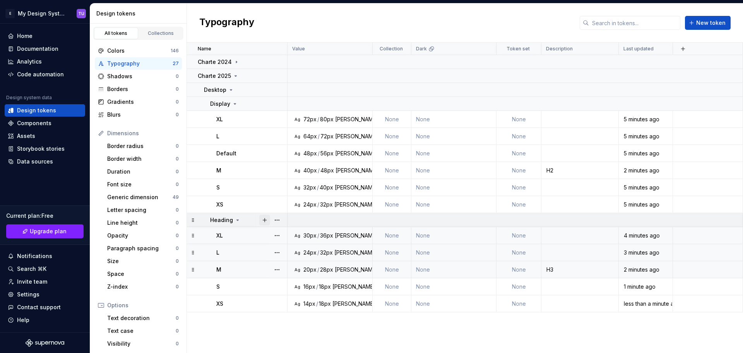
click at [264, 218] on button "button" at bounding box center [264, 219] width 11 height 11
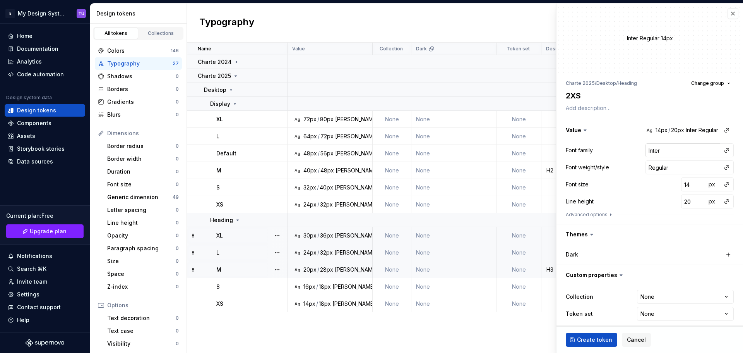
click at [653, 151] on input "Inter" at bounding box center [683, 150] width 75 height 14
click at [652, 169] on input "Regular" at bounding box center [683, 167] width 75 height 14
click at [650, 184] on div "Font size 14 px" at bounding box center [650, 184] width 168 height 14
click at [687, 184] on input "14" at bounding box center [693, 184] width 25 height 14
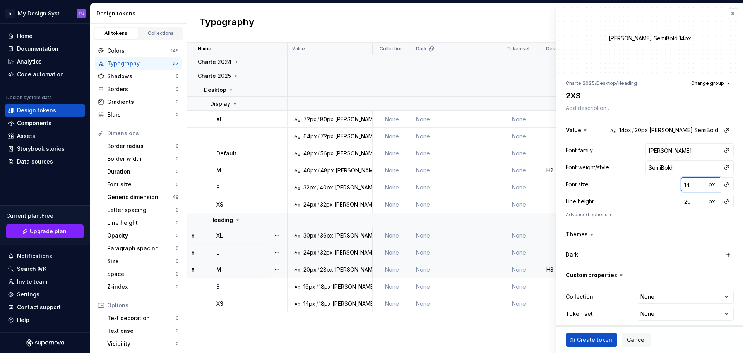
click at [687, 184] on input "14" at bounding box center [693, 184] width 25 height 14
click at [682, 203] on input "20" at bounding box center [693, 201] width 25 height 14
click at [662, 199] on div "Line height 16 px" at bounding box center [650, 201] width 168 height 14
click at [595, 338] on span "Create token" at bounding box center [594, 340] width 35 height 8
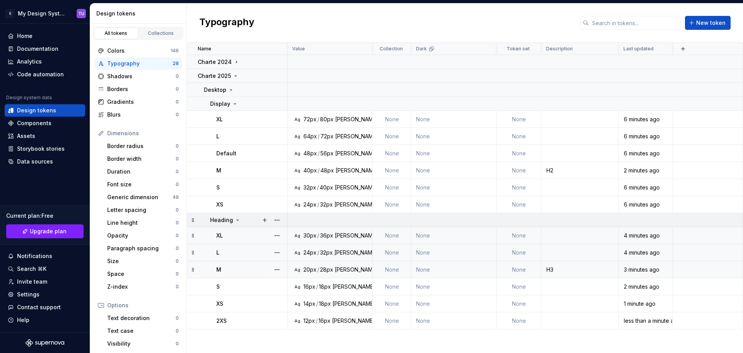
click at [235, 219] on icon at bounding box center [238, 220] width 6 height 6
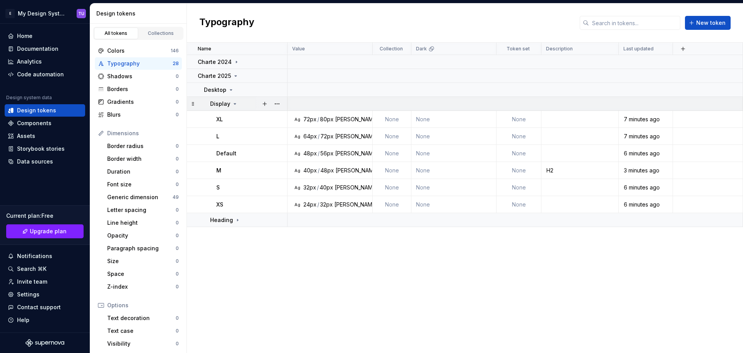
click at [235, 103] on icon at bounding box center [235, 104] width 6 height 6
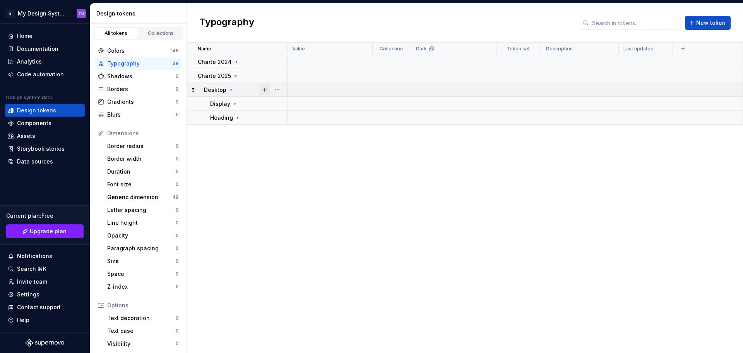
click at [263, 91] on button "button" at bounding box center [264, 89] width 11 height 11
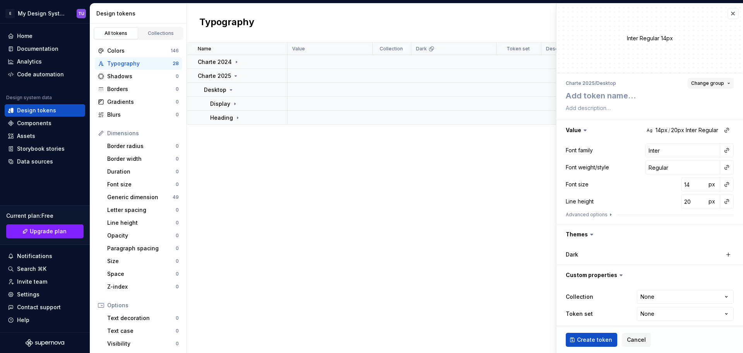
click at [695, 81] on span "Change group" at bounding box center [707, 83] width 33 height 6
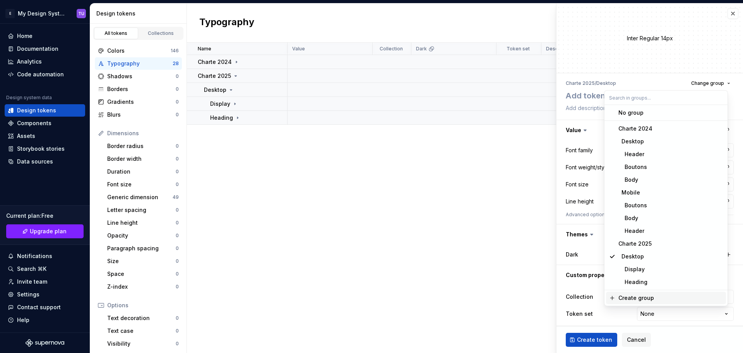
click at [639, 298] on div "Create group" at bounding box center [637, 298] width 36 height 8
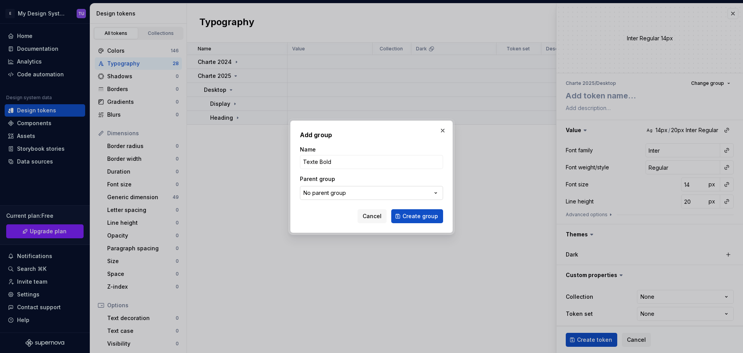
click at [374, 190] on button "No parent group" at bounding box center [371, 193] width 143 height 14
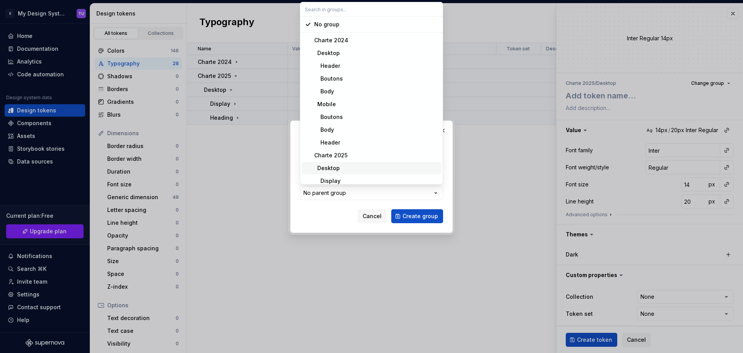
click at [342, 166] on div "Desktop" at bounding box center [376, 168] width 124 height 8
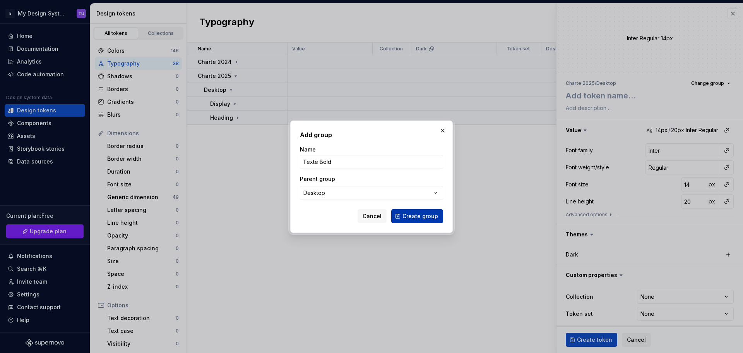
click at [419, 216] on span "Create group" at bounding box center [421, 216] width 36 height 8
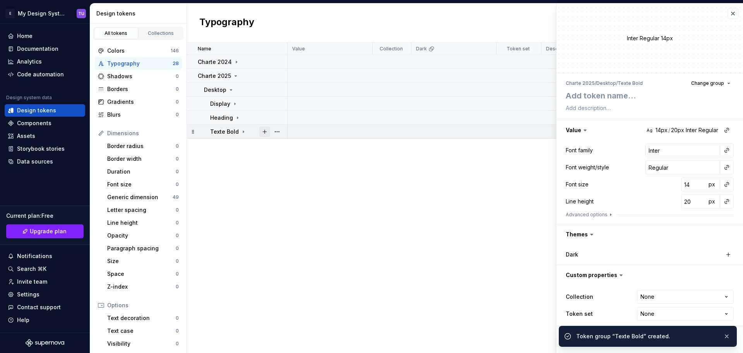
click at [269, 128] on button "button" at bounding box center [264, 131] width 11 height 11
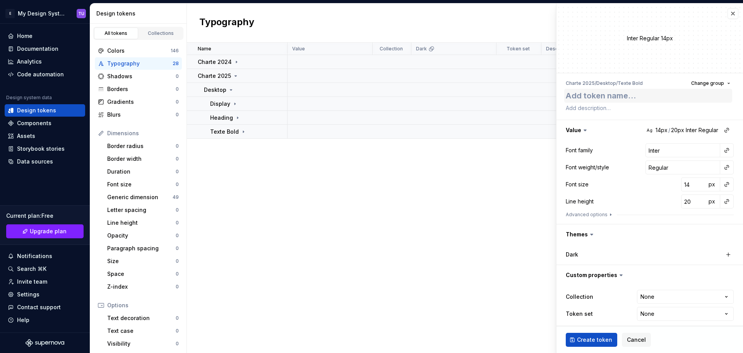
click at [606, 96] on textarea at bounding box center [648, 96] width 168 height 14
click at [653, 149] on input "Inter" at bounding box center [683, 150] width 75 height 14
click at [657, 169] on input "Regular" at bounding box center [683, 167] width 75 height 14
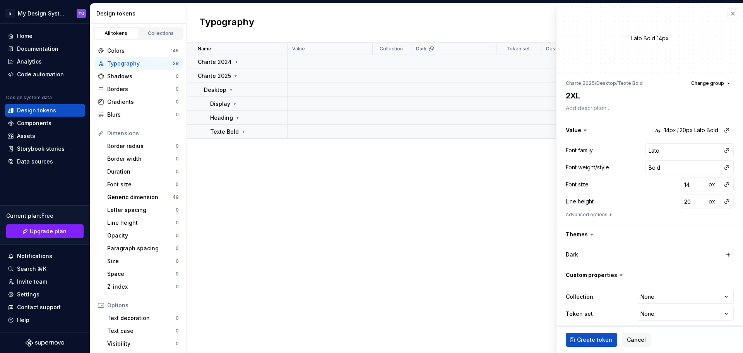
click at [648, 184] on div "Font size 14 px" at bounding box center [650, 184] width 168 height 14
click at [682, 183] on input "14" at bounding box center [693, 184] width 25 height 14
click at [681, 202] on input "20" at bounding box center [693, 201] width 25 height 14
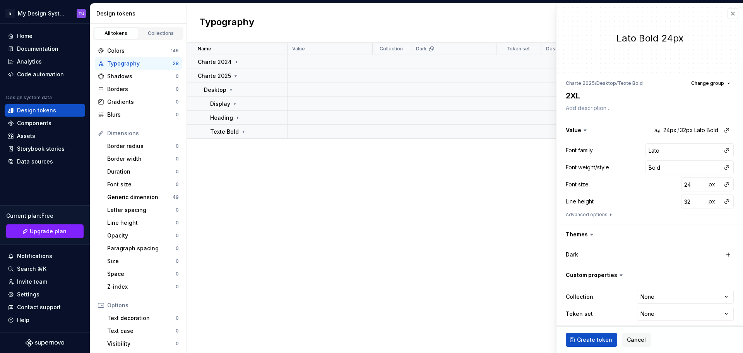
click at [662, 205] on div "Line height 32 px" at bounding box center [650, 201] width 168 height 14
click at [588, 340] on span "Create token" at bounding box center [594, 340] width 35 height 8
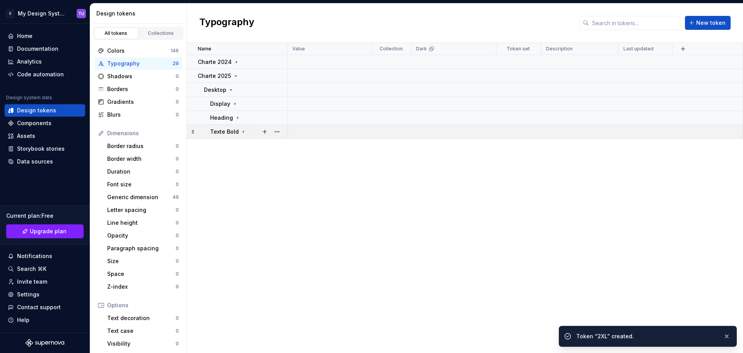
click at [240, 129] on icon at bounding box center [243, 132] width 6 height 6
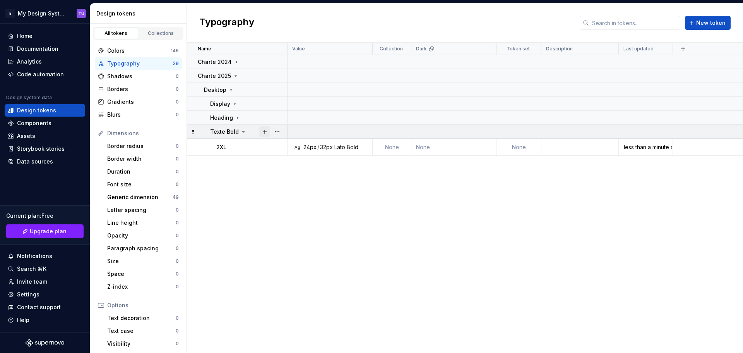
click at [260, 134] on button "button" at bounding box center [264, 131] width 11 height 11
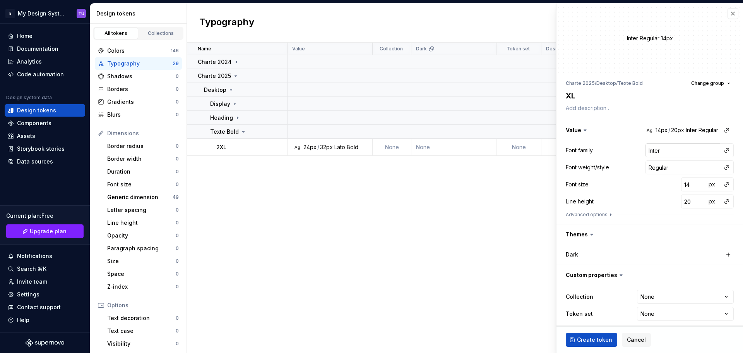
click at [655, 150] on input "Inter" at bounding box center [683, 150] width 75 height 14
click at [654, 168] on input "Regular" at bounding box center [683, 167] width 75 height 14
drag, startPoint x: 641, startPoint y: 192, endPoint x: 646, endPoint y: 191, distance: 4.8
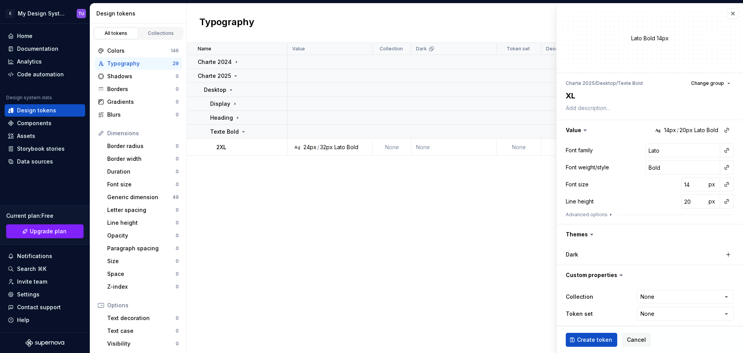
click at [641, 192] on div "Font family Lato Font weight/style Bold Font size 14 px Line height 20 px Advan…" at bounding box center [650, 181] width 168 height 77
click at [682, 185] on input "14" at bounding box center [693, 184] width 25 height 14
click at [685, 206] on input "20" at bounding box center [693, 201] width 25 height 14
click at [594, 339] on span "Create token" at bounding box center [594, 340] width 35 height 8
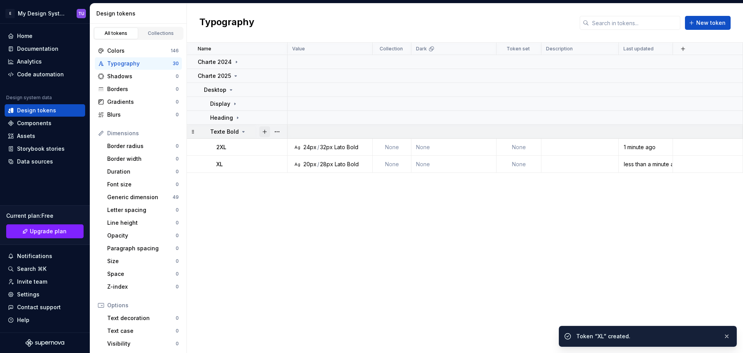
click at [263, 132] on button "button" at bounding box center [264, 131] width 11 height 11
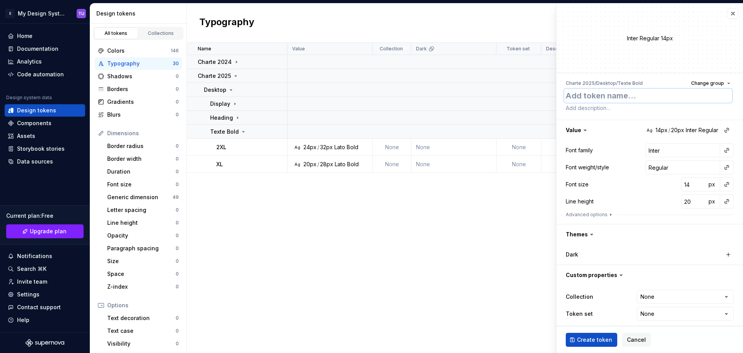
click at [595, 94] on textarea at bounding box center [648, 96] width 168 height 14
click at [648, 149] on input "Inter" at bounding box center [683, 150] width 75 height 14
click at [654, 166] on input "Regular" at bounding box center [683, 167] width 75 height 14
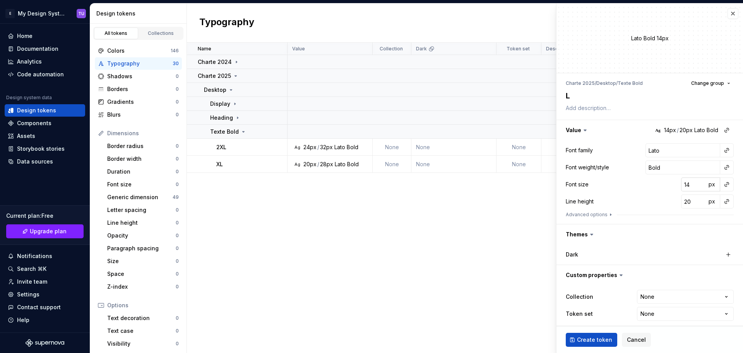
click at [681, 183] on input "14" at bounding box center [693, 184] width 25 height 14
click at [681, 205] on input "20" at bounding box center [693, 201] width 25 height 14
click at [595, 339] on span "Create token" at bounding box center [594, 340] width 35 height 8
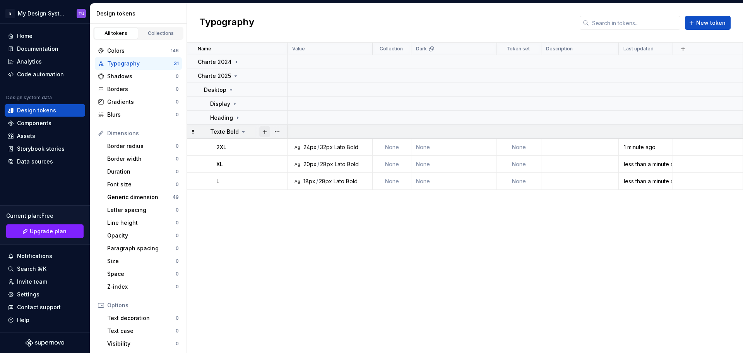
click at [263, 131] on button "button" at bounding box center [264, 131] width 11 height 11
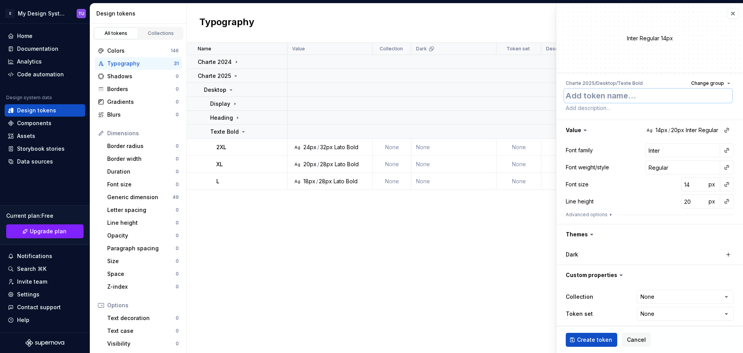
click at [587, 97] on textarea at bounding box center [648, 96] width 168 height 14
click at [654, 149] on input "Inter" at bounding box center [683, 150] width 75 height 14
click at [655, 166] on input "Regular" at bounding box center [683, 167] width 75 height 14
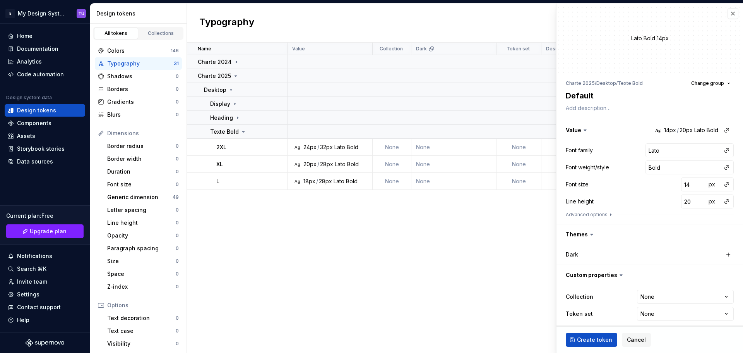
click at [657, 195] on div "Line height 20 px" at bounding box center [650, 201] width 168 height 14
click at [682, 184] on input "14" at bounding box center [693, 184] width 25 height 14
click at [682, 200] on input "20" at bounding box center [693, 201] width 25 height 14
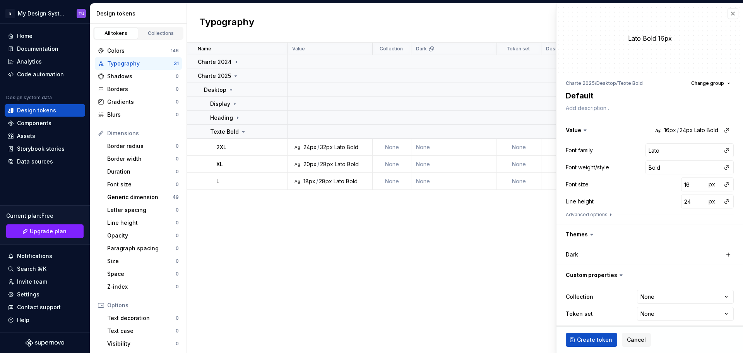
click at [602, 338] on span "Create token" at bounding box center [594, 340] width 35 height 8
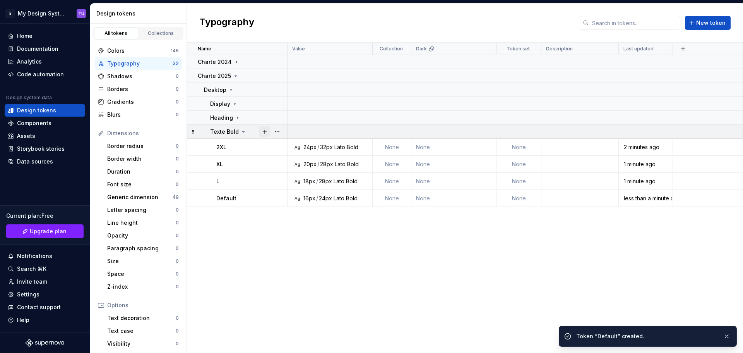
click at [265, 130] on button "button" at bounding box center [264, 131] width 11 height 11
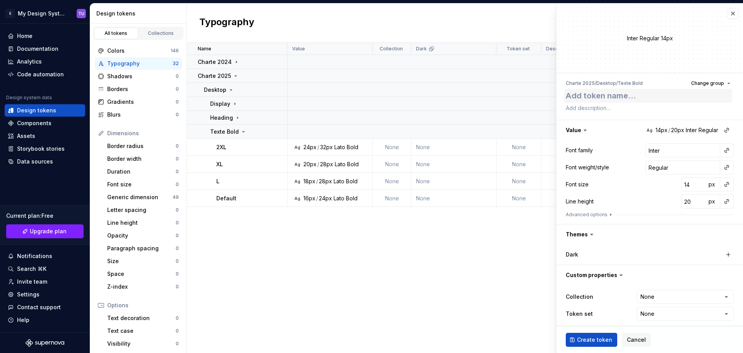
click at [575, 97] on textarea at bounding box center [648, 96] width 168 height 14
click at [603, 98] on textarea at bounding box center [648, 96] width 168 height 14
click at [661, 151] on input "Inter" at bounding box center [683, 150] width 75 height 14
click at [650, 167] on input "Regular" at bounding box center [683, 167] width 75 height 14
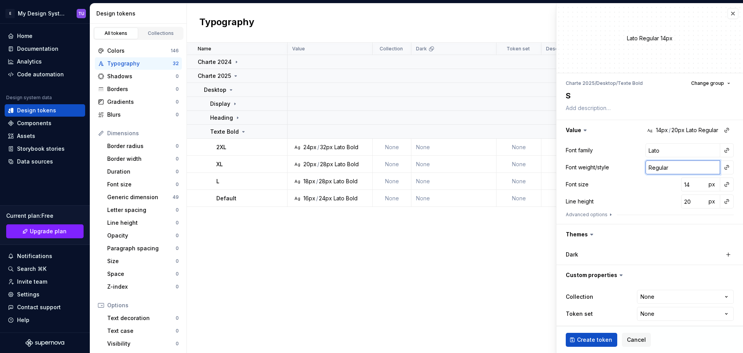
click at [650, 167] on input "Regular" at bounding box center [683, 167] width 75 height 14
drag, startPoint x: 642, startPoint y: 185, endPoint x: 652, endPoint y: 184, distance: 10.1
click at [642, 185] on div "Font size 14 px" at bounding box center [650, 184] width 168 height 14
click at [659, 203] on div "Line height 20 px" at bounding box center [650, 201] width 168 height 14
click at [606, 343] on span "Create token" at bounding box center [594, 340] width 35 height 8
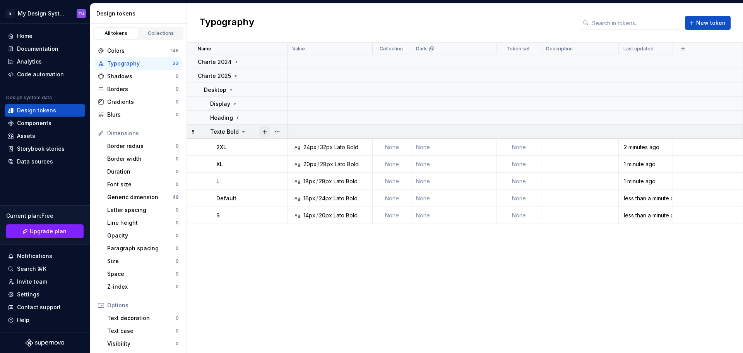
click at [262, 129] on button "button" at bounding box center [264, 131] width 11 height 11
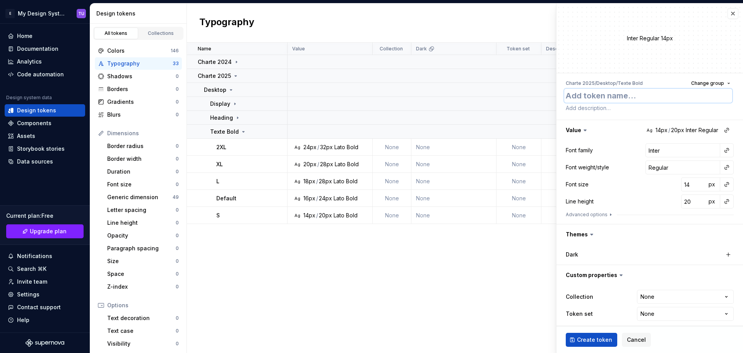
click at [587, 102] on textarea at bounding box center [648, 96] width 168 height 14
click at [659, 151] on input "Inter" at bounding box center [683, 150] width 75 height 14
click at [655, 168] on input "Regular" at bounding box center [683, 167] width 75 height 14
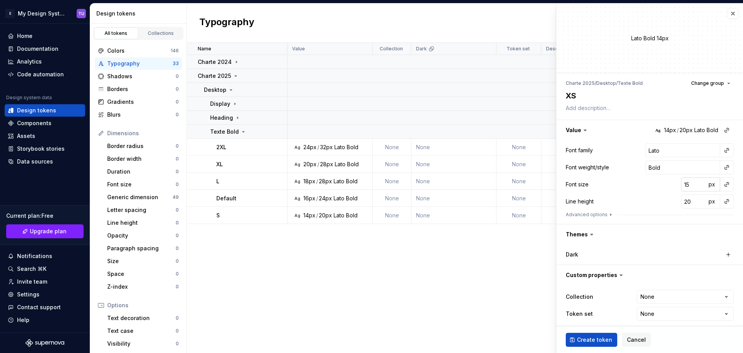
click at [693, 184] on input "15" at bounding box center [693, 184] width 25 height 14
click at [682, 202] on input "20" at bounding box center [693, 201] width 25 height 14
click at [650, 196] on div "Line height 16 px" at bounding box center [650, 201] width 168 height 14
click at [597, 338] on span "Create token" at bounding box center [594, 340] width 35 height 8
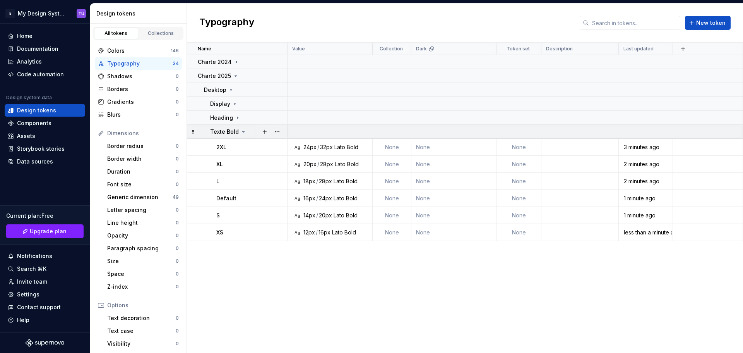
click at [241, 130] on icon at bounding box center [243, 132] width 6 height 6
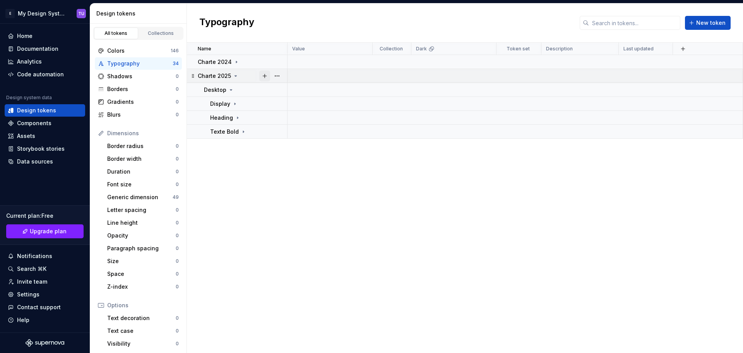
click at [262, 76] on button "button" at bounding box center [264, 75] width 11 height 11
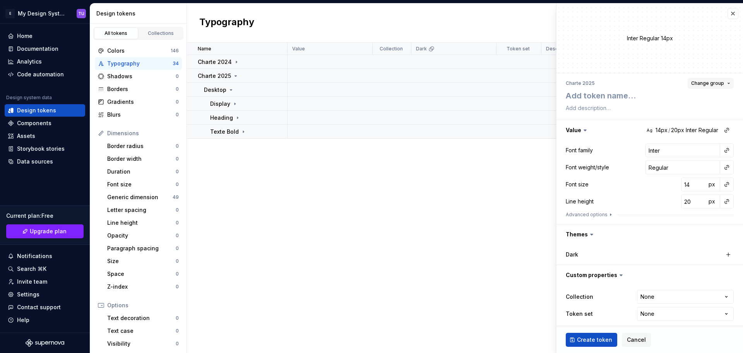
click at [706, 82] on span "Change group" at bounding box center [707, 83] width 33 height 6
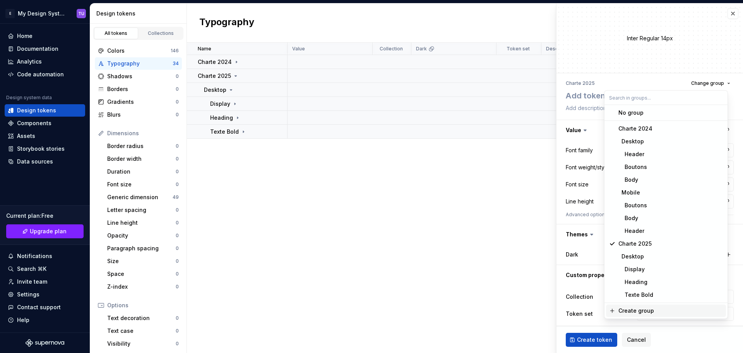
click at [635, 309] on div "Create group" at bounding box center [637, 311] width 36 height 8
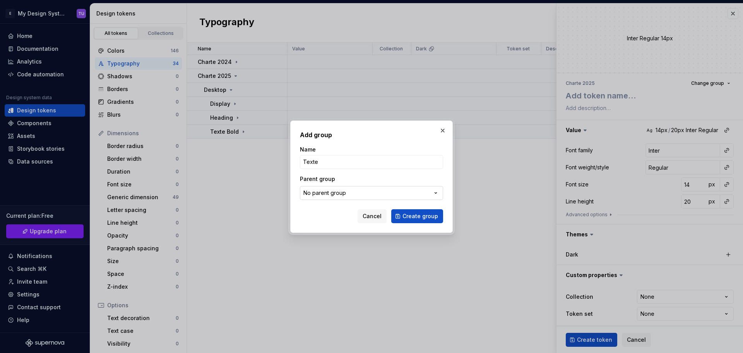
click at [341, 194] on div "No parent group" at bounding box center [325, 193] width 43 height 8
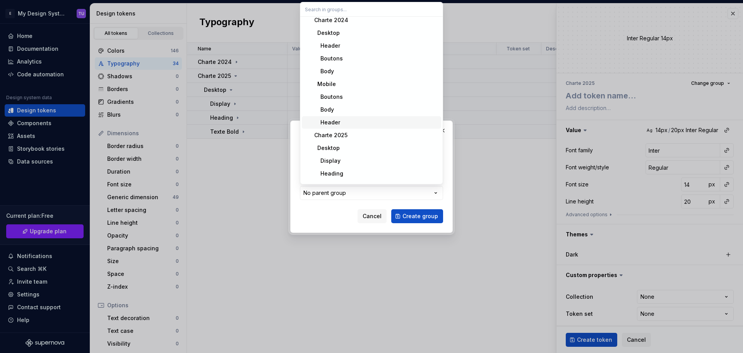
scroll to position [30, 0]
click at [336, 137] on div "Desktop" at bounding box center [327, 138] width 26 height 8
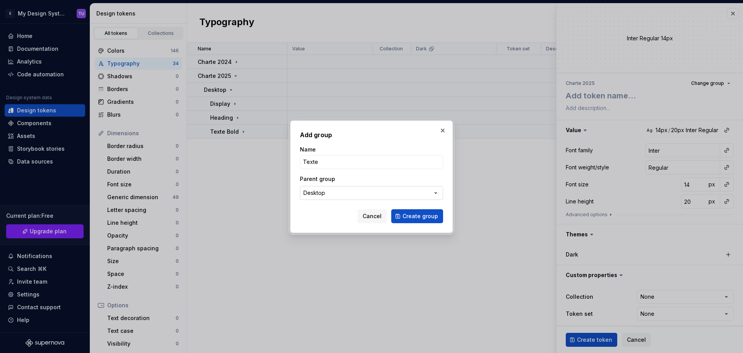
click at [317, 190] on div "Desktop" at bounding box center [315, 193] width 22 height 8
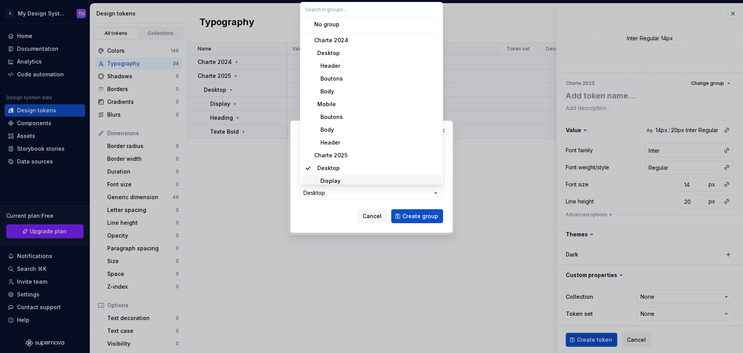
click at [332, 221] on div "Add group Name Texte Parent group Desktop Cancel Create group" at bounding box center [371, 176] width 743 height 353
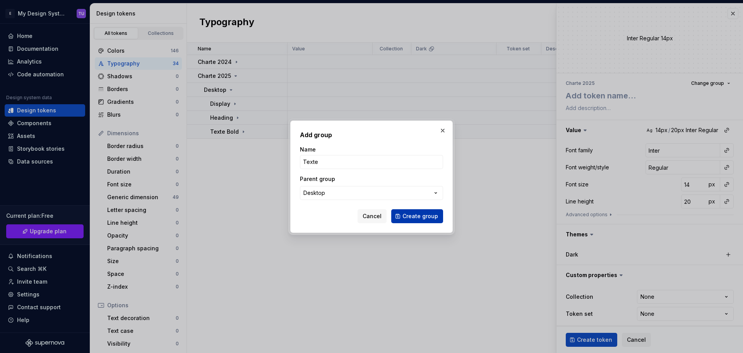
click at [412, 216] on span "Create group" at bounding box center [421, 216] width 36 height 8
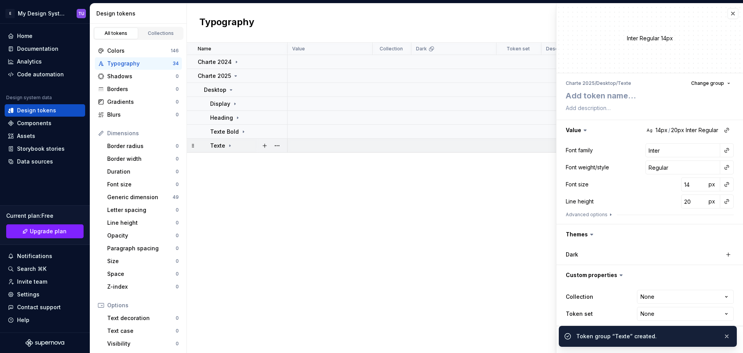
click at [231, 147] on icon at bounding box center [230, 145] width 6 height 6
click at [229, 144] on icon at bounding box center [230, 145] width 6 height 6
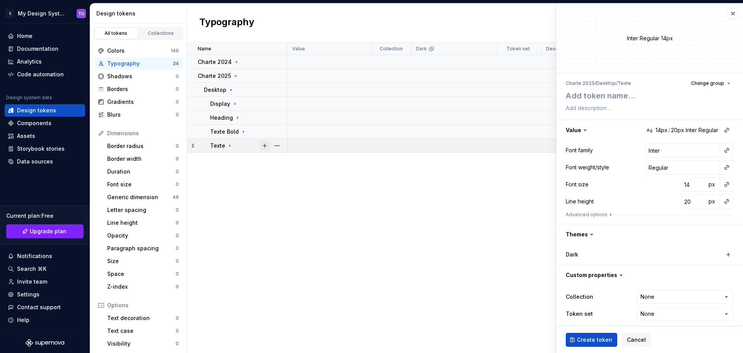
click at [267, 146] on button "button" at bounding box center [264, 145] width 11 height 11
click at [652, 148] on input "Inter" at bounding box center [683, 150] width 75 height 14
click at [653, 168] on input "Regular" at bounding box center [683, 167] width 75 height 14
click at [644, 182] on div "Font size 14 px" at bounding box center [650, 184] width 168 height 14
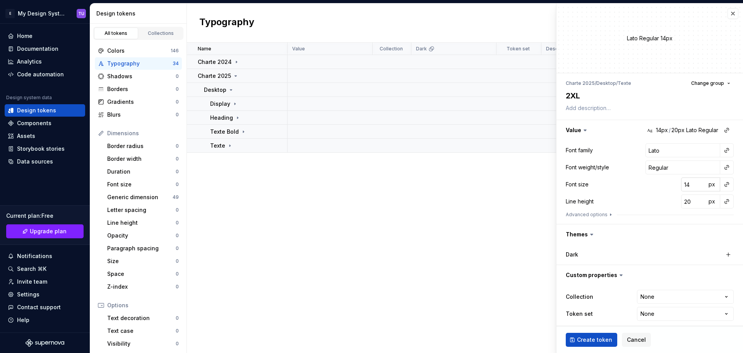
click at [682, 184] on input "14" at bounding box center [693, 184] width 25 height 14
click at [683, 202] on input "20" at bounding box center [693, 201] width 25 height 14
click at [601, 340] on span "Create token" at bounding box center [594, 340] width 35 height 8
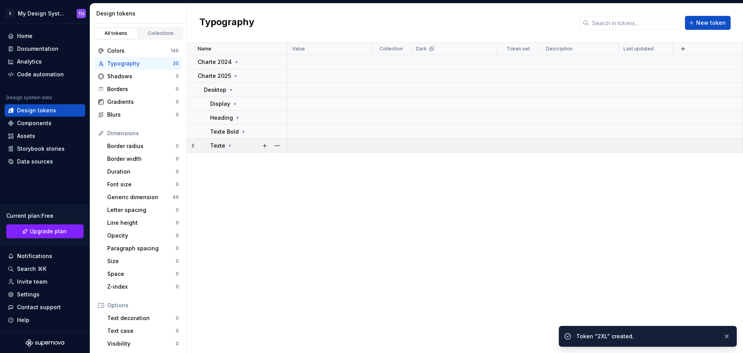
drag, startPoint x: 315, startPoint y: 141, endPoint x: 268, endPoint y: 149, distance: 47.5
click at [306, 141] on td at bounding box center [516, 146] width 456 height 14
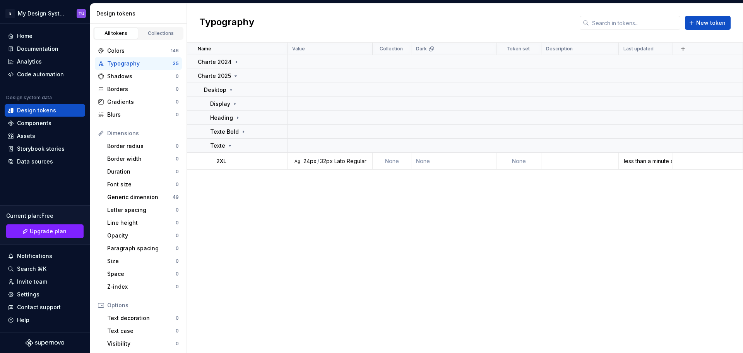
click at [330, 227] on div "Name Value Collection Dark Token set Description Last updated Charte 2024 Chart…" at bounding box center [465, 198] width 556 height 310
drag, startPoint x: 266, startPoint y: 147, endPoint x: 248, endPoint y: 176, distance: 34.5
click at [266, 147] on button "button" at bounding box center [264, 145] width 11 height 11
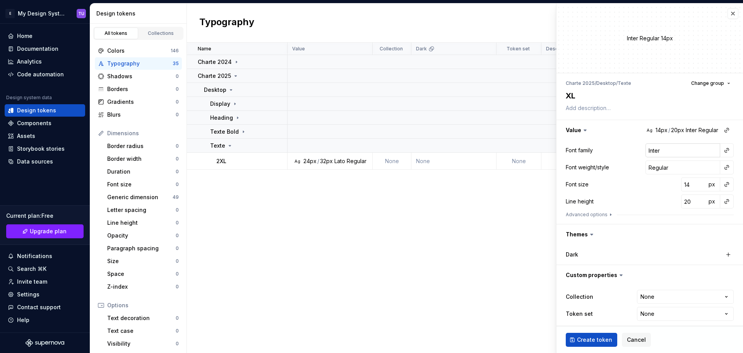
click at [648, 153] on input "Inter" at bounding box center [683, 150] width 75 height 14
click at [652, 173] on input "Regular" at bounding box center [683, 167] width 75 height 14
click at [684, 183] on input "14" at bounding box center [693, 184] width 25 height 14
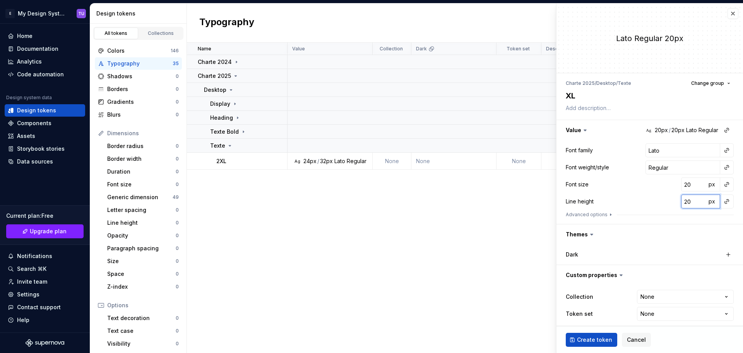
click at [681, 201] on input "20" at bounding box center [693, 201] width 25 height 14
click at [656, 192] on div "Font family Lato Font weight/style Regular Font size 20 px Line height 28 px Ad…" at bounding box center [650, 181] width 168 height 77
click at [595, 342] on span "Create token" at bounding box center [594, 340] width 35 height 8
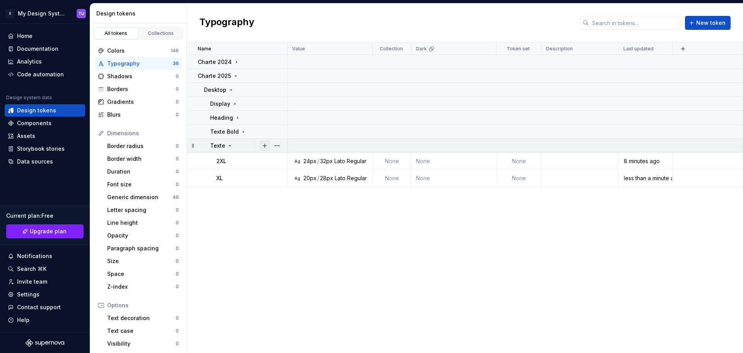
click at [263, 142] on button "button" at bounding box center [264, 145] width 11 height 11
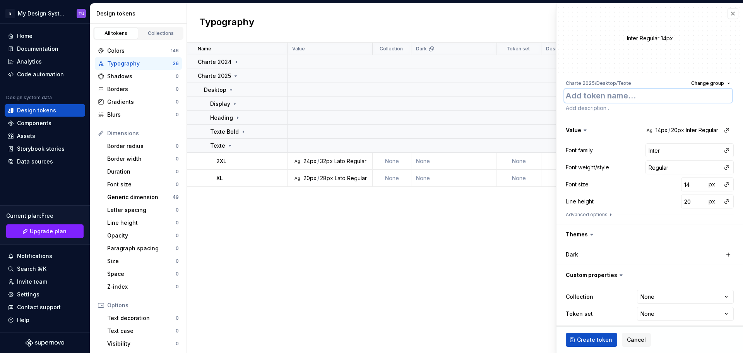
click at [592, 98] on textarea at bounding box center [648, 96] width 168 height 14
click at [649, 151] on input "Inter" at bounding box center [683, 150] width 75 height 14
click at [684, 184] on input "14" at bounding box center [693, 184] width 25 height 14
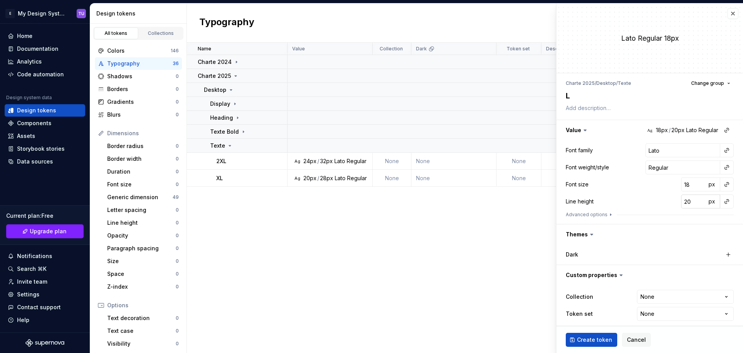
click at [688, 205] on input "20" at bounding box center [693, 201] width 25 height 14
click at [631, 202] on div "Line height 28 px" at bounding box center [650, 201] width 168 height 14
click at [592, 338] on span "Create token" at bounding box center [594, 340] width 35 height 8
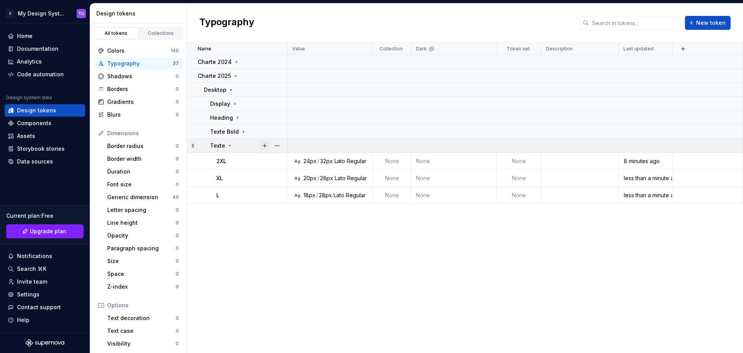
click at [267, 145] on button "button" at bounding box center [264, 145] width 11 height 11
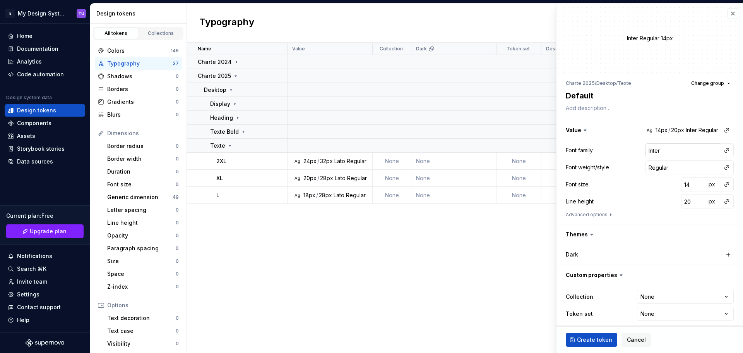
click at [649, 152] on input "Inter" at bounding box center [683, 150] width 75 height 14
click at [655, 190] on div "Font size 14 px" at bounding box center [650, 184] width 168 height 14
click at [681, 184] on input "14" at bounding box center [693, 184] width 25 height 14
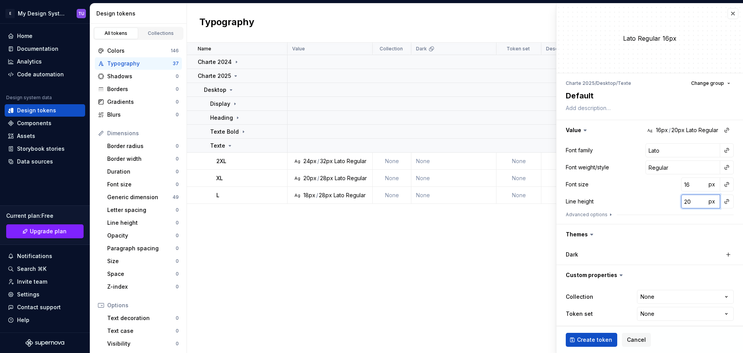
click at [681, 202] on input "20" at bounding box center [693, 201] width 25 height 14
click at [589, 339] on span "Create token" at bounding box center [594, 340] width 35 height 8
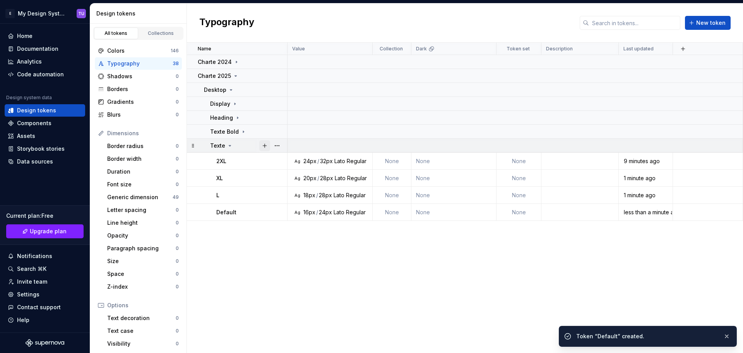
click at [265, 148] on button "button" at bounding box center [264, 145] width 11 height 11
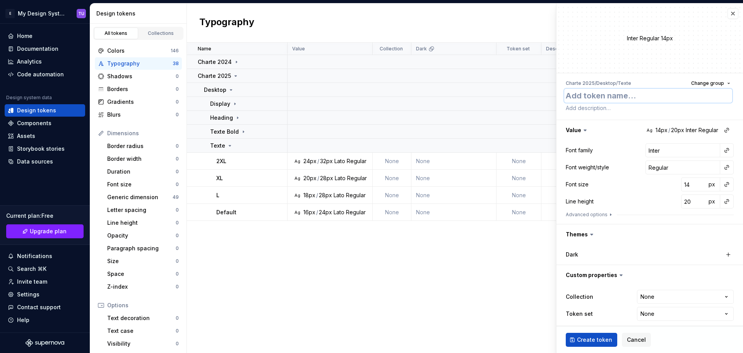
click at [581, 100] on textarea at bounding box center [648, 96] width 168 height 14
click at [650, 156] on input "Inter" at bounding box center [683, 150] width 75 height 14
click at [652, 153] on input "Inter" at bounding box center [683, 150] width 75 height 14
click at [630, 193] on div "Font family Lato Font weight/style Regular Font size 14 px Line height 20 px Ad…" at bounding box center [650, 181] width 168 height 77
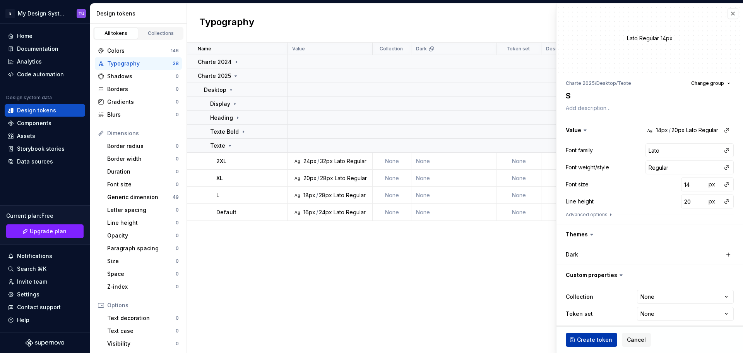
click at [590, 344] on button "Create token" at bounding box center [591, 340] width 51 height 14
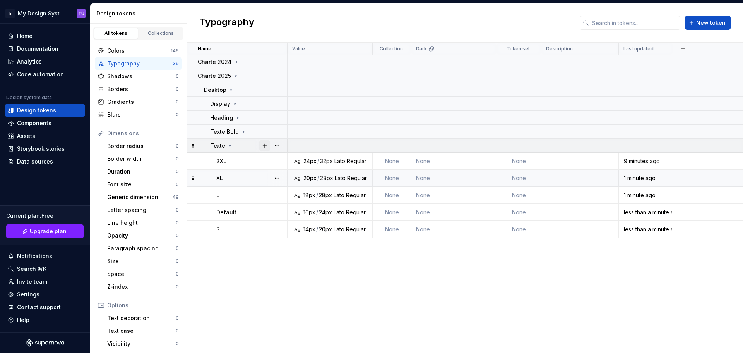
click at [262, 142] on button "button" at bounding box center [264, 145] width 11 height 11
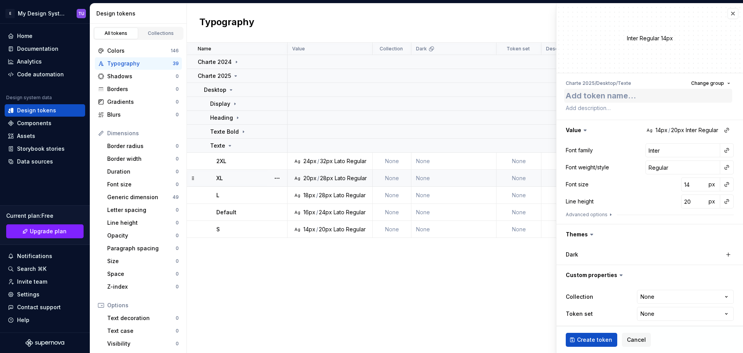
click at [575, 91] on textarea at bounding box center [648, 96] width 168 height 14
click at [650, 154] on input "Inter" at bounding box center [683, 150] width 75 height 14
click at [681, 187] on input "14" at bounding box center [693, 184] width 25 height 14
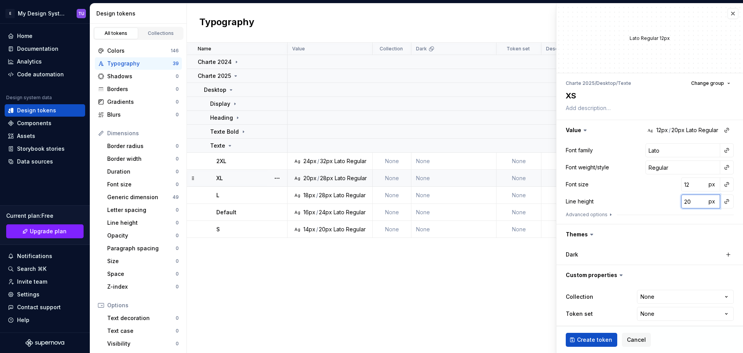
click at [684, 200] on input "20" at bounding box center [693, 201] width 25 height 14
click at [654, 195] on div "Line height 16 px" at bounding box center [650, 201] width 168 height 14
click at [583, 339] on span "Create token" at bounding box center [594, 340] width 35 height 8
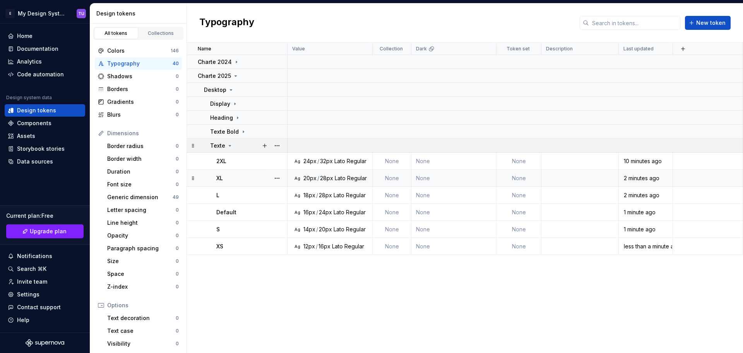
click at [229, 142] on div "Texte" at bounding box center [221, 146] width 23 height 8
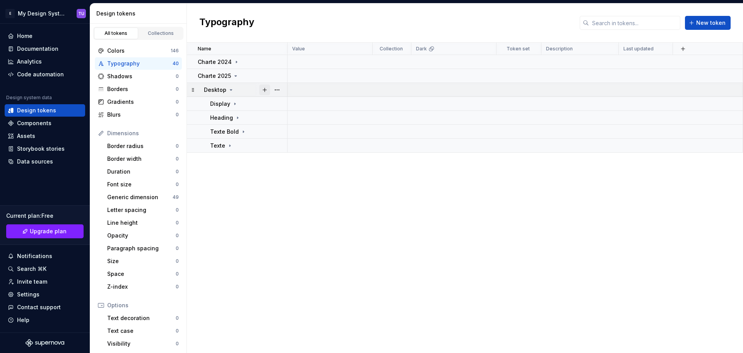
click at [264, 89] on button "button" at bounding box center [264, 89] width 11 height 11
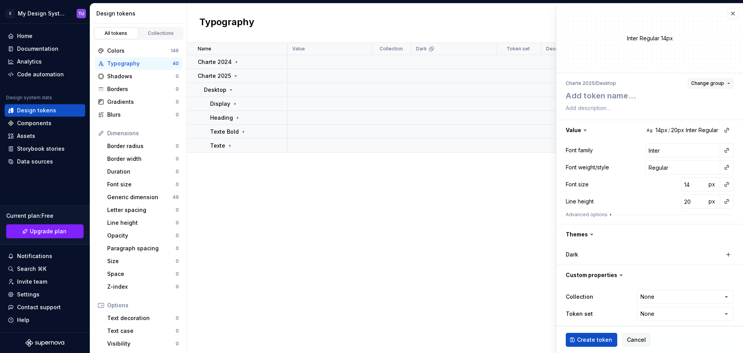
click at [711, 83] on span "Change group" at bounding box center [707, 83] width 33 height 6
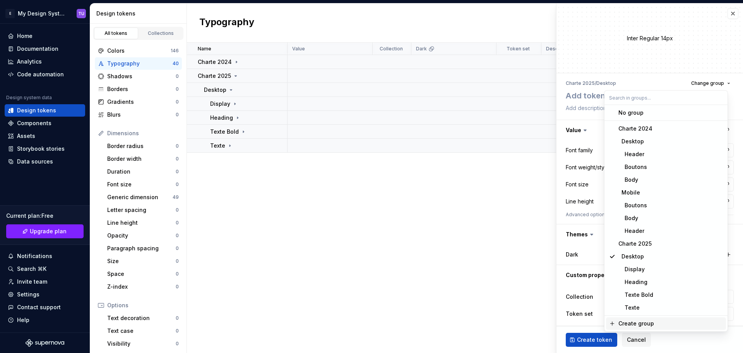
click at [638, 320] on div "Create group" at bounding box center [637, 323] width 36 height 8
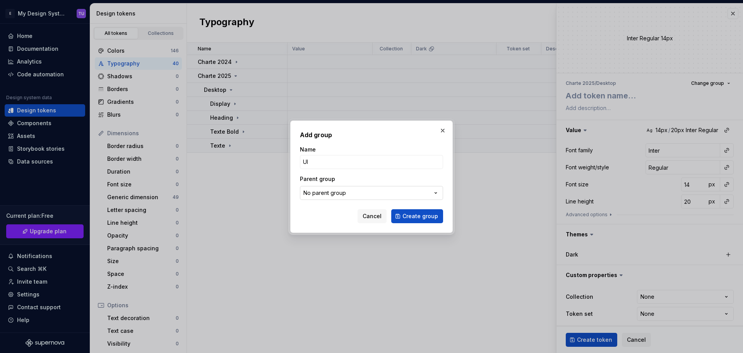
click at [326, 191] on div "No parent group" at bounding box center [325, 193] width 43 height 8
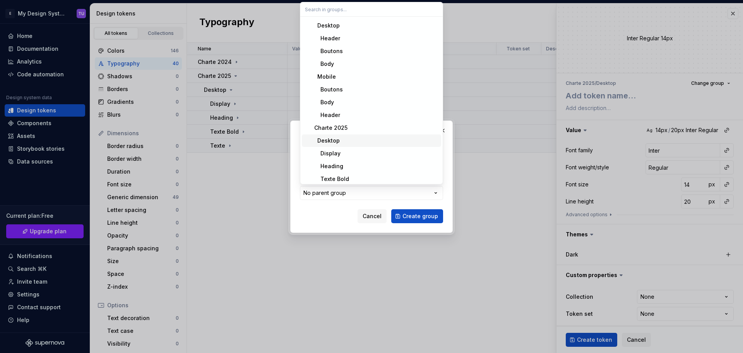
scroll to position [39, 0]
click at [341, 130] on div "Desktop" at bounding box center [376, 129] width 124 height 8
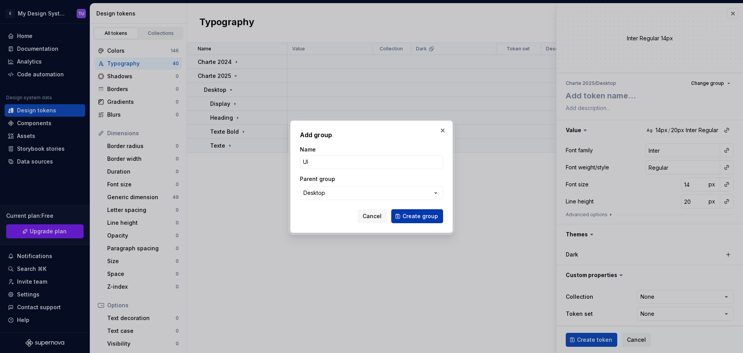
click at [420, 219] on span "Create group" at bounding box center [421, 216] width 36 height 8
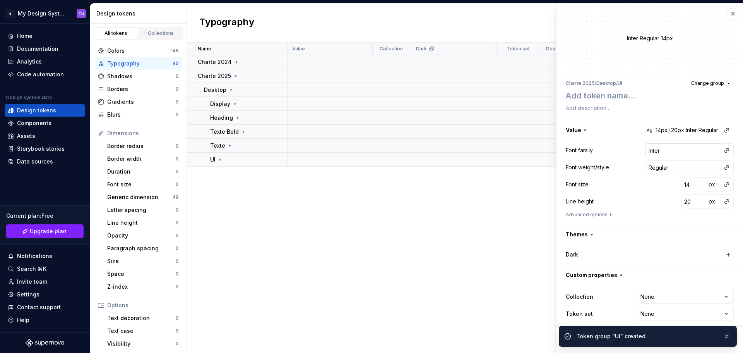
click at [648, 153] on input "Inter" at bounding box center [683, 150] width 75 height 14
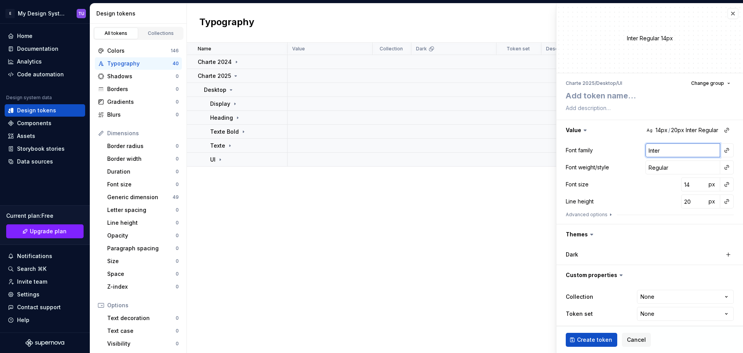
click at [648, 152] on input "Inter" at bounding box center [683, 150] width 75 height 14
click at [647, 149] on input "Inter" at bounding box center [683, 150] width 75 height 14
click at [651, 165] on input "Regular" at bounding box center [683, 167] width 75 height 14
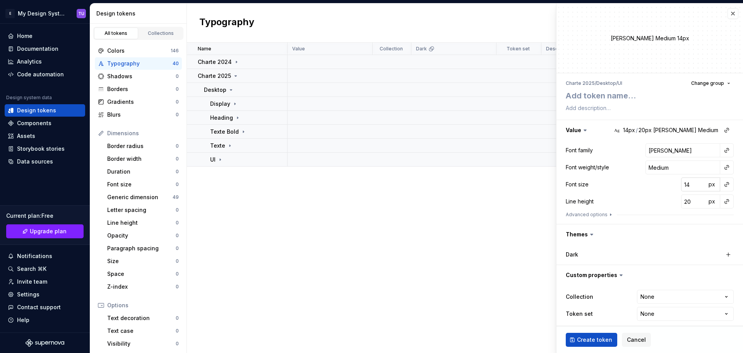
click at [683, 184] on input "14" at bounding box center [693, 184] width 25 height 14
click at [684, 203] on input "20" at bounding box center [693, 201] width 25 height 14
click at [658, 198] on div "Line height 32 px" at bounding box center [650, 201] width 168 height 14
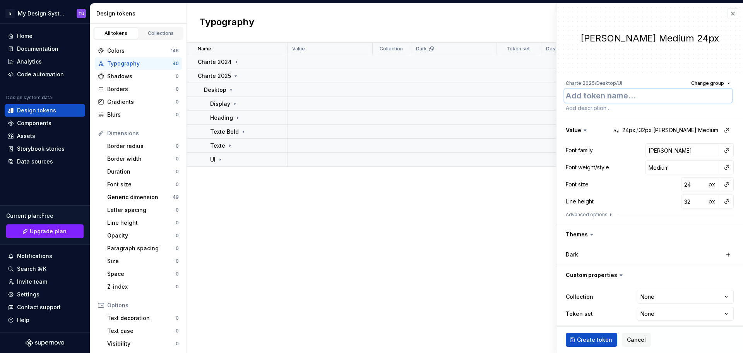
click at [585, 97] on textarea at bounding box center [648, 96] width 168 height 14
click at [584, 340] on span "Create token" at bounding box center [594, 340] width 35 height 8
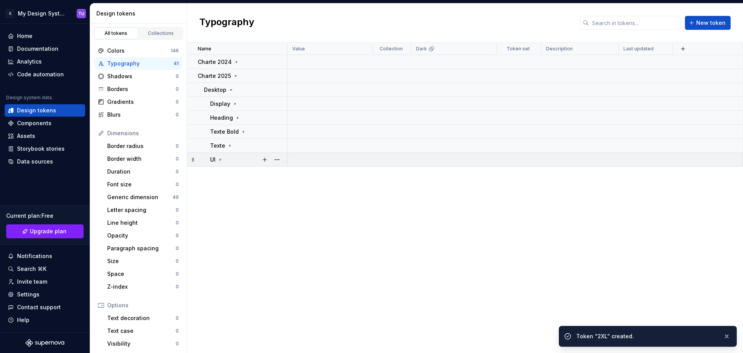
click at [221, 160] on icon at bounding box center [220, 159] width 6 height 6
click at [263, 158] on button "button" at bounding box center [264, 159] width 11 height 11
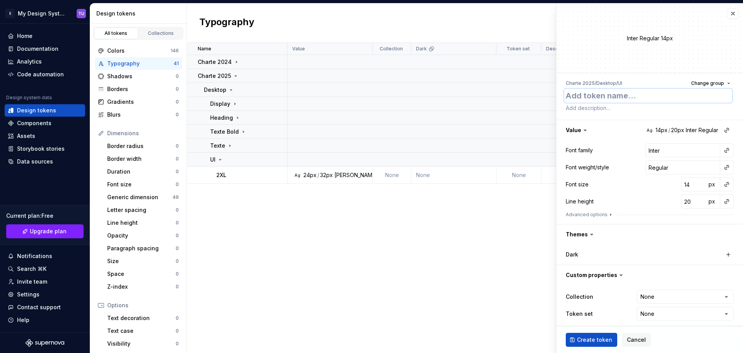
click at [594, 99] on textarea at bounding box center [648, 96] width 168 height 14
click at [653, 149] on input "Inter" at bounding box center [683, 150] width 75 height 14
click at [652, 168] on input "Regular" at bounding box center [683, 167] width 75 height 14
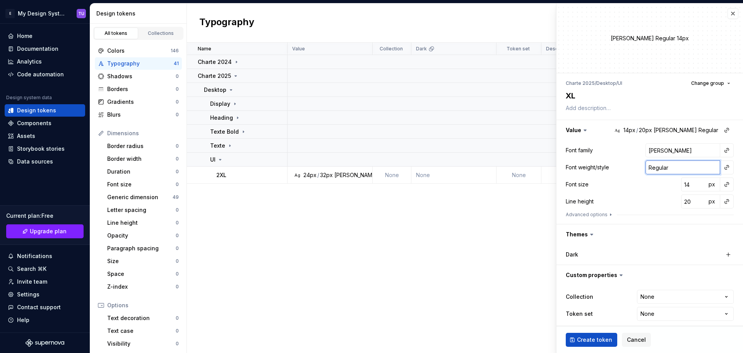
paste input "Medium"
click at [655, 182] on div "Font size 14 px" at bounding box center [650, 184] width 168 height 14
click at [681, 183] on input "14" at bounding box center [693, 184] width 25 height 14
click at [684, 201] on input "20" at bounding box center [693, 201] width 25 height 14
click at [652, 201] on div "Line height 28 px" at bounding box center [650, 201] width 168 height 14
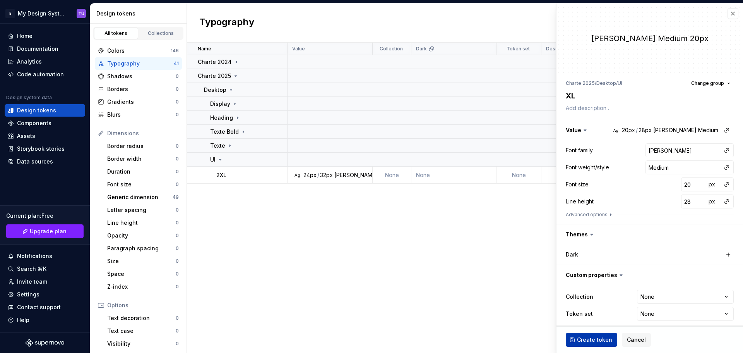
click at [592, 338] on span "Create token" at bounding box center [594, 340] width 35 height 8
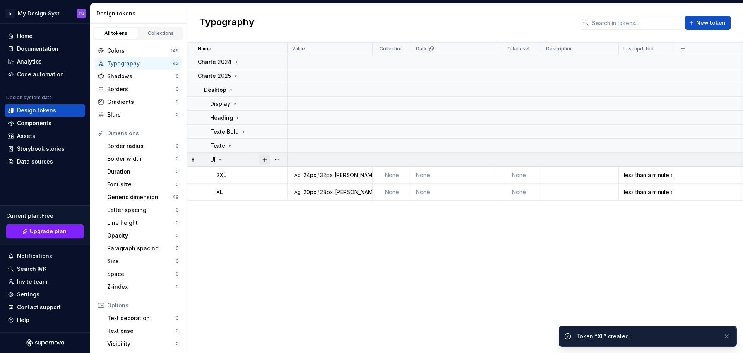
click at [264, 159] on button "button" at bounding box center [264, 159] width 11 height 11
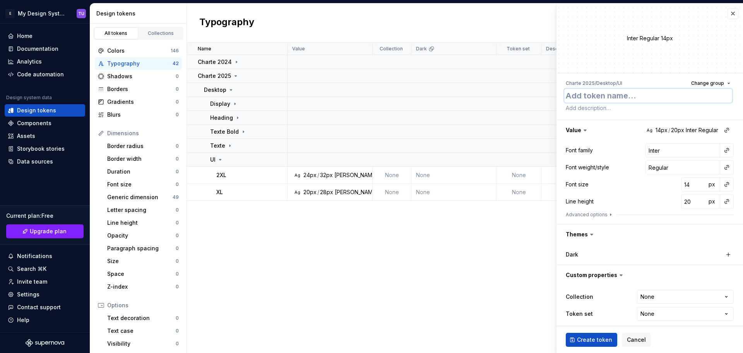
click at [594, 98] on textarea at bounding box center [648, 96] width 168 height 14
click at [650, 151] on input "Inter" at bounding box center [683, 150] width 75 height 14
click at [647, 166] on input "Regular" at bounding box center [683, 167] width 75 height 14
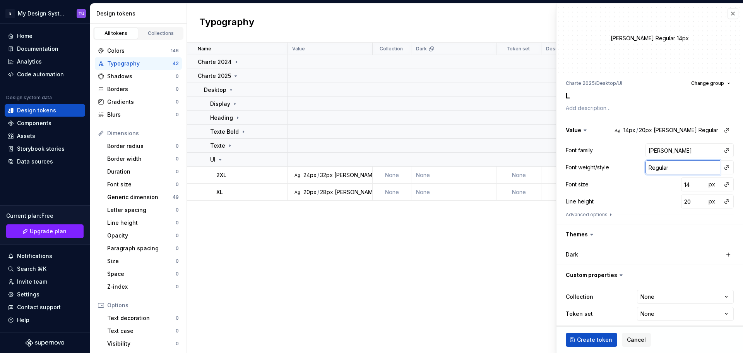
paste input "Medium"
click at [684, 187] on input "14" at bounding box center [693, 184] width 25 height 14
click at [683, 200] on input "20" at bounding box center [693, 201] width 25 height 14
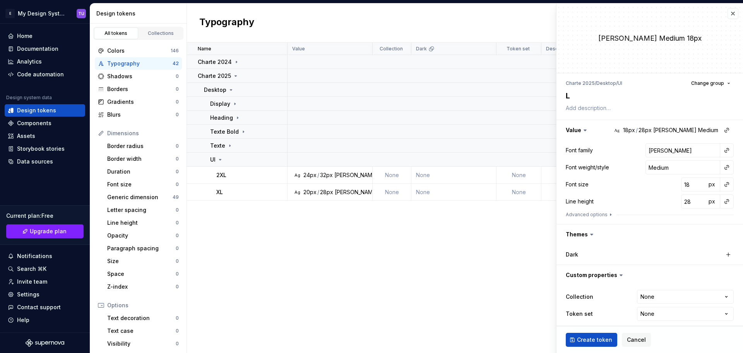
click at [647, 192] on div "Font family [PERSON_NAME] Font weight/style Medium Font size 18 px Line height …" at bounding box center [650, 181] width 168 height 77
click at [586, 338] on span "Create token" at bounding box center [594, 340] width 35 height 8
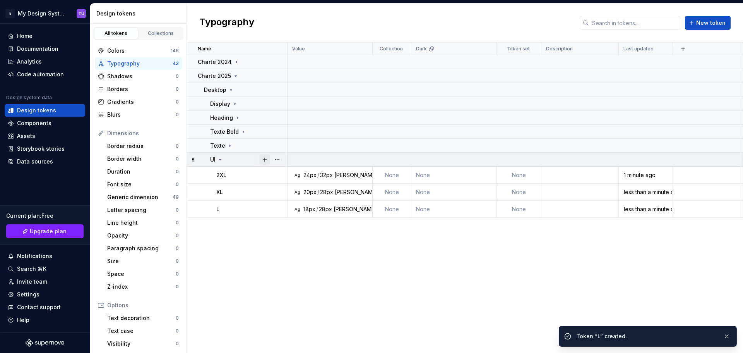
click at [266, 160] on button "button" at bounding box center [264, 159] width 11 height 11
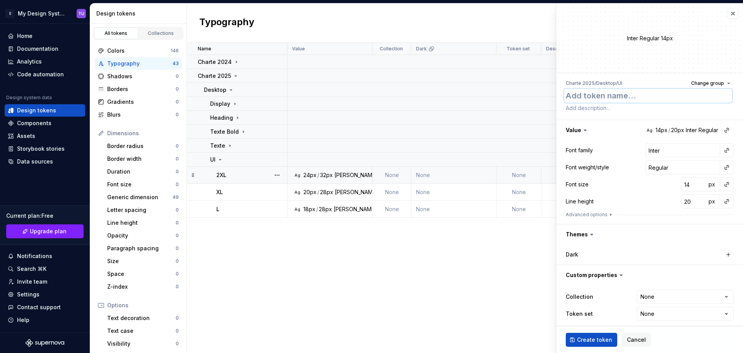
click at [571, 94] on textarea at bounding box center [648, 96] width 168 height 14
click at [650, 153] on input "Inter" at bounding box center [683, 150] width 75 height 14
click at [648, 165] on input "Regular" at bounding box center [683, 167] width 75 height 14
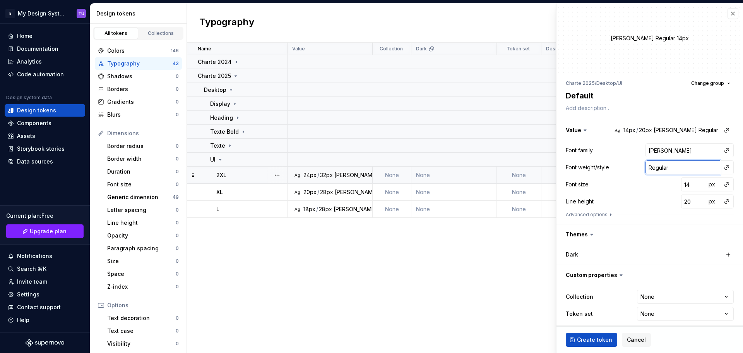
paste input "Medium"
click at [684, 182] on input "14" at bounding box center [693, 184] width 25 height 14
click at [682, 197] on input "20" at bounding box center [693, 201] width 25 height 14
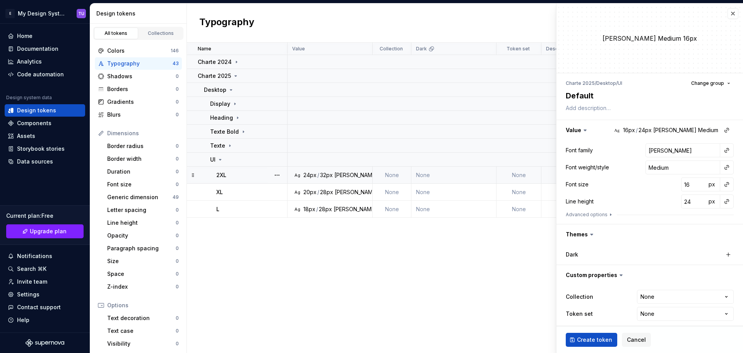
click at [669, 198] on div "Line height 24 px" at bounding box center [650, 201] width 168 height 14
click at [579, 342] on span "Create token" at bounding box center [594, 340] width 35 height 8
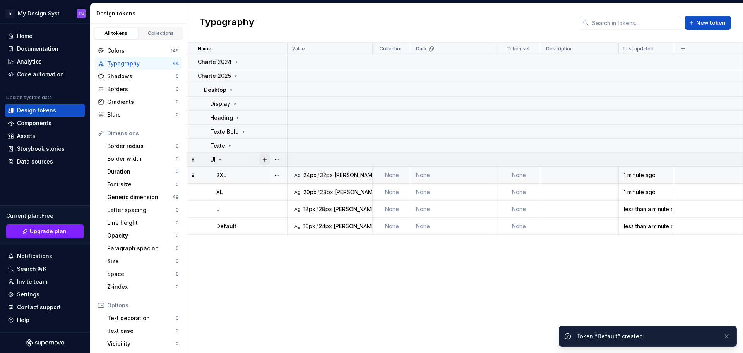
click at [263, 159] on button "button" at bounding box center [264, 159] width 11 height 11
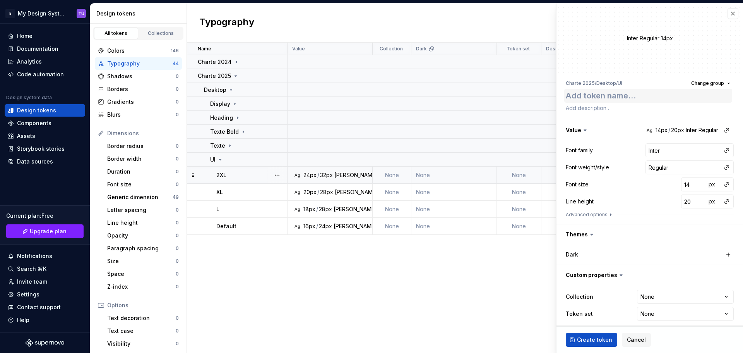
click at [589, 86] on ul "Charte 2025 / Desktop / UI" at bounding box center [594, 83] width 57 height 6
click at [583, 94] on textarea at bounding box center [648, 96] width 168 height 14
click at [647, 148] on input "Inter" at bounding box center [683, 150] width 75 height 14
click at [654, 166] on input "Regular" at bounding box center [683, 167] width 75 height 14
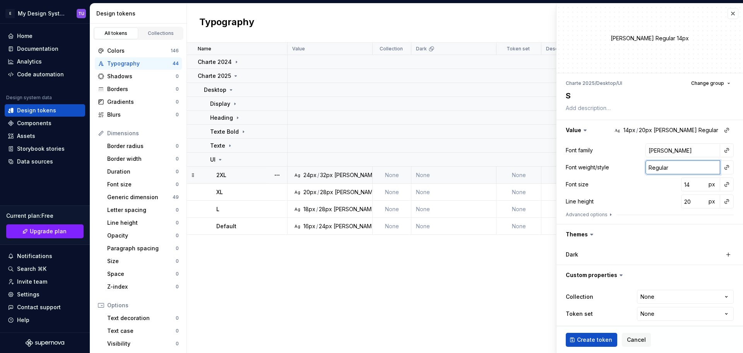
click at [654, 166] on input "Regular" at bounding box center [683, 167] width 75 height 14
paste input "Medium"
click at [682, 201] on input "20" at bounding box center [693, 201] width 25 height 14
click at [648, 197] on div "Line height 16 px" at bounding box center [650, 201] width 168 height 14
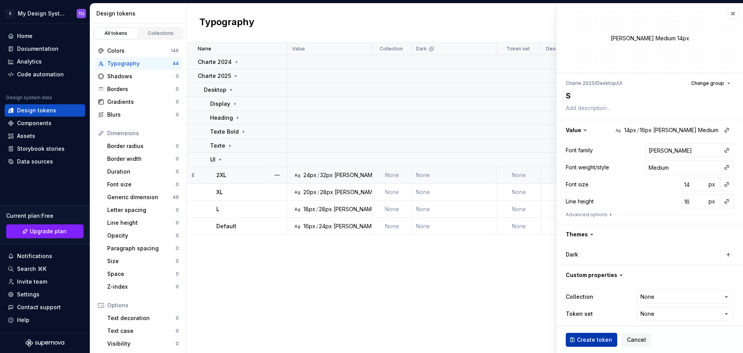
click at [596, 338] on span "Create token" at bounding box center [594, 340] width 35 height 8
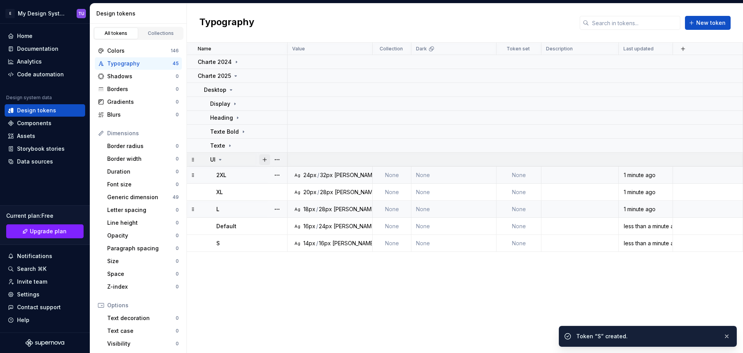
click at [262, 158] on button "button" at bounding box center [264, 159] width 11 height 11
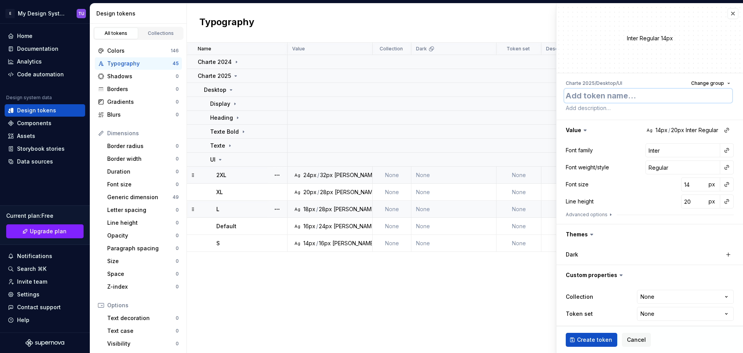
click at [570, 94] on textarea at bounding box center [648, 96] width 168 height 14
click at [646, 150] on input "Inter" at bounding box center [683, 150] width 75 height 14
click at [650, 167] on input "Regular" at bounding box center [683, 167] width 75 height 14
paste input "Medium"
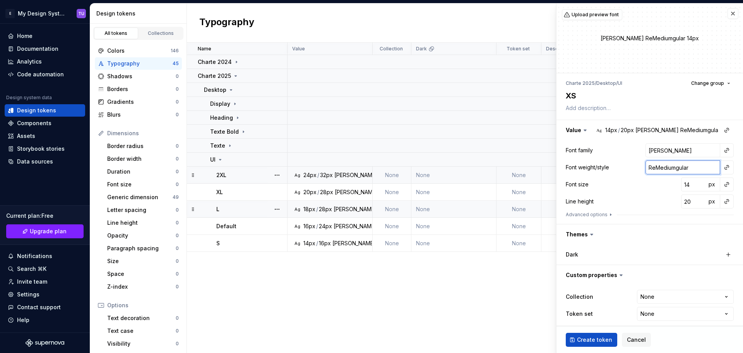
paste input "Medium"
click at [686, 186] on input "14" at bounding box center [693, 184] width 25 height 14
click at [682, 201] on input "20" at bounding box center [693, 201] width 25 height 14
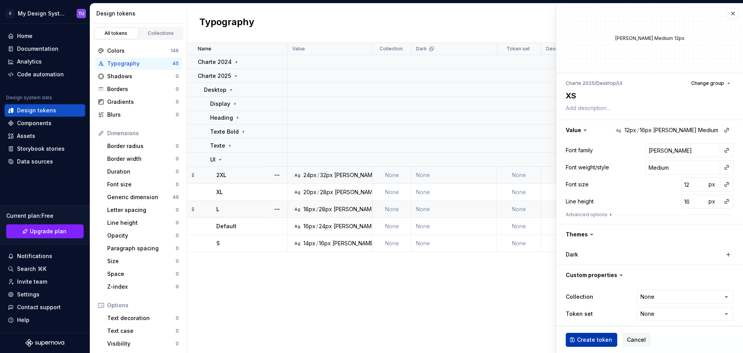
click at [592, 343] on button "Create token" at bounding box center [591, 340] width 51 height 14
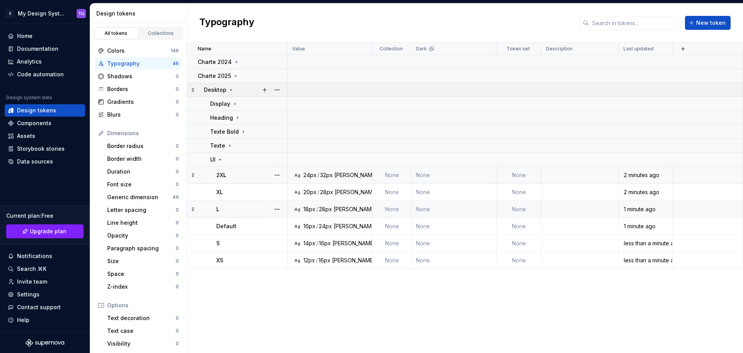
click at [230, 88] on icon at bounding box center [231, 90] width 6 height 6
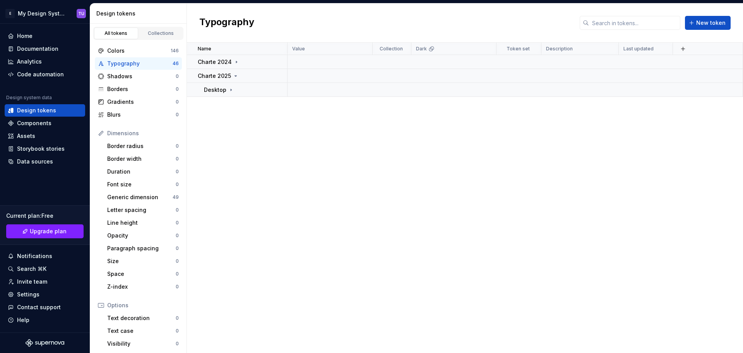
click at [238, 108] on div "Name Value Collection Dark Token set Description Last updated Charte 2024 Chart…" at bounding box center [465, 198] width 556 height 310
click at [235, 76] on icon at bounding box center [236, 75] width 2 height 1
